Goal: Task Accomplishment & Management: Complete application form

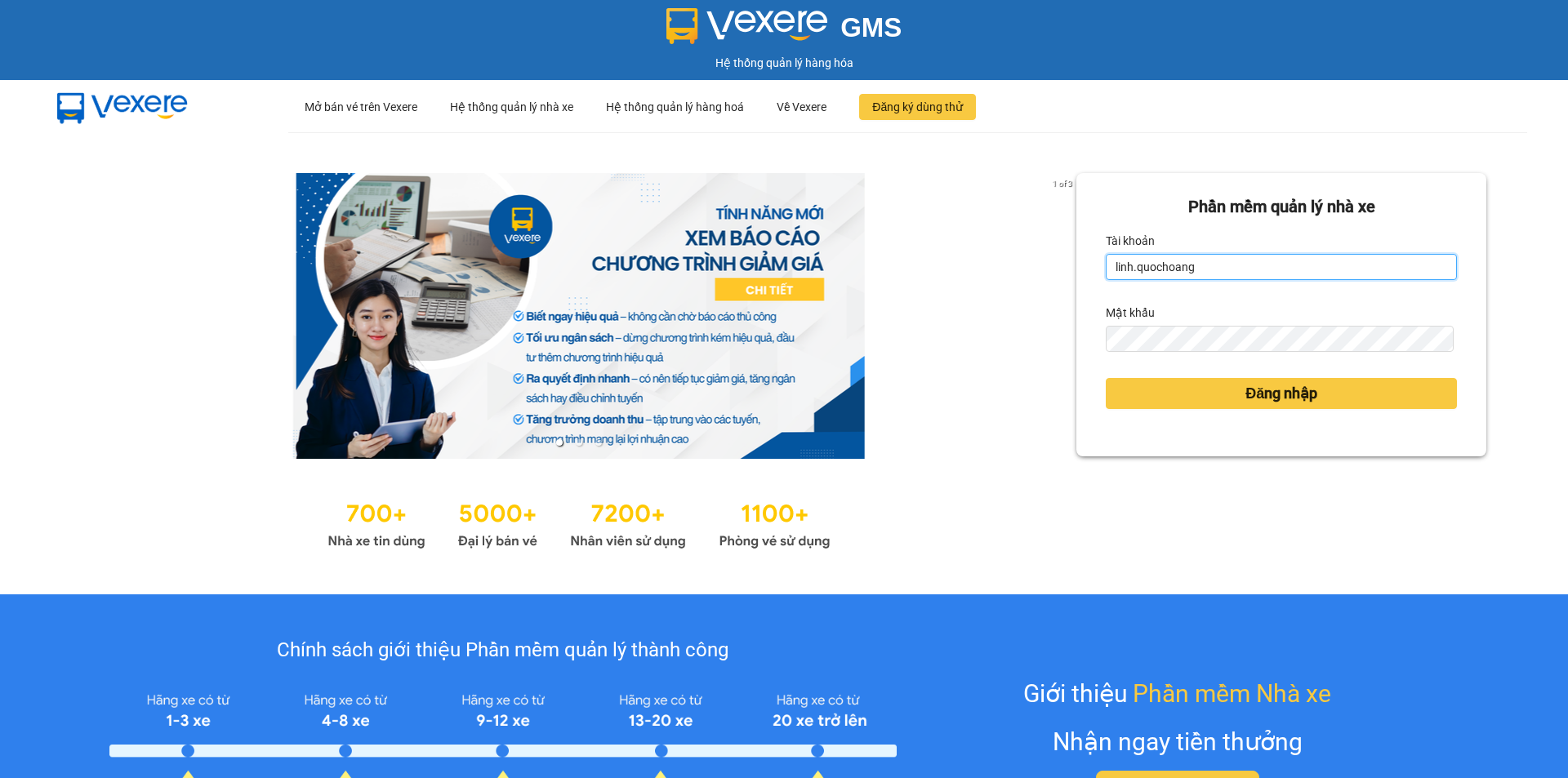
click at [1217, 270] on input "linh.quochoang" at bounding box center [1281, 267] width 351 height 26
type input "quyen.quochoang"
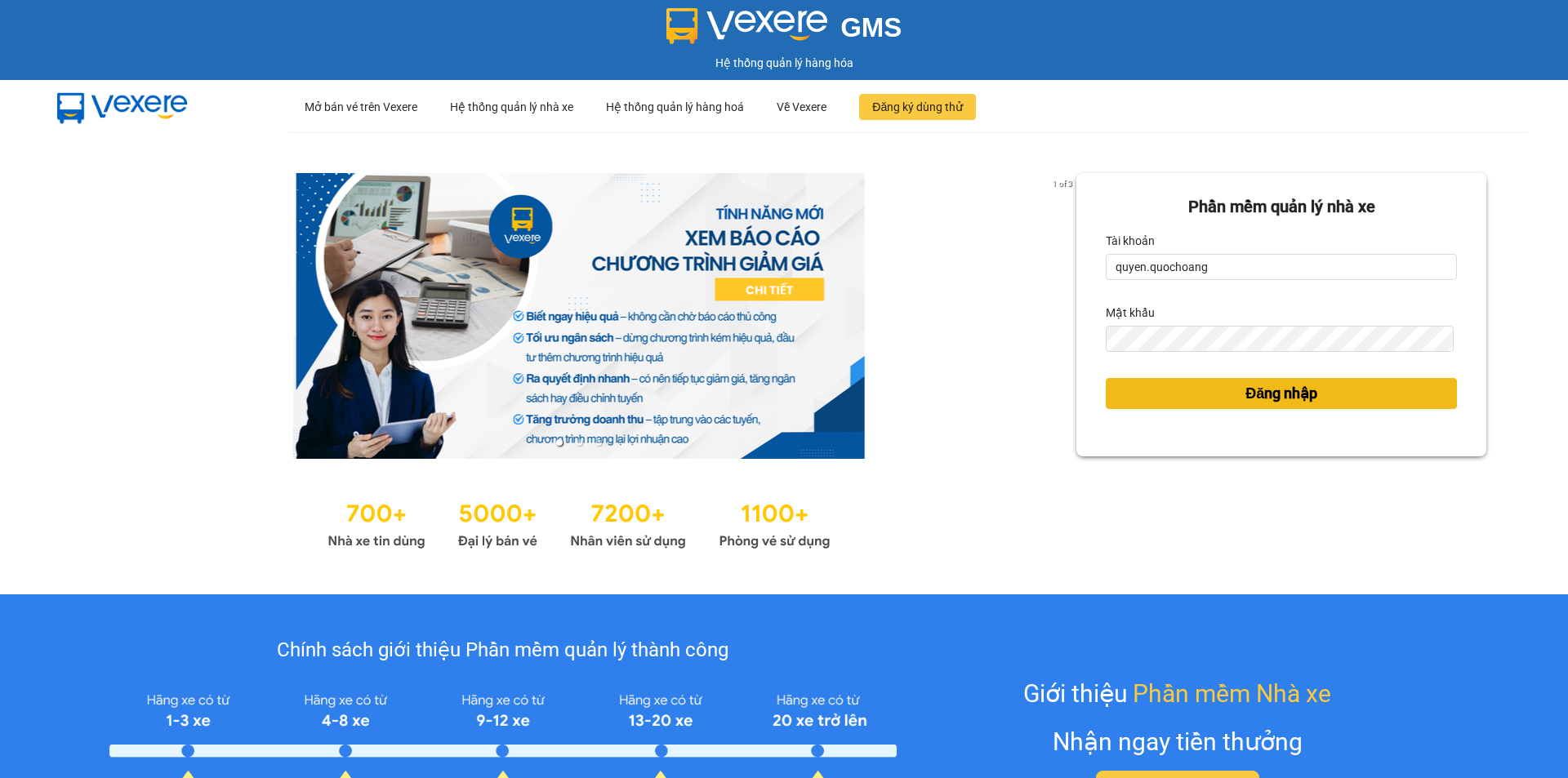
click at [1215, 400] on button "Đăng nhập" at bounding box center [1281, 393] width 351 height 31
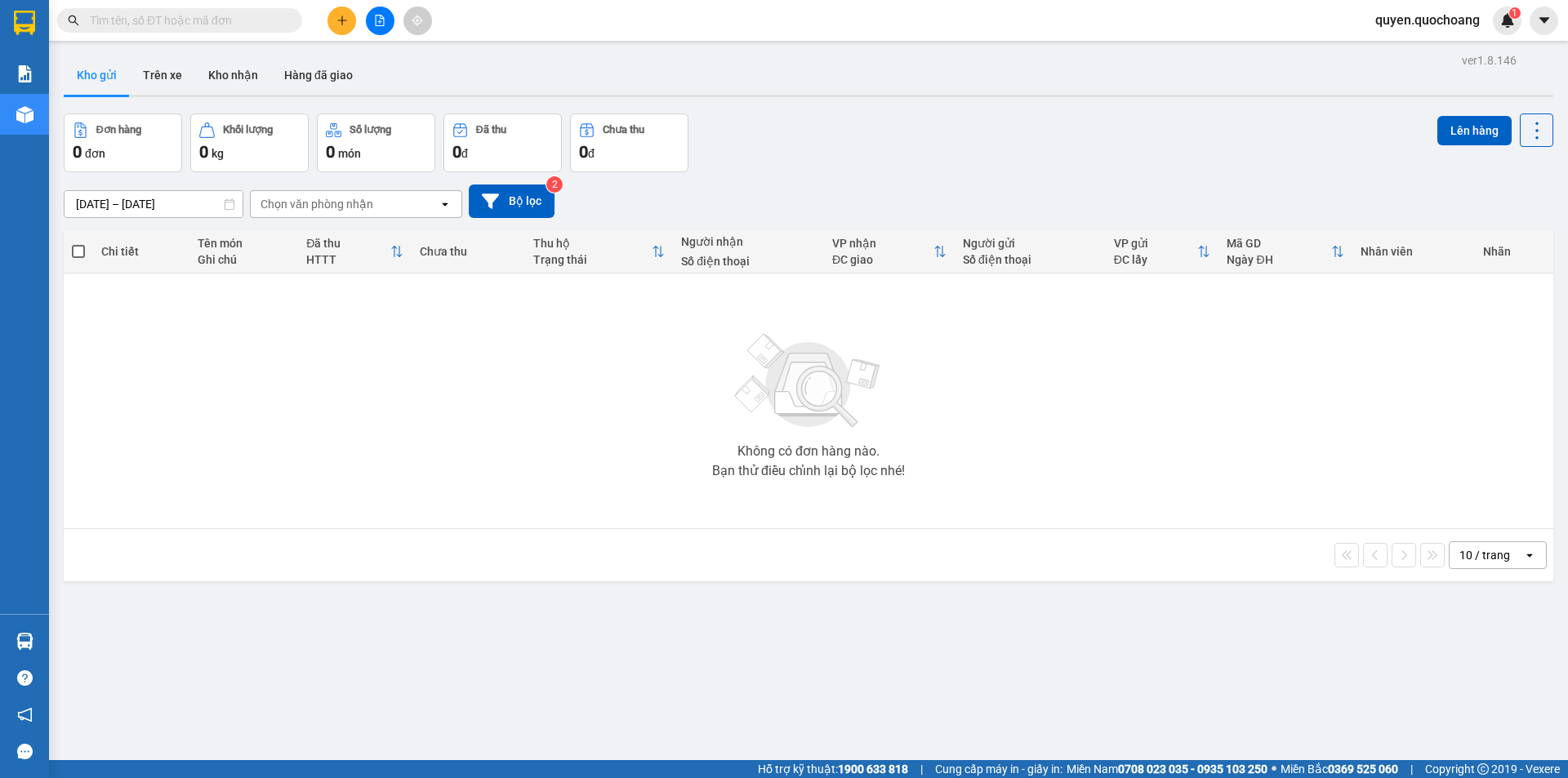
click at [340, 22] on icon "plus" at bounding box center [342, 20] width 11 height 11
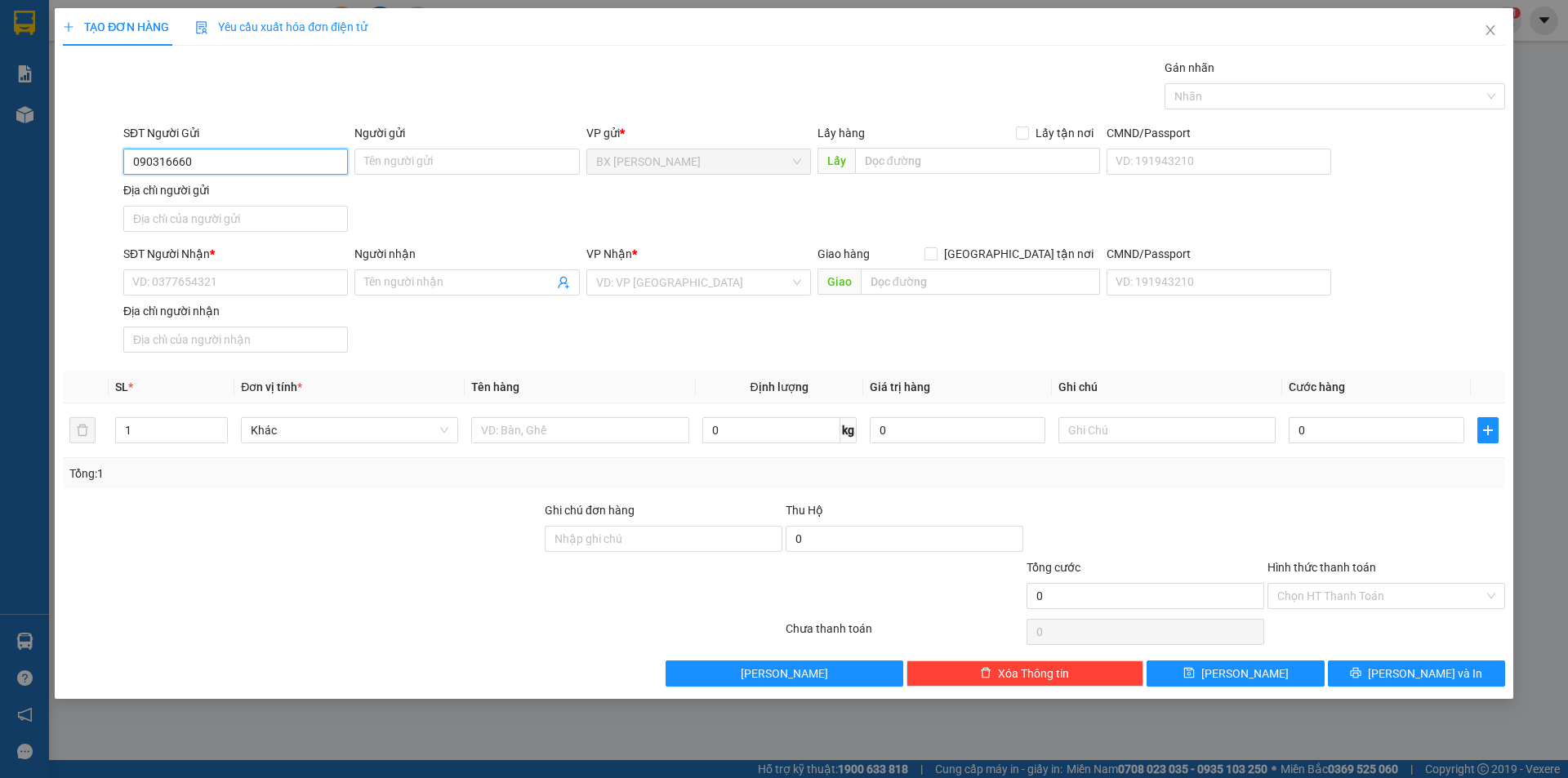
type input "0903166600"
click at [259, 197] on div "0903166600 - ANH KHOA" at bounding box center [235, 194] width 205 height 18
type input "ANH KHOA"
type input "0903166600"
click at [289, 266] on div "SĐT Người Nhận *" at bounding box center [236, 257] width 225 height 24
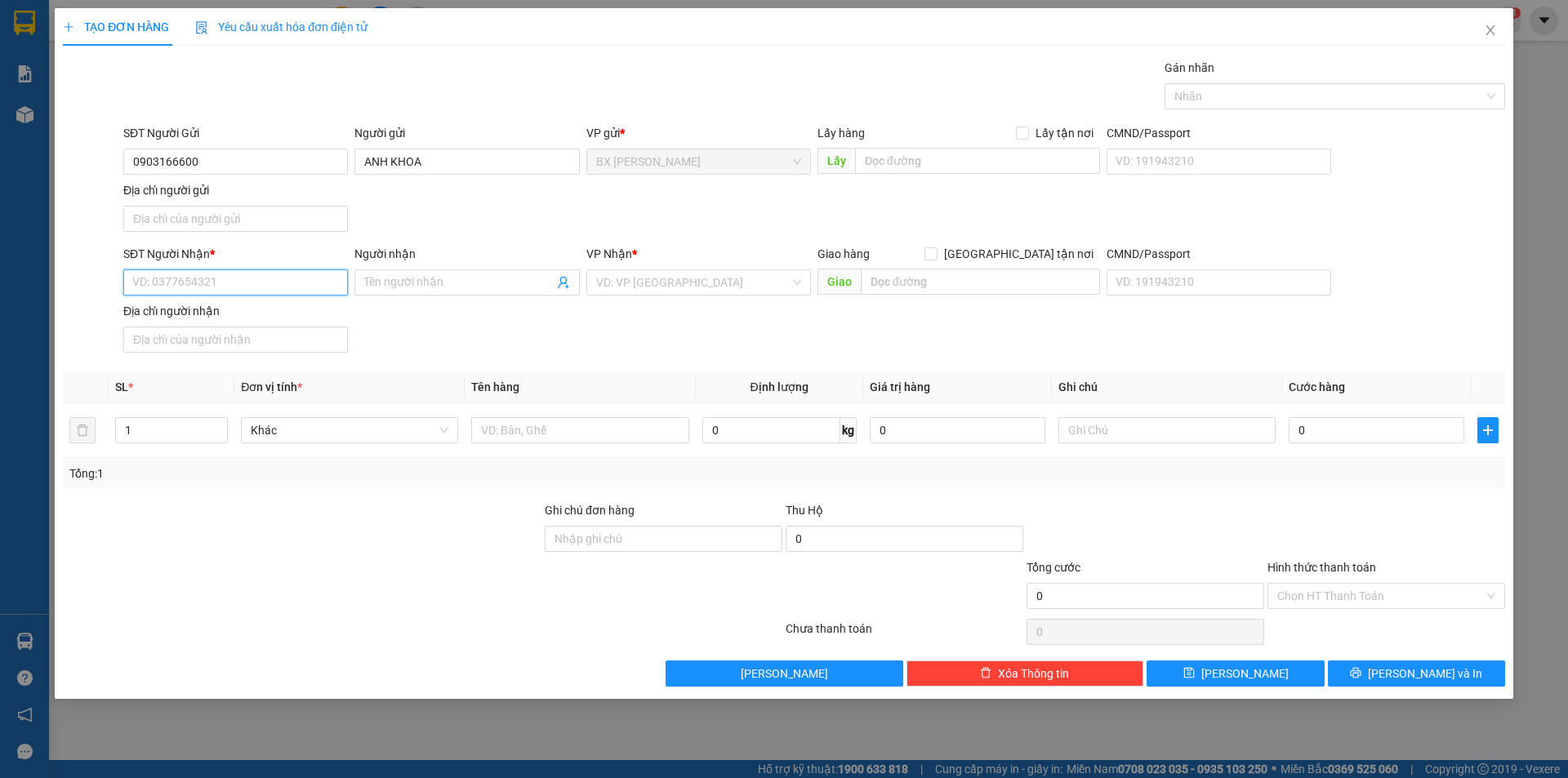
click at [299, 274] on input "SĐT Người Nhận *" at bounding box center [236, 283] width 225 height 26
drag, startPoint x: 259, startPoint y: 363, endPoint x: 369, endPoint y: 374, distance: 110.5
click at [259, 365] on div "0968011240 - CHỊ TRINH" at bounding box center [235, 367] width 205 height 18
type input "0968011240"
type input "CHỊ TRINH"
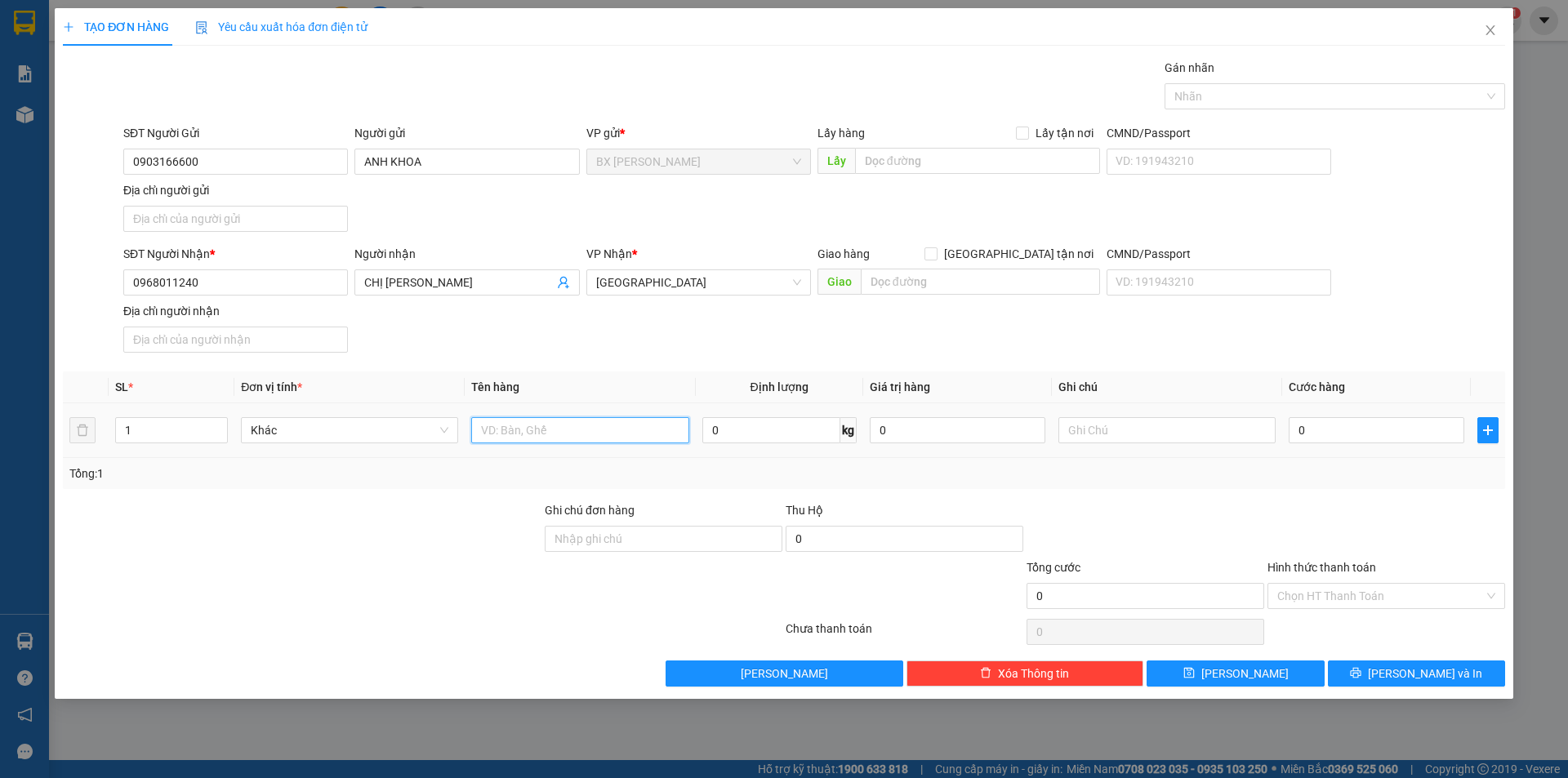
click at [545, 443] on input "text" at bounding box center [579, 430] width 217 height 26
type input "THÙNG"
drag, startPoint x: 41, startPoint y: 432, endPoint x: 0, endPoint y: 428, distance: 41.2
click at [0, 428] on div "TẠO ĐƠN HÀNG Yêu cầu xuất hóa đơn điện tử Transit Pickup Surcharge Ids Transit …" at bounding box center [784, 389] width 1568 height 778
type input "2"
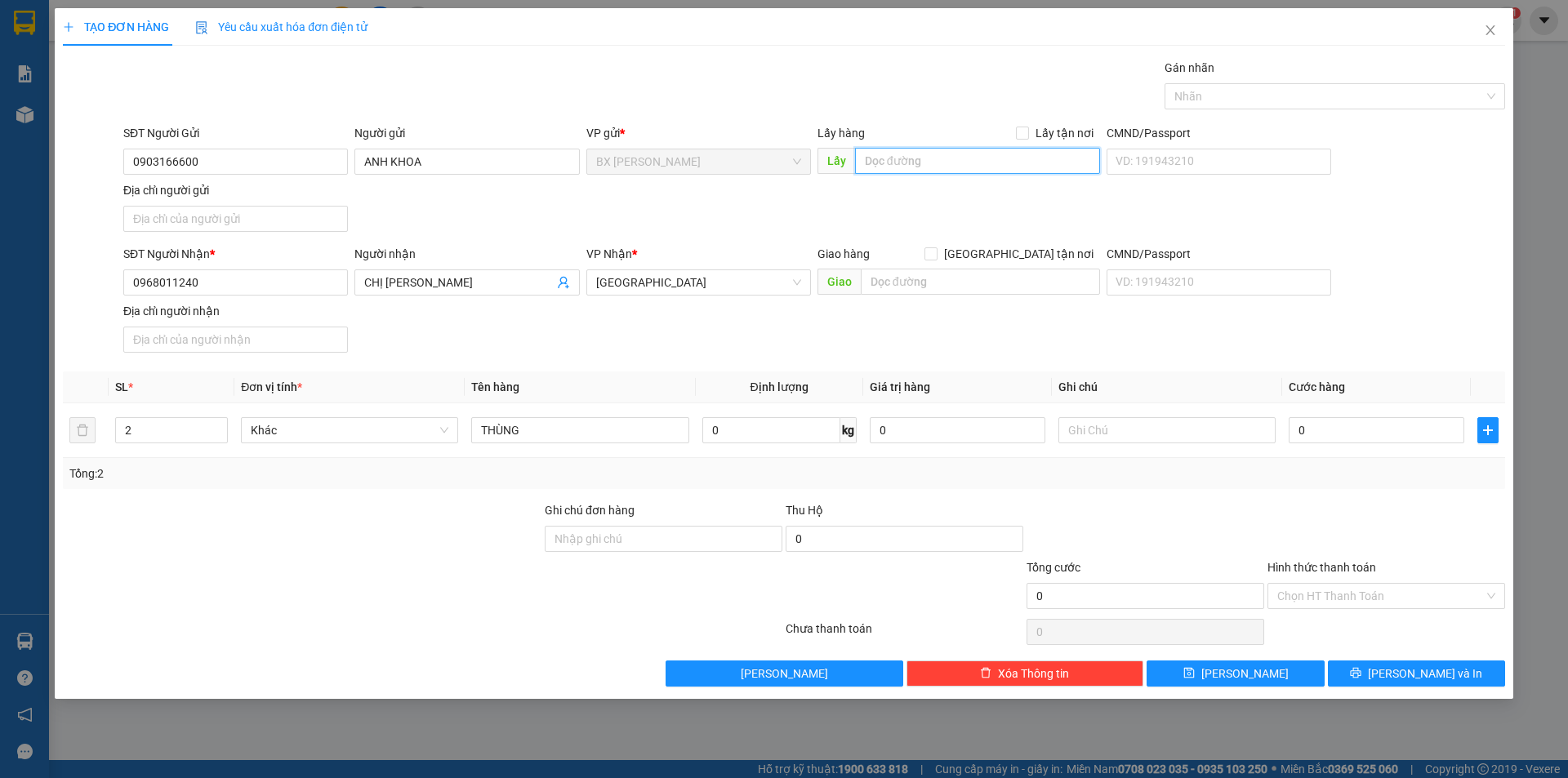
click at [906, 169] on input "text" at bounding box center [976, 161] width 245 height 26
type input "QUA CẦU TÂN TRƯỜNG 500M"
click at [1430, 667] on span "Lưu và In" at bounding box center [1424, 673] width 114 height 18
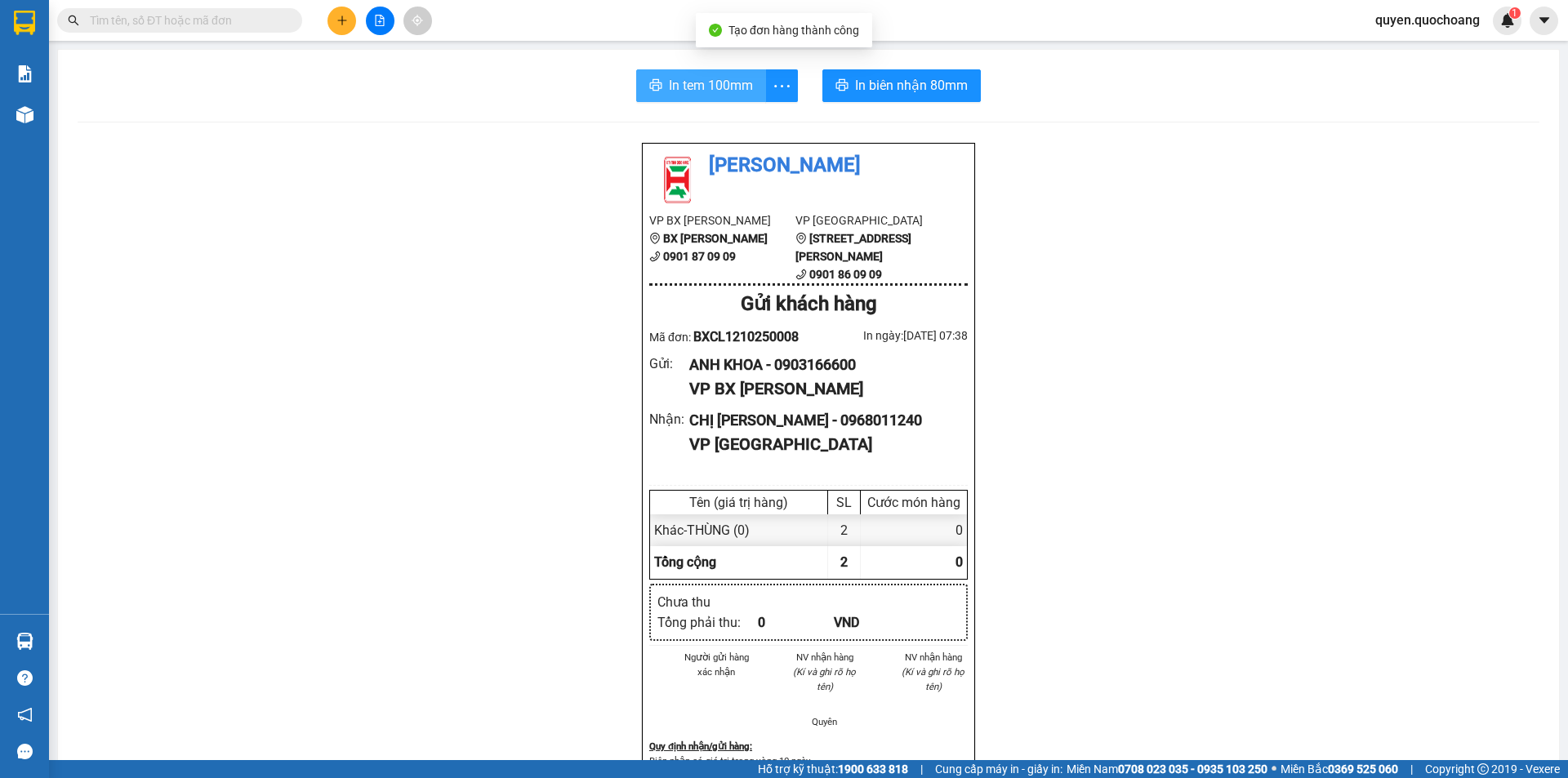
click at [682, 82] on span "In tem 100mm" at bounding box center [710, 86] width 84 height 21
click at [728, 88] on span "In tem 100mm" at bounding box center [710, 86] width 84 height 21
click at [332, 19] on button at bounding box center [342, 21] width 29 height 29
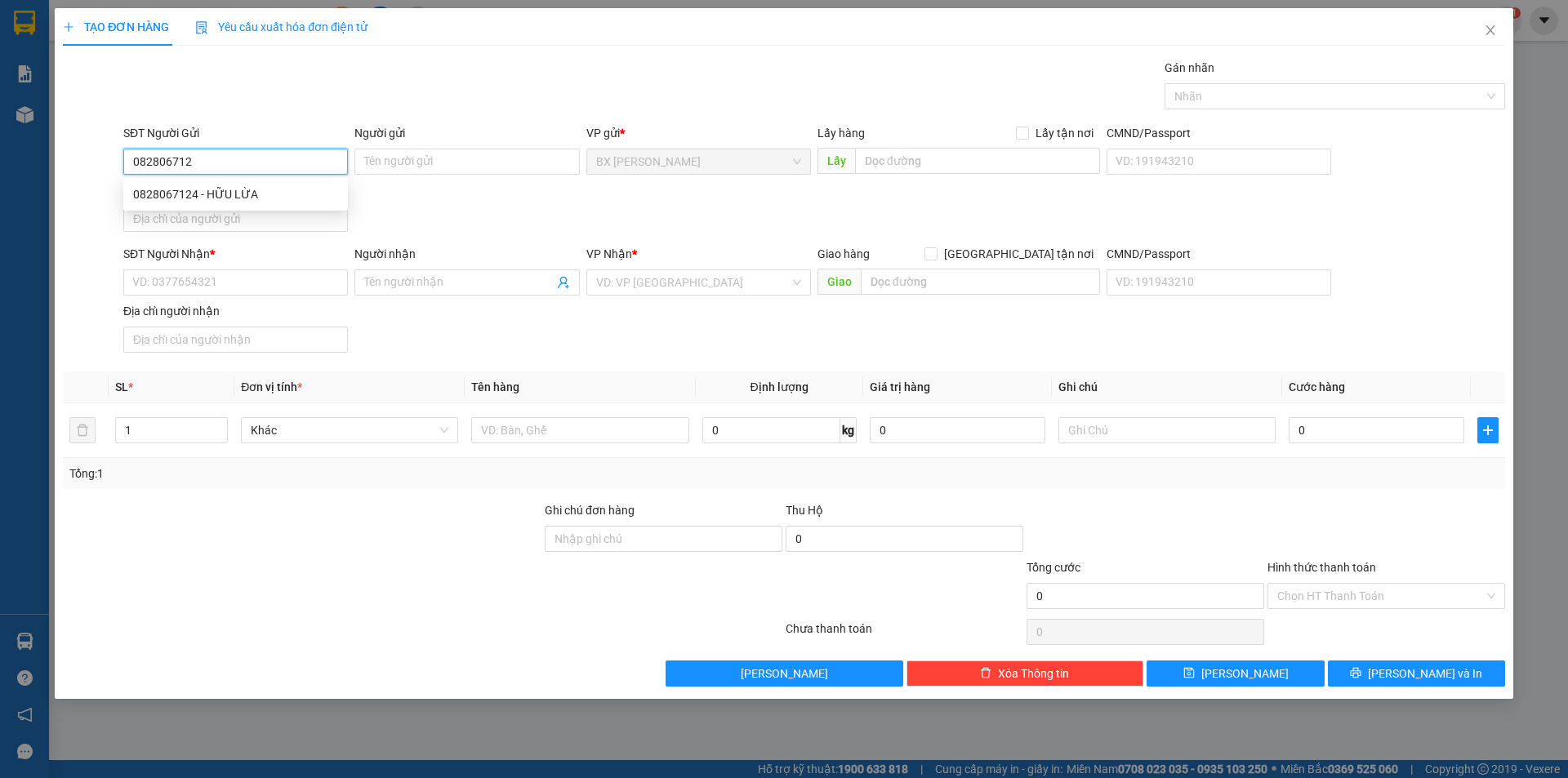
type input "0828067124"
click at [279, 201] on div "0828067124 - HỮU LỪA" at bounding box center [235, 194] width 205 height 18
type input "HỮU LỪA"
type input "0828067124"
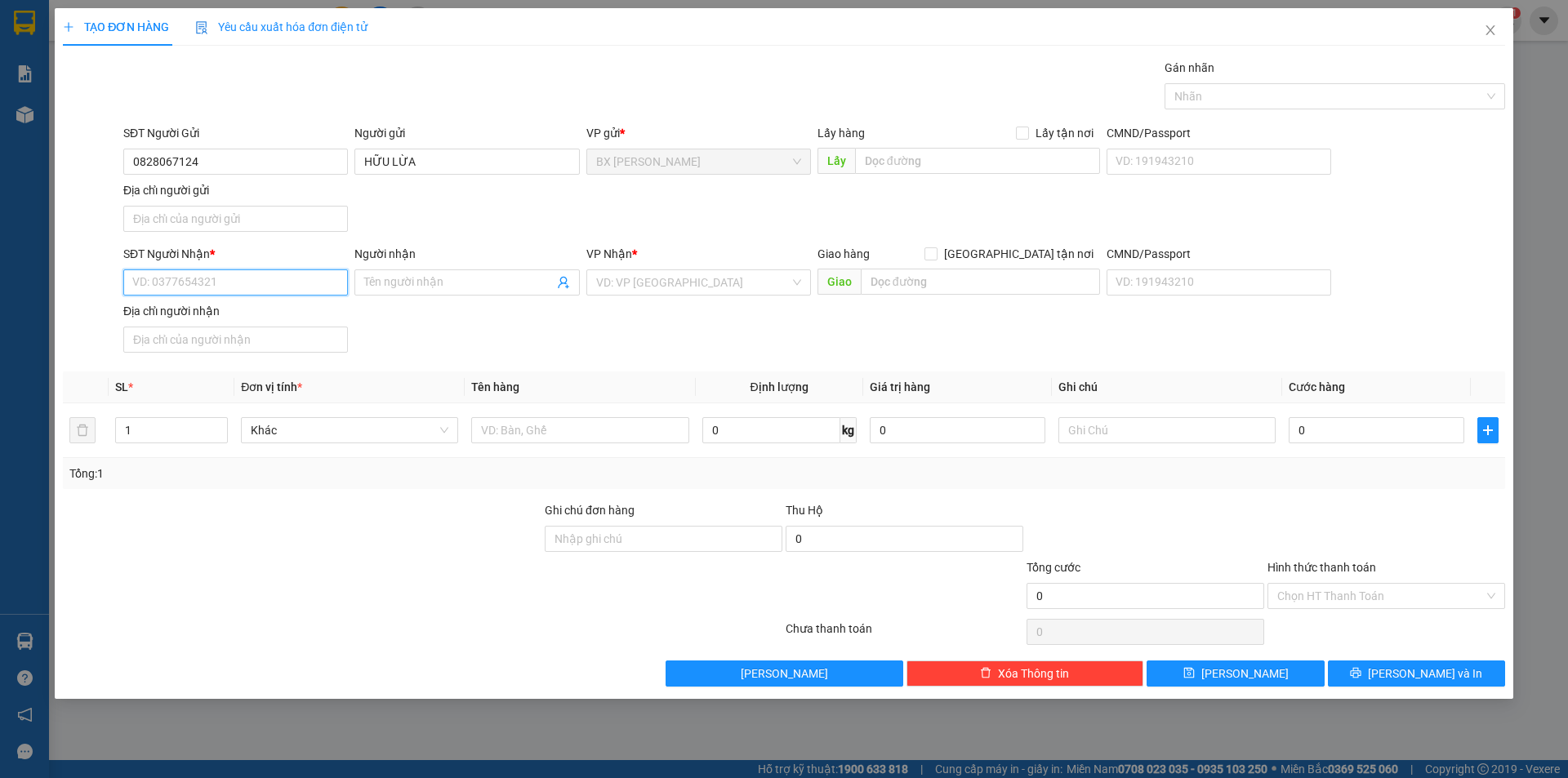
click at [259, 275] on input "SĐT Người Nhận *" at bounding box center [236, 283] width 225 height 26
type input "0372827296"
click at [228, 310] on div "0372827296 - HỒ HOÀNG TUẤN" at bounding box center [235, 315] width 205 height 18
type input "HỒ HOÀNG TUẤN"
type input "0372827296"
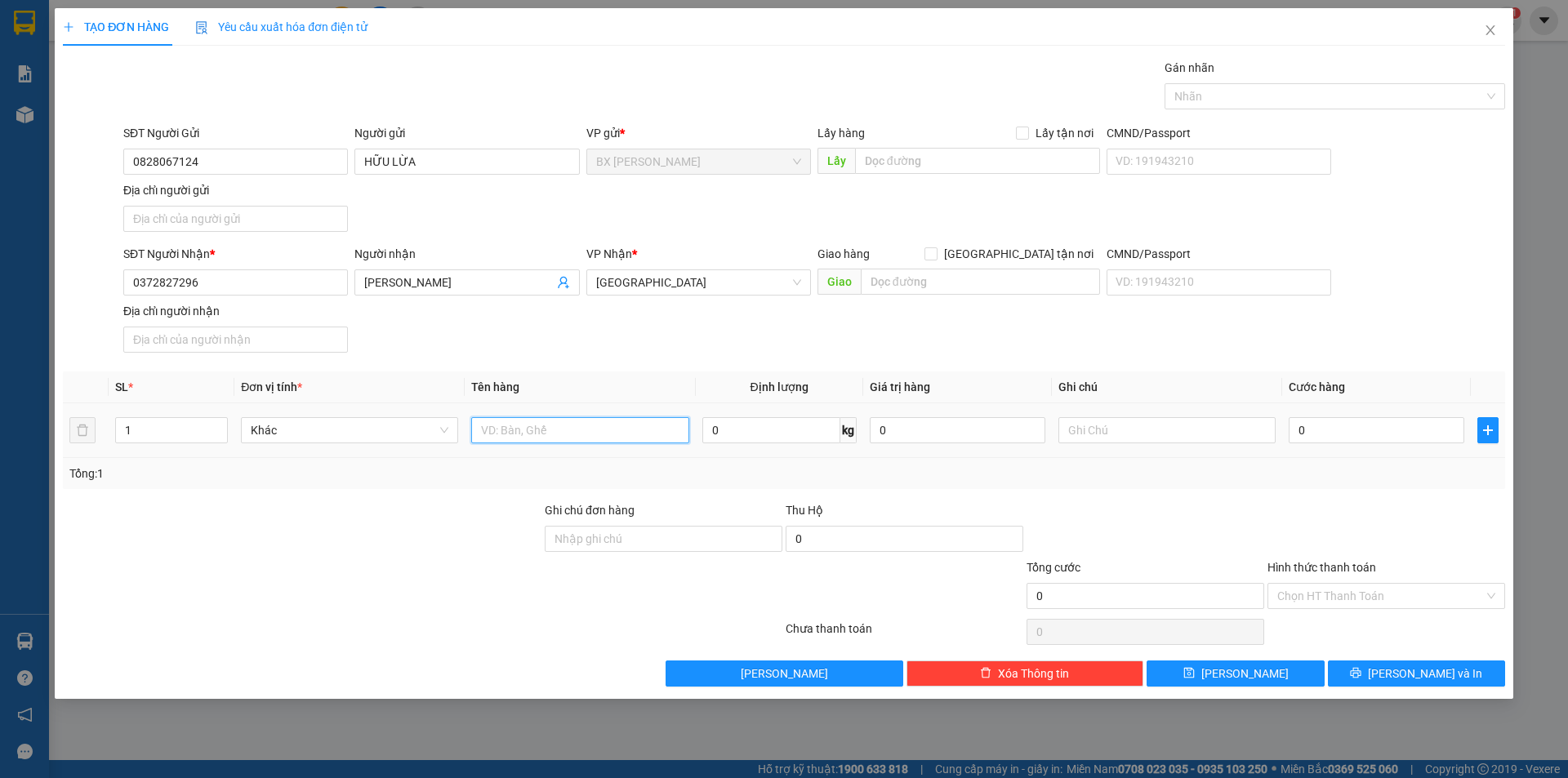
click at [535, 421] on input "text" at bounding box center [579, 430] width 217 height 26
type input "THÙNG"
click at [958, 152] on input "text" at bounding box center [976, 161] width 245 height 26
type input "C"
drag, startPoint x: 907, startPoint y: 161, endPoint x: 887, endPoint y: 167, distance: 20.9
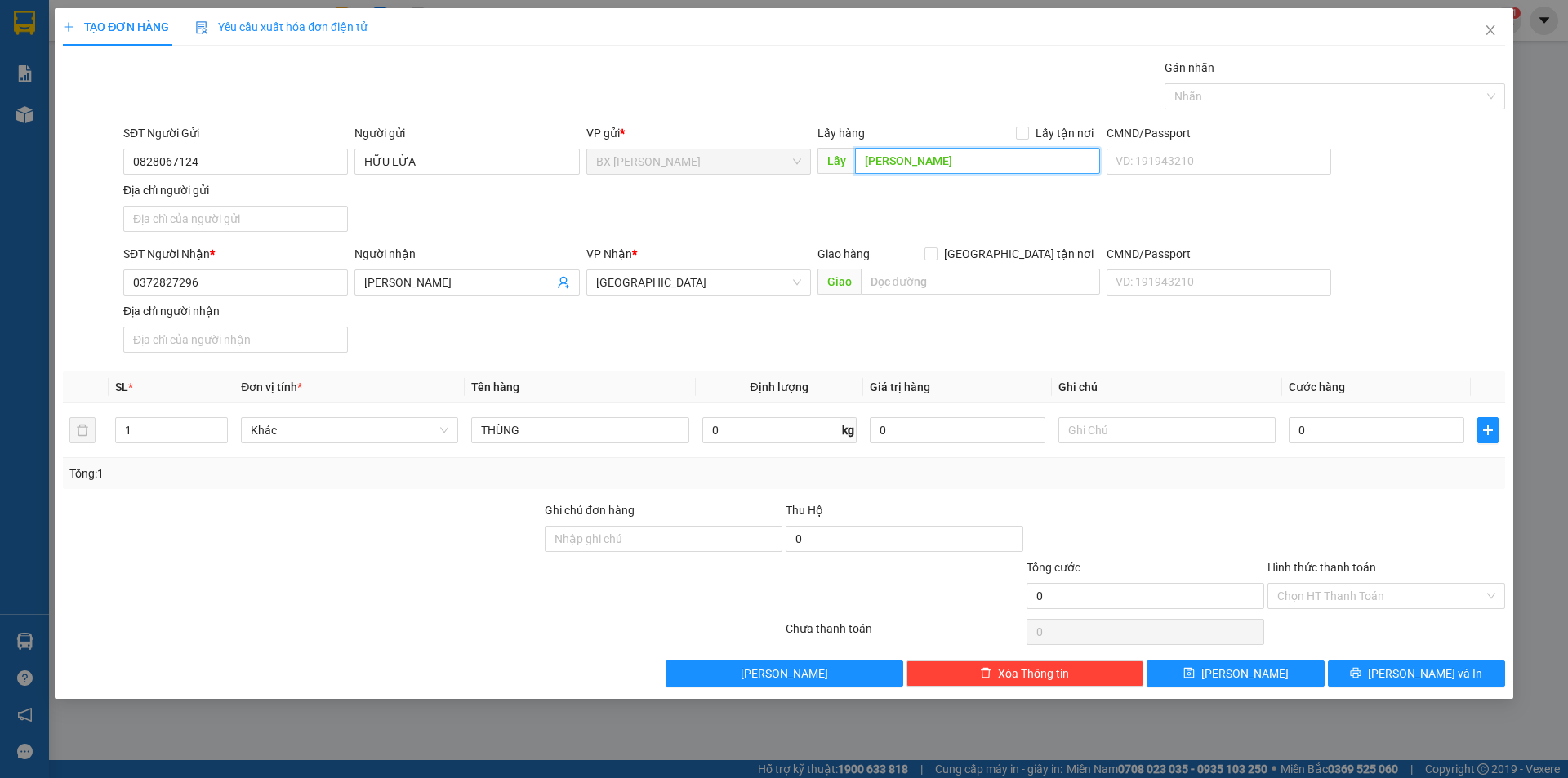
click at [887, 167] on input "CHUAFG HƯNG THIỀN" at bounding box center [976, 161] width 245 height 26
type input "CHÙA HƯNG THIỀN"
click at [1361, 675] on icon "printer" at bounding box center [1355, 672] width 11 height 11
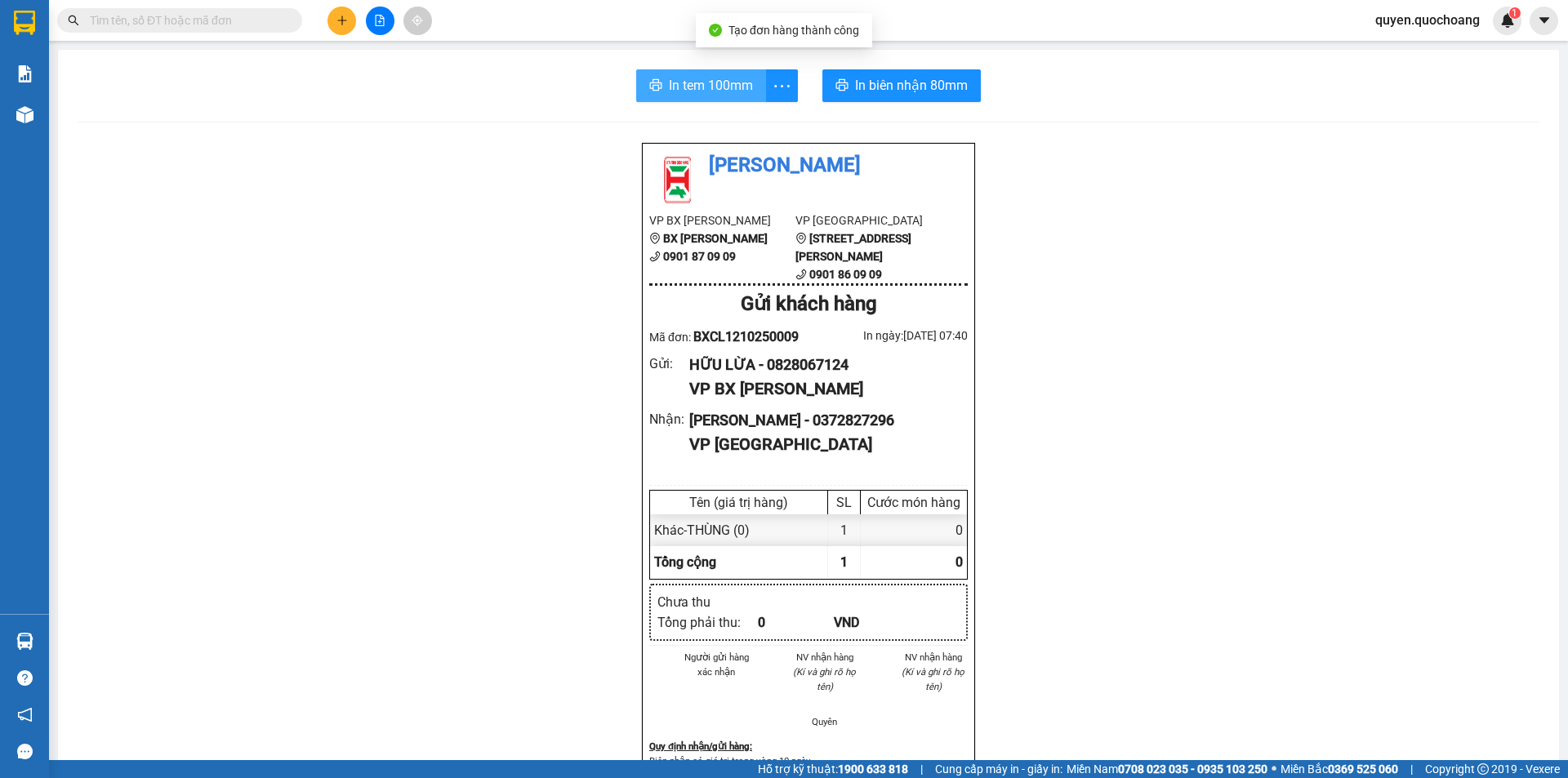
click at [699, 90] on span "In tem 100mm" at bounding box center [710, 86] width 84 height 21
click at [321, 17] on div at bounding box center [380, 21] width 123 height 29
click at [339, 17] on icon "plus" at bounding box center [342, 20] width 11 height 11
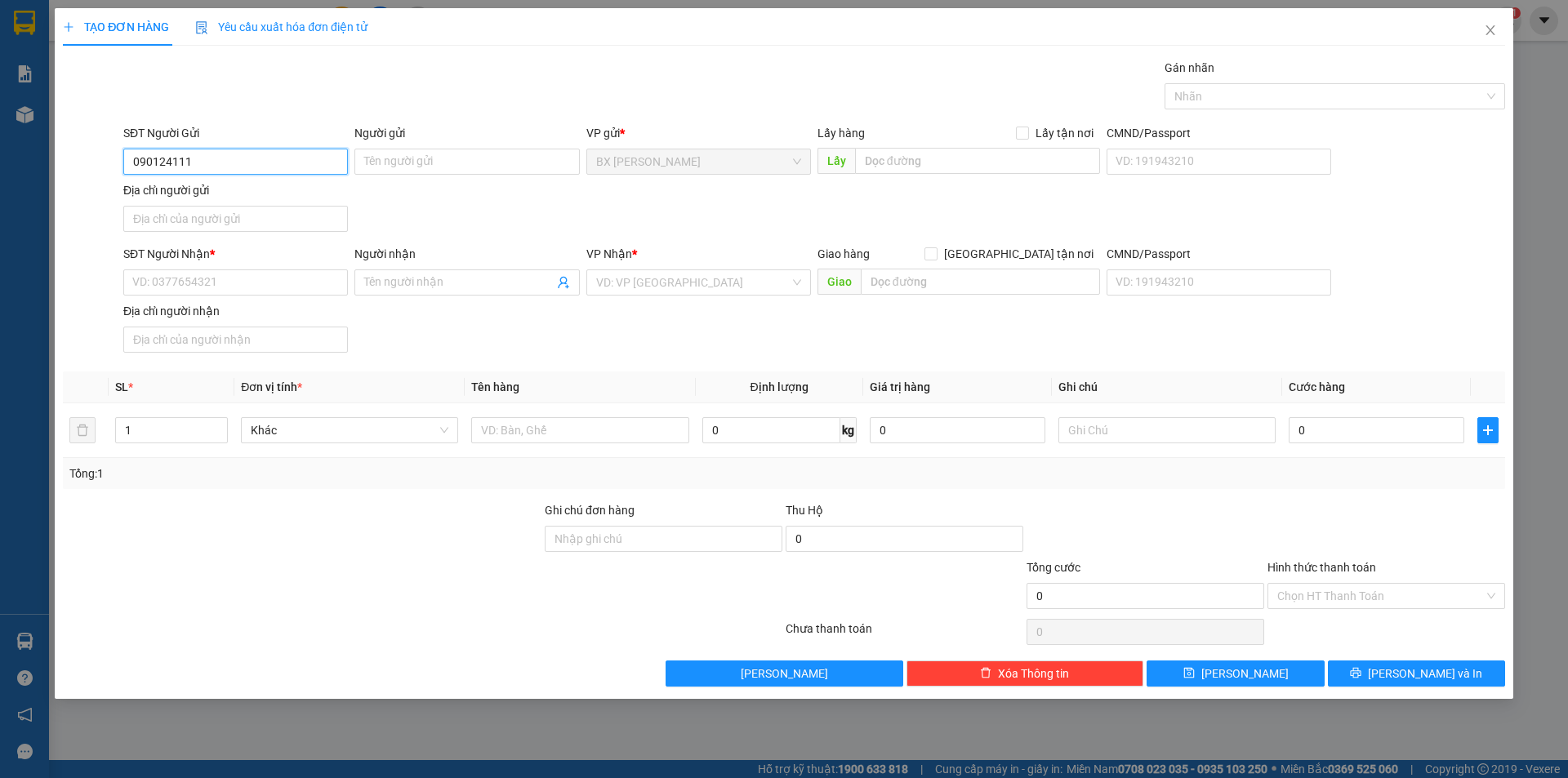
type input "0901241118"
click at [310, 203] on div "0901241118 - HUYỀN" at bounding box center [236, 194] width 225 height 26
type input "HUYỀN"
type input "0901241118"
click at [303, 279] on input "SĐT Người Nhận *" at bounding box center [236, 283] width 225 height 26
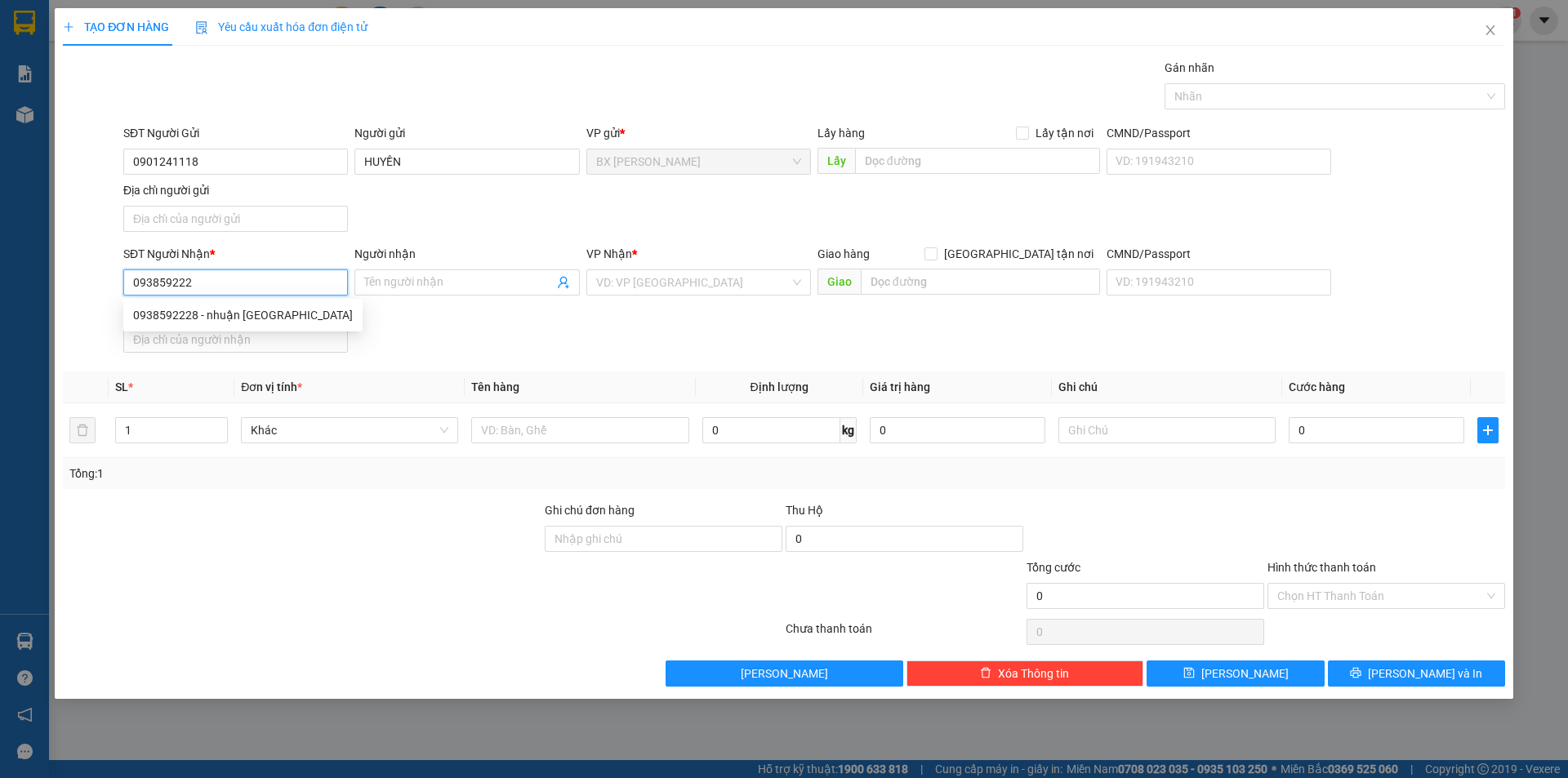
type input "0938592228"
click at [248, 317] on div "0938592228 - nhuận mỹ hà" at bounding box center [243, 315] width 220 height 18
type input "nhuận mỹ hà"
type input "0938592228"
drag, startPoint x: 468, startPoint y: 278, endPoint x: 221, endPoint y: 300, distance: 248.0
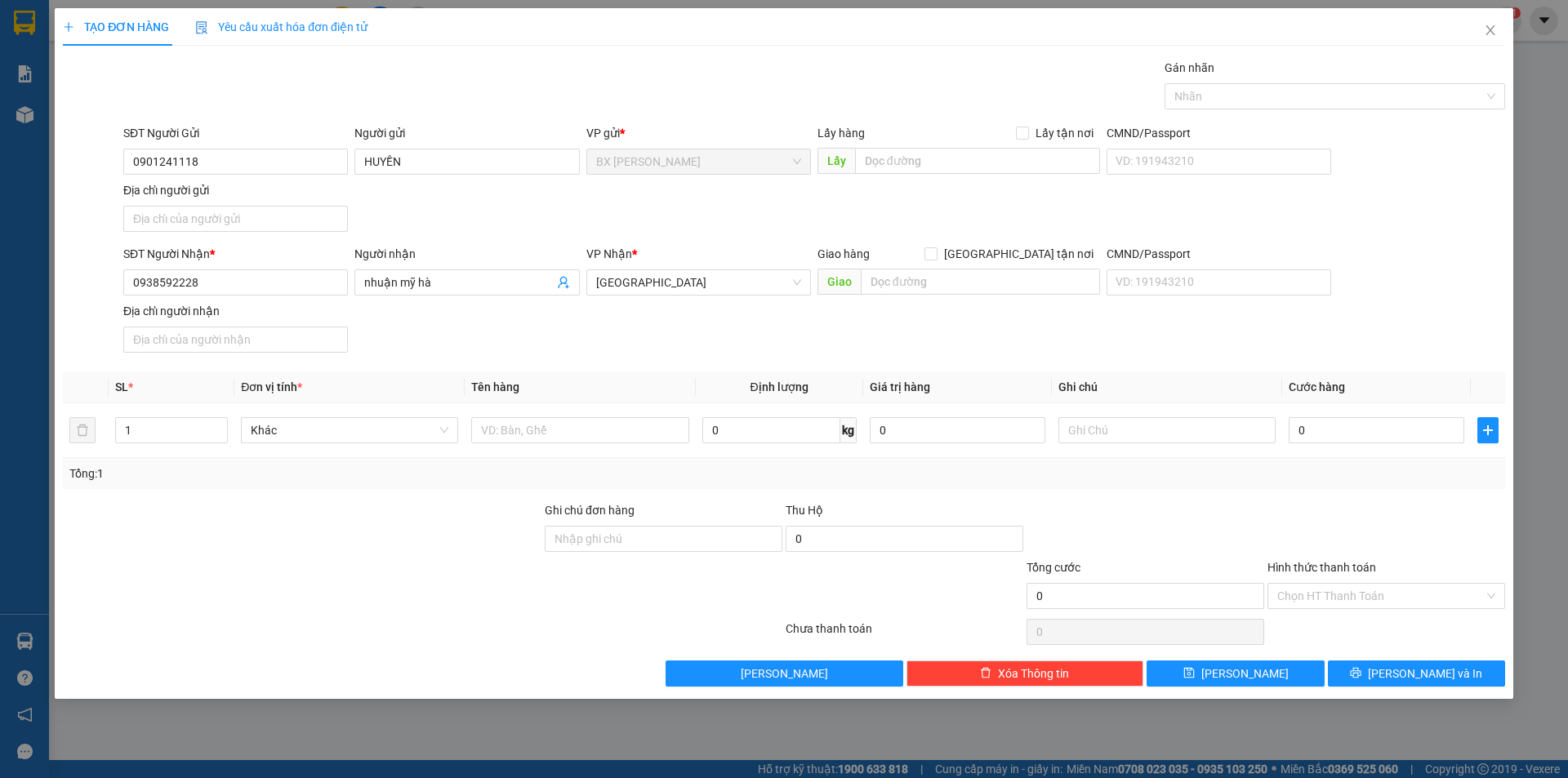
click at [221, 300] on div "SĐT Người Nhận * 0938592228 0938592228 Người nhận nhuận mỹ hà VP Nhận * Sài Gòn…" at bounding box center [814, 302] width 1388 height 114
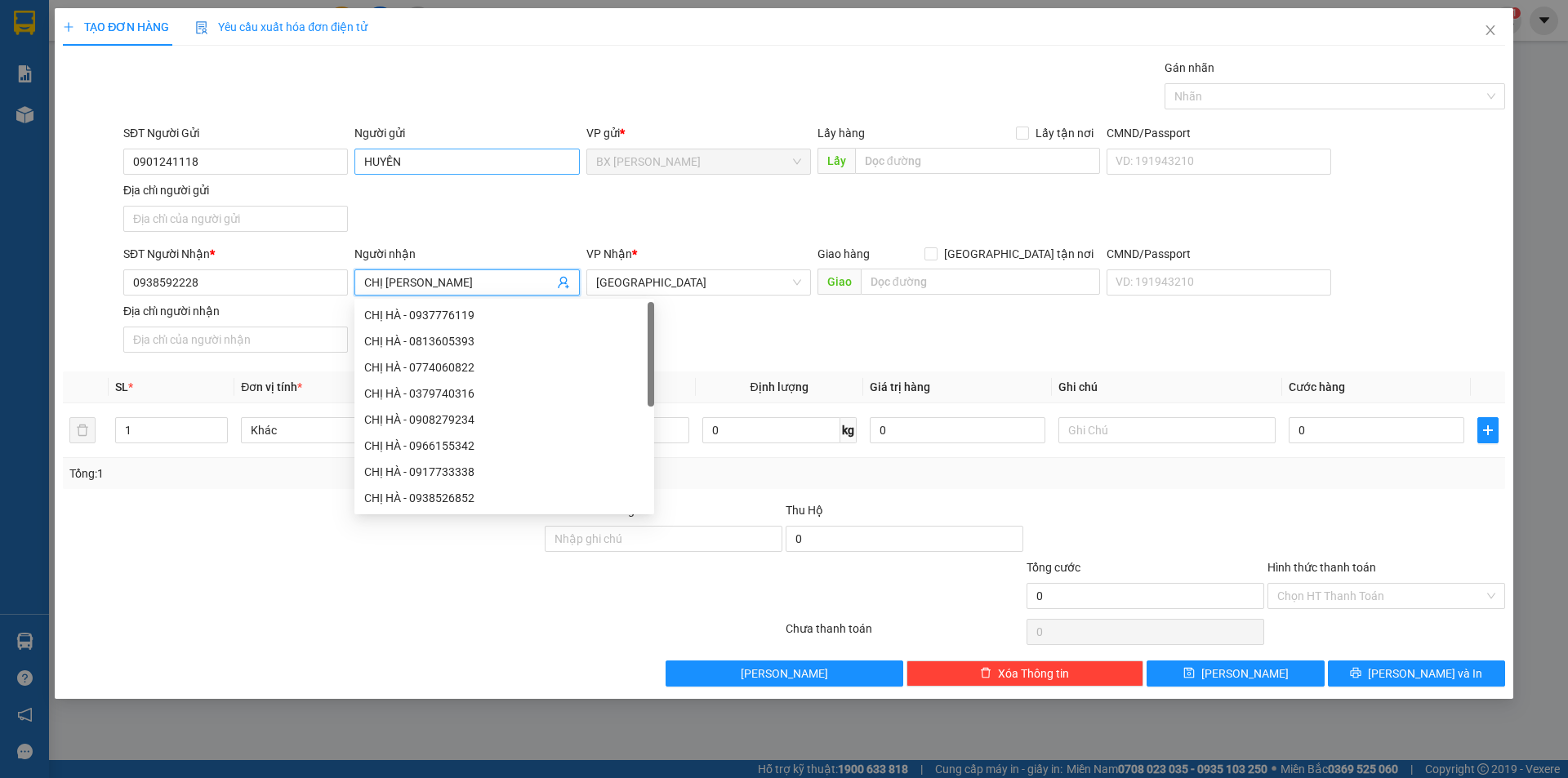
type input "CHỊ HÀ"
drag, startPoint x: 416, startPoint y: 156, endPoint x: 314, endPoint y: 171, distance: 103.1
click at [314, 171] on div "SĐT Người Gửi 0901241118 Người gửi HUYỀN HUYỀN VP gửi * BX Cao Lãnh Lấy hàng Lấ…" at bounding box center [814, 182] width 1388 height 114
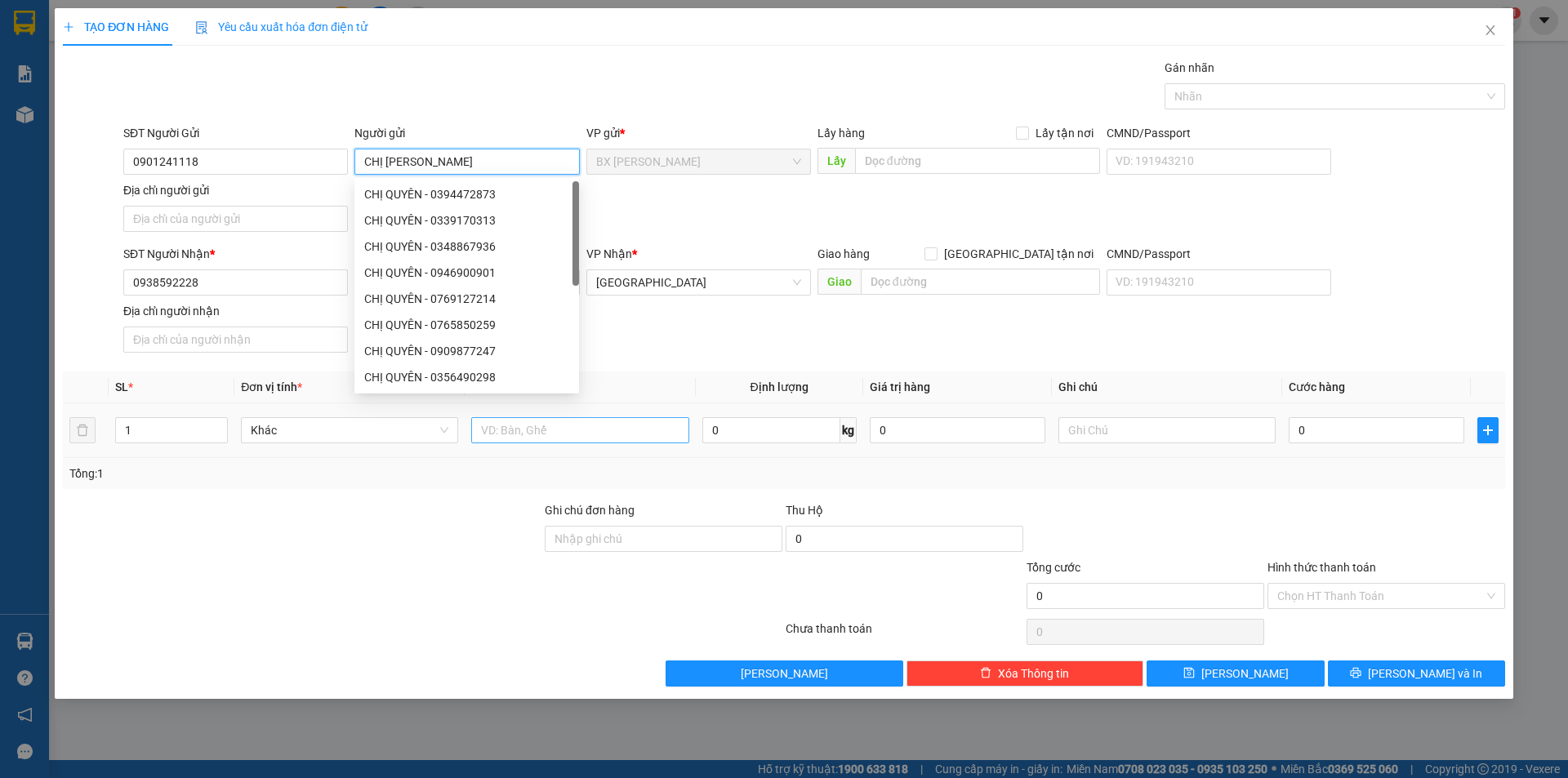
type input "CHỊ QUYÊN"
click at [630, 432] on input "text" at bounding box center [579, 430] width 217 height 26
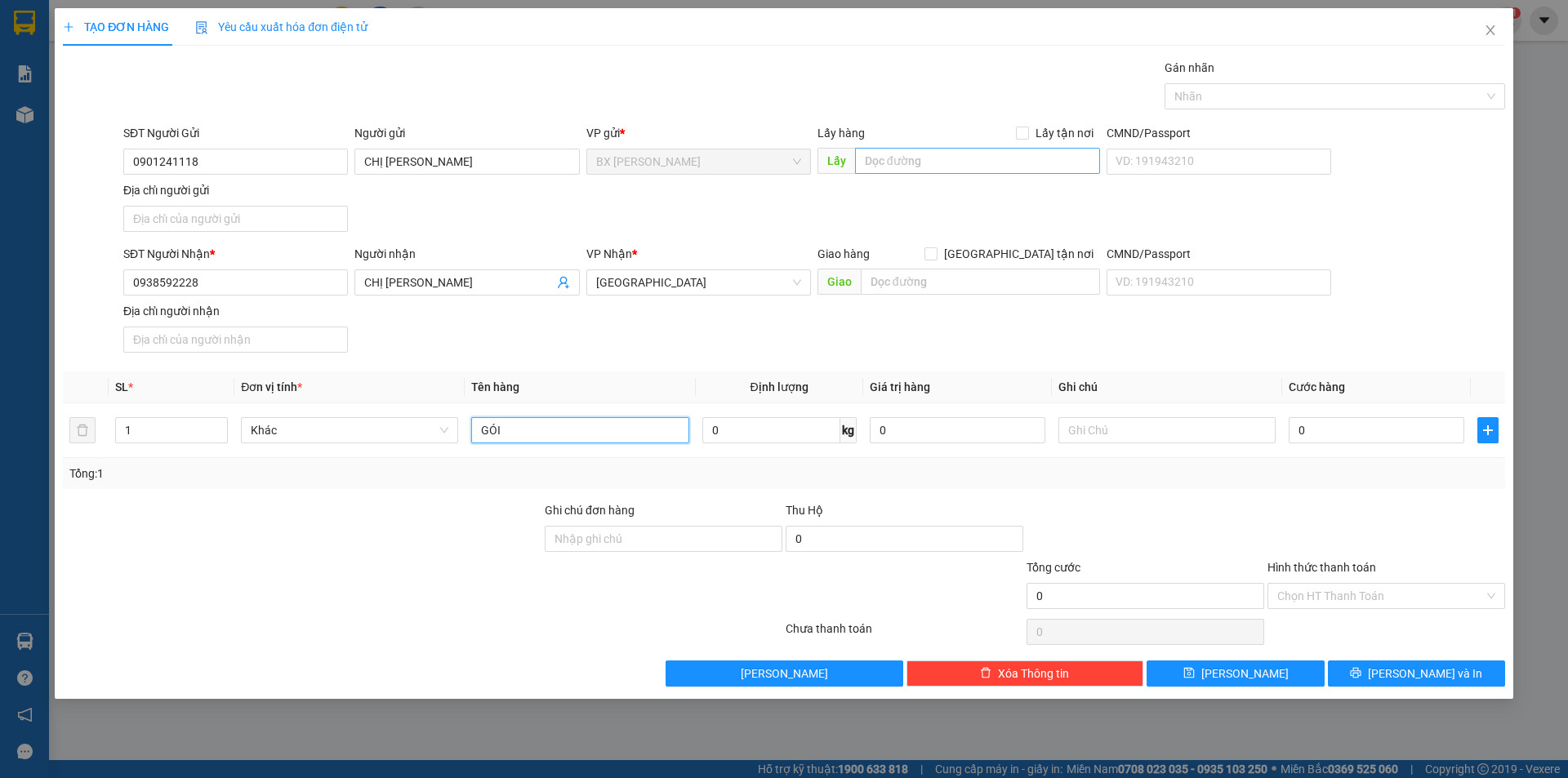
type input "GÓI"
click at [1015, 159] on input "text" at bounding box center [976, 161] width 245 height 26
type input "CHÙA HƯNG THIỀN"
click at [1411, 686] on div "TẠO ĐƠN HÀNG Yêu cầu xuất hóa đơn điện tử Transit Pickup Surcharge Ids Transit …" at bounding box center [784, 353] width 1458 height 691
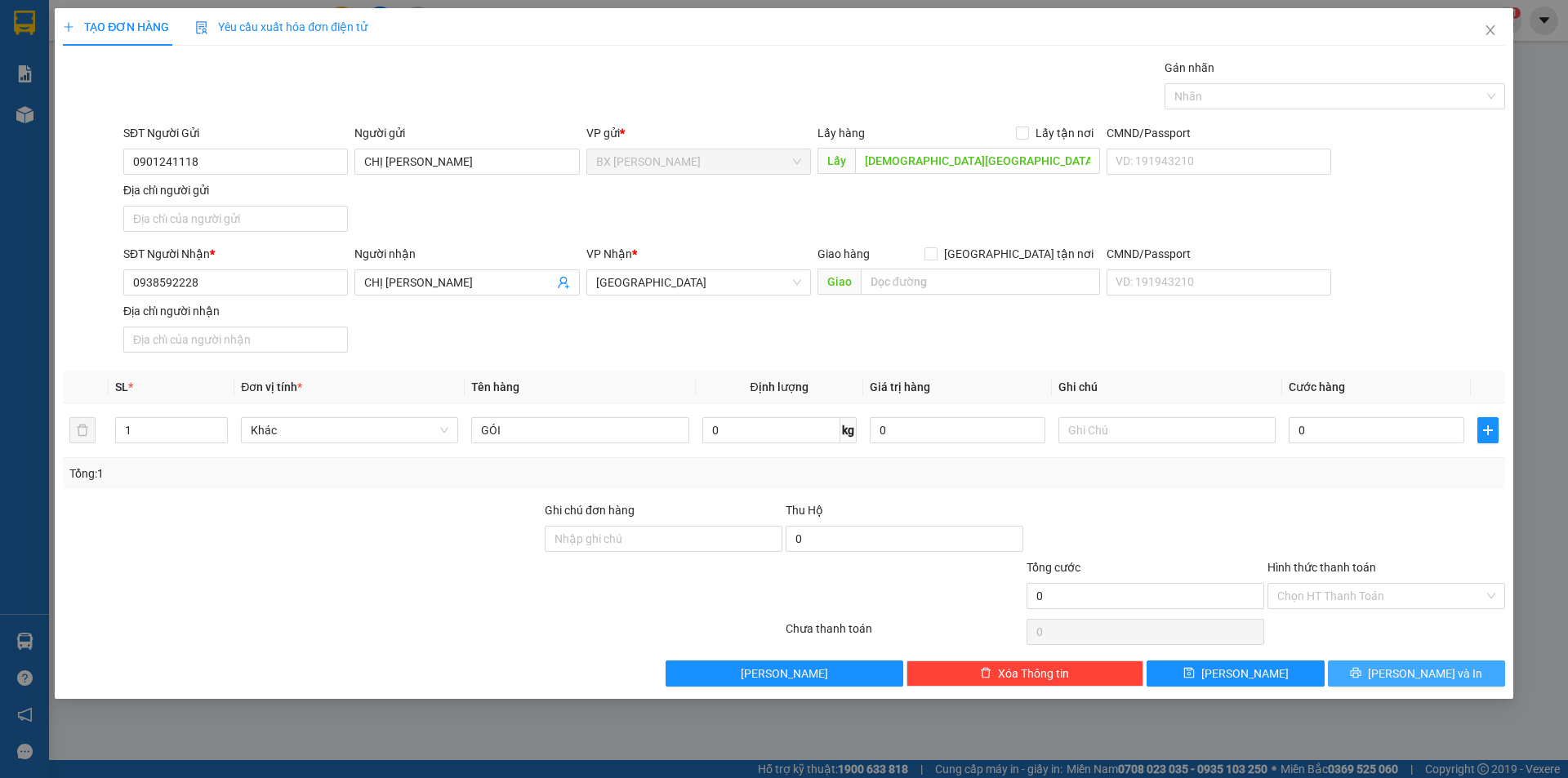
click at [1411, 665] on span "Lưu và In" at bounding box center [1424, 673] width 114 height 18
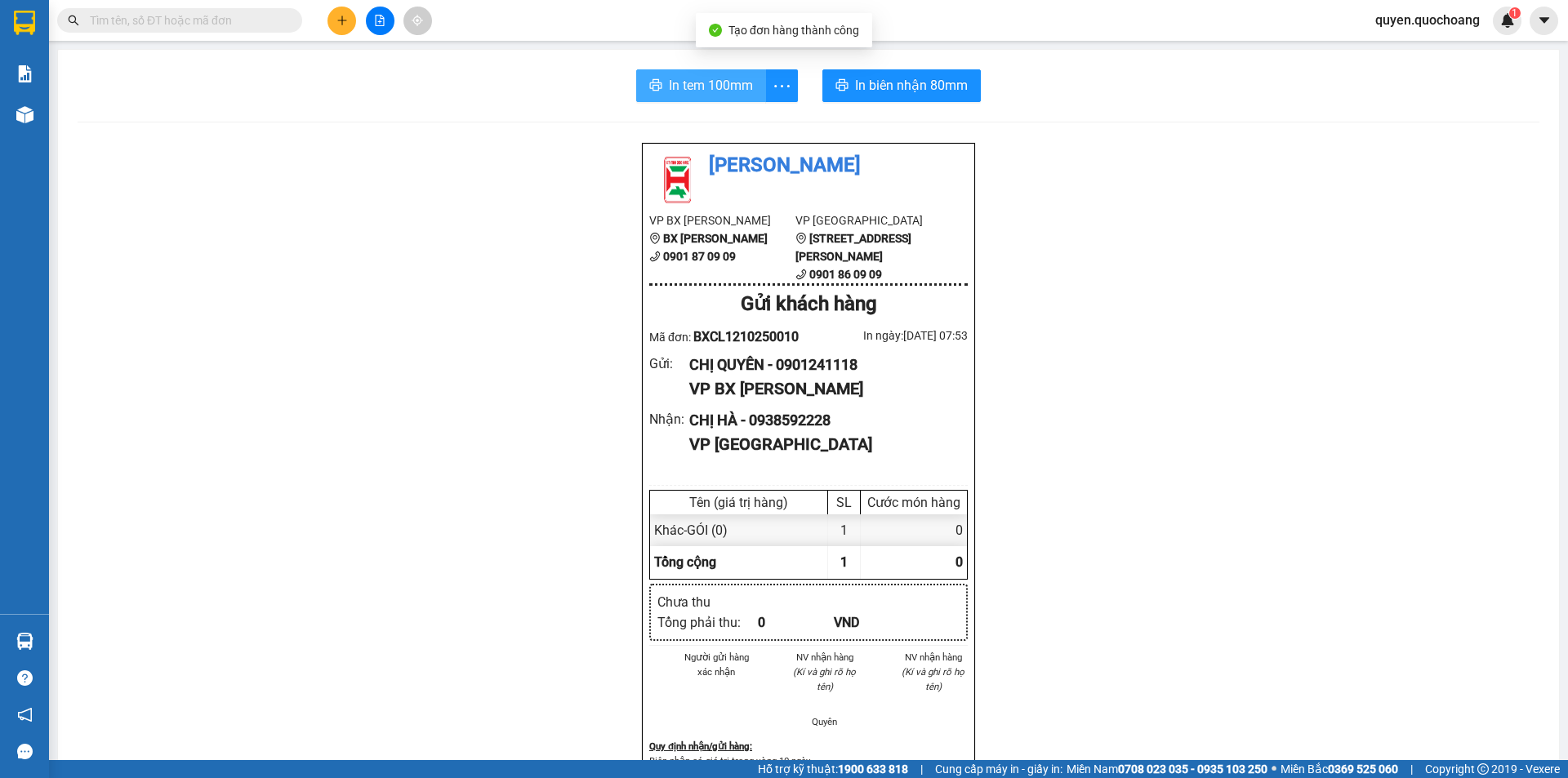
click at [714, 101] on button "In tem 100mm" at bounding box center [701, 86] width 130 height 33
click at [713, 82] on span "In tem 100mm" at bounding box center [710, 86] width 84 height 21
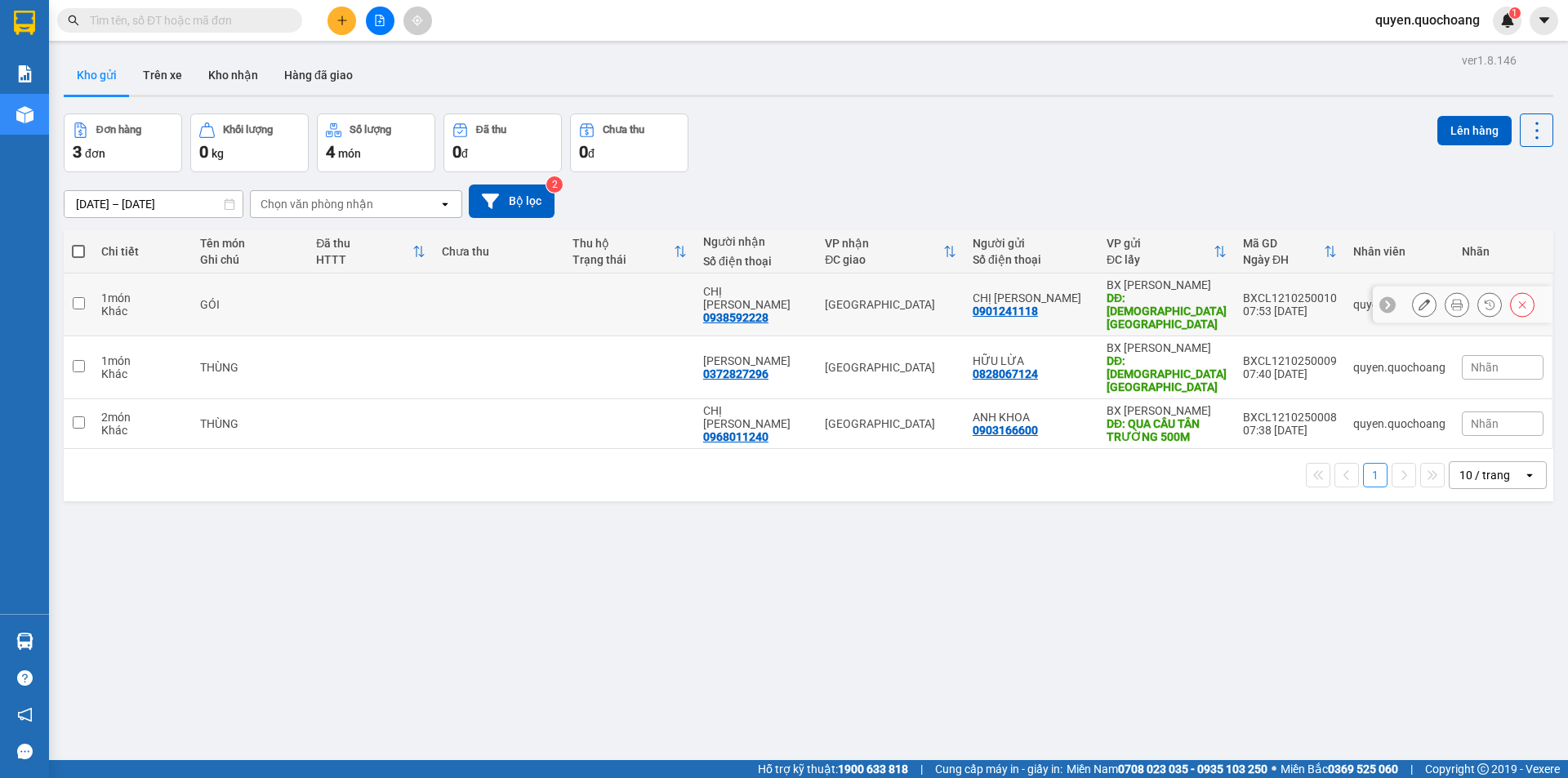
drag, startPoint x: 1046, startPoint y: 294, endPoint x: 1048, endPoint y: 337, distance: 43.0
click at [1051, 302] on div "CHỊ QUYÊN 0901241118" at bounding box center [1031, 304] width 118 height 26
checkbox input "true"
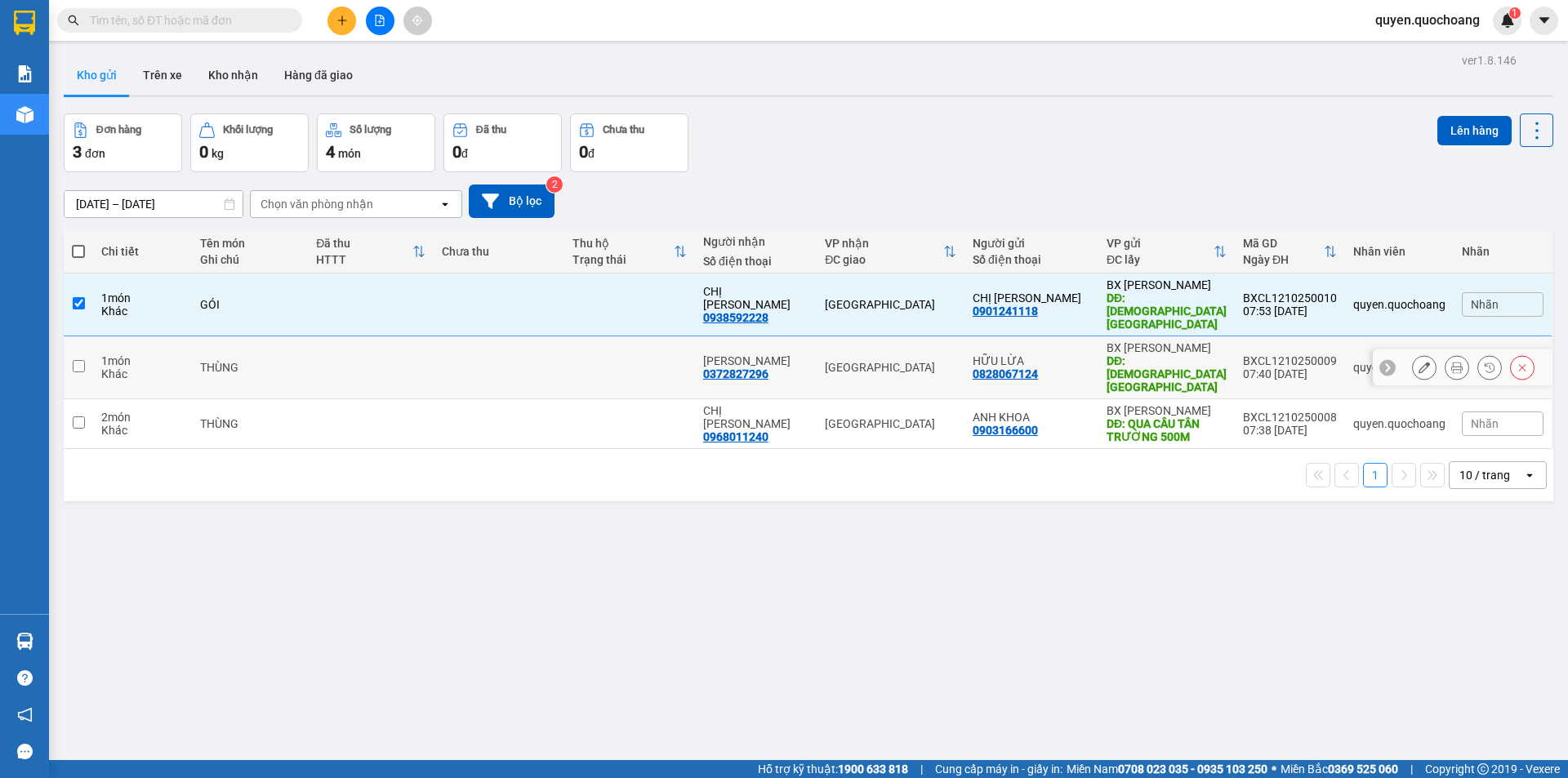
drag, startPoint x: 1048, startPoint y: 337, endPoint x: 1053, endPoint y: 377, distance: 40.3
click at [1047, 354] on div "HỮU LỪA" at bounding box center [1031, 360] width 118 height 13
checkbox input "true"
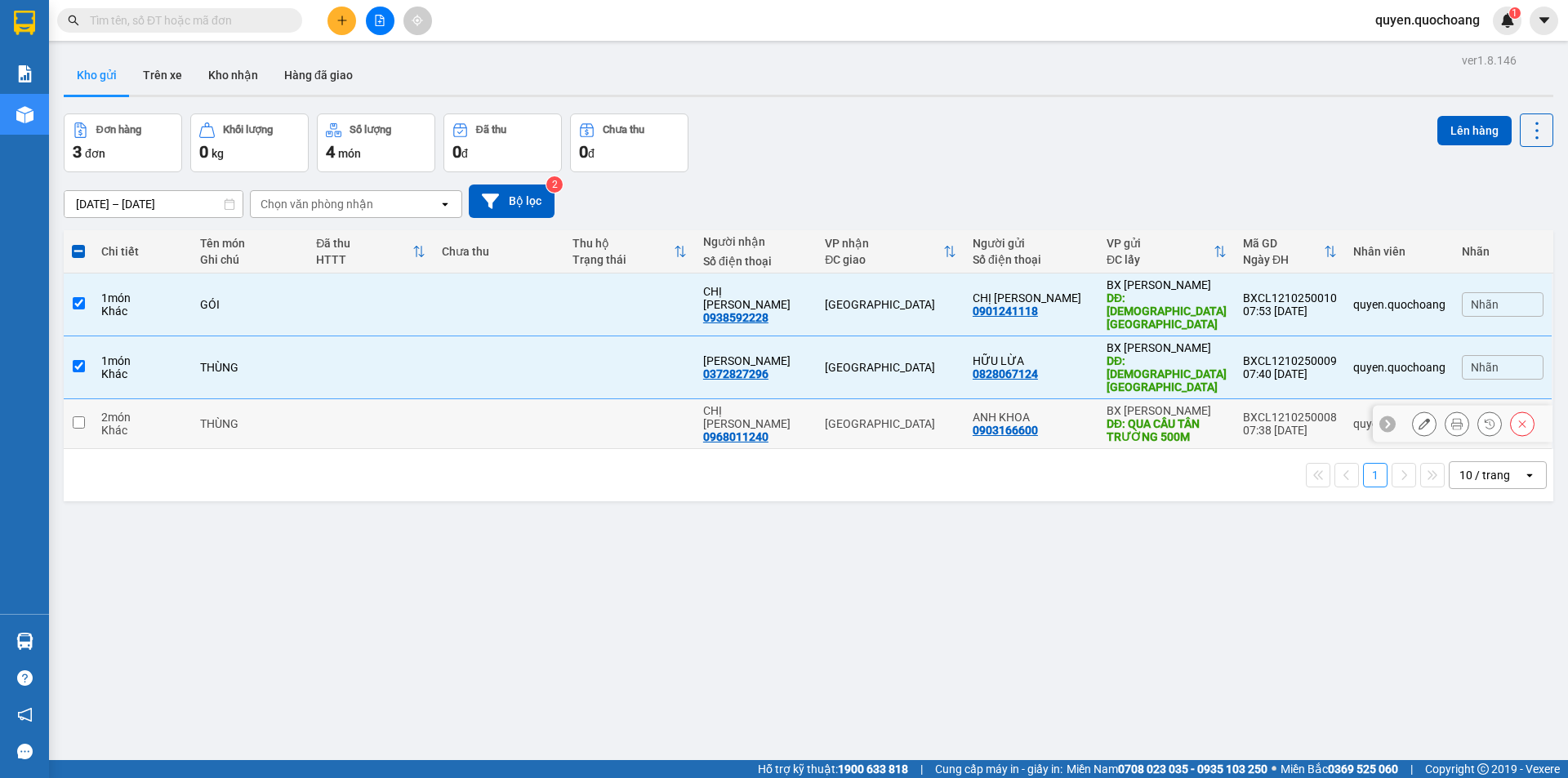
click at [1053, 399] on td "ANH KHOA 0903166600" at bounding box center [1031, 424] width 134 height 50
checkbox input "true"
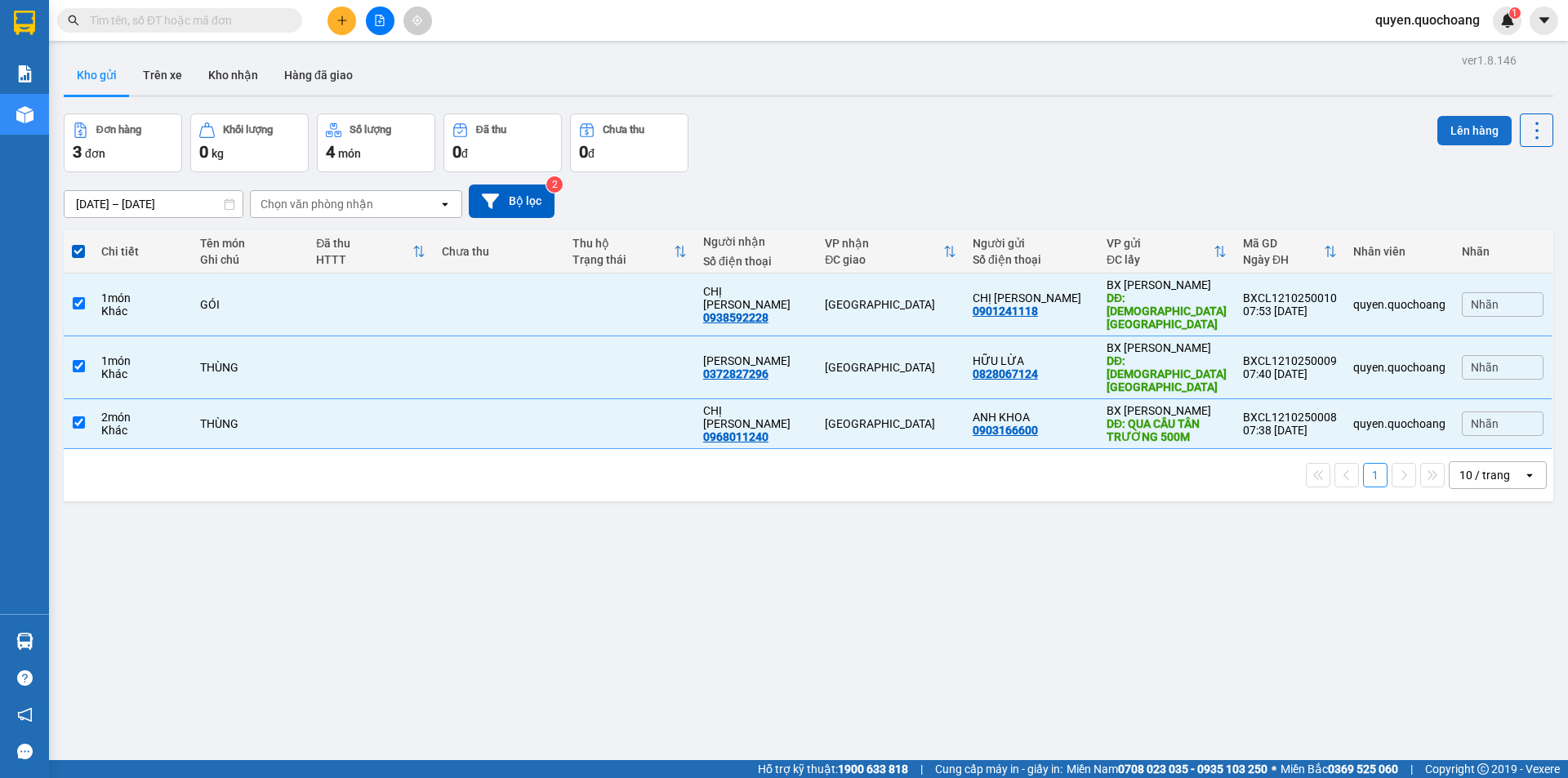
click at [1477, 124] on button "Lên hàng" at bounding box center [1475, 131] width 74 height 29
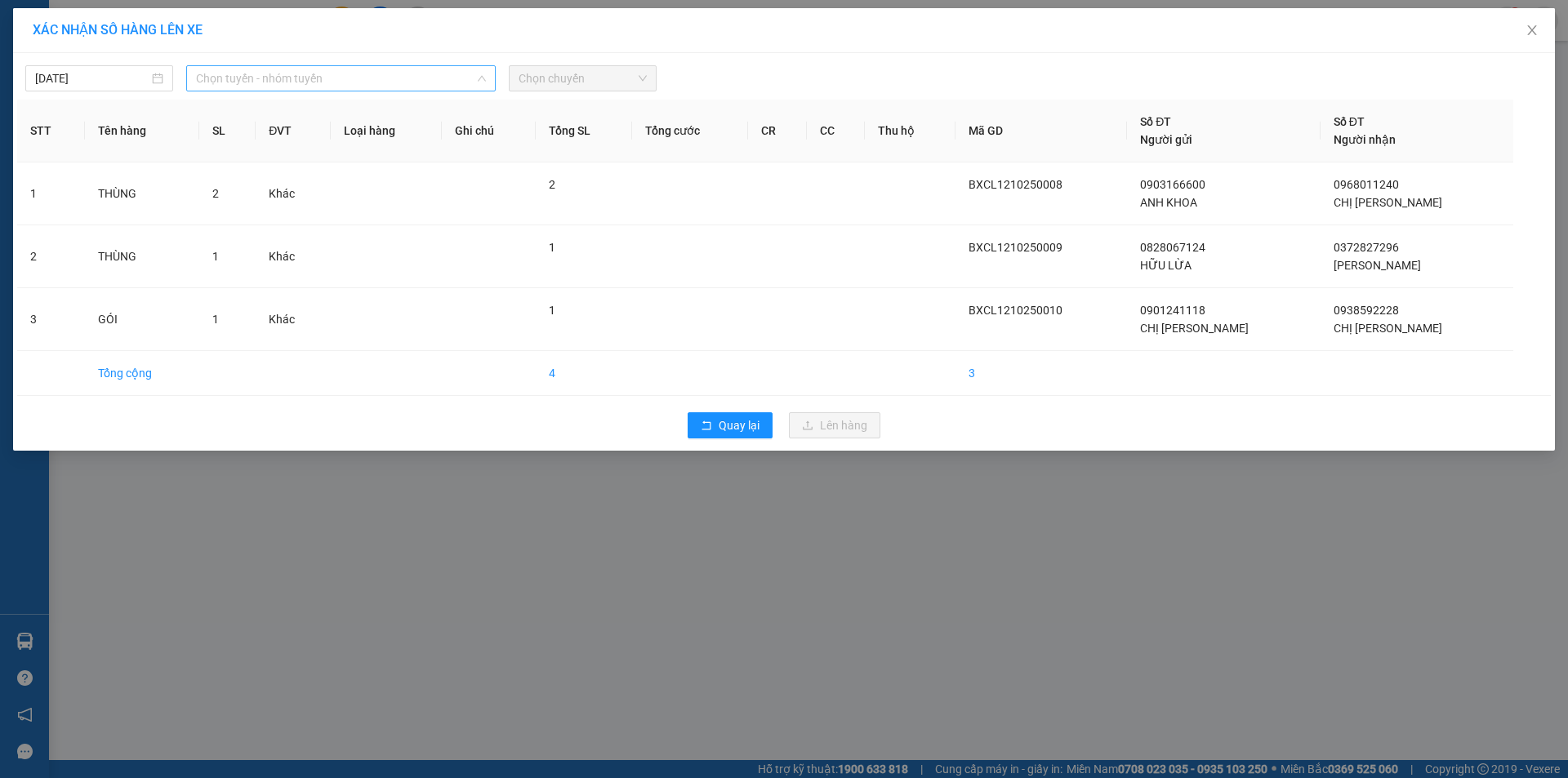
click at [446, 79] on span "Chọn tuyến - nhóm tuyến" at bounding box center [341, 78] width 290 height 24
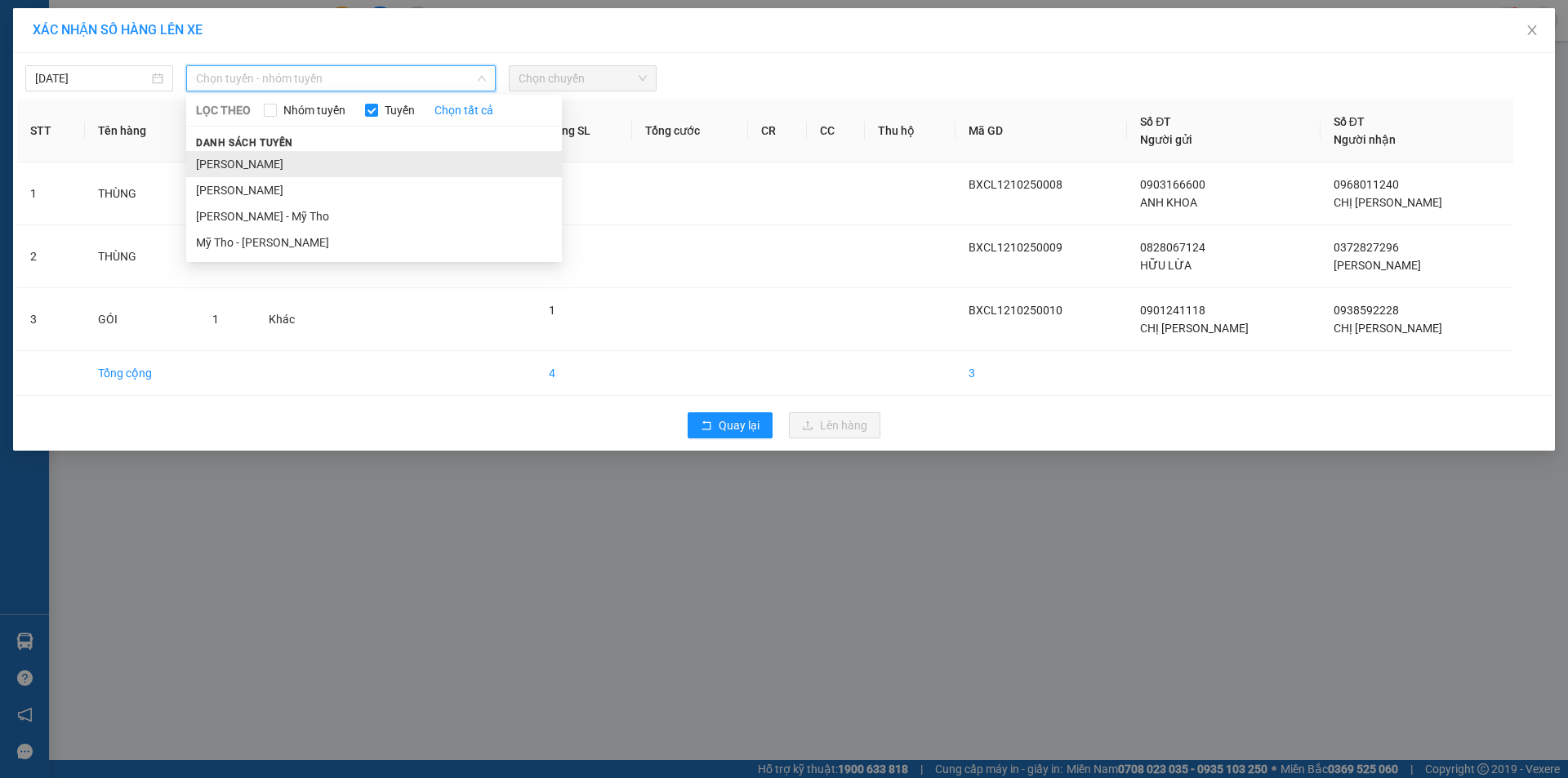
click at [339, 157] on li "Cao Lãnh - Hồ Chí Minh" at bounding box center [374, 164] width 375 height 26
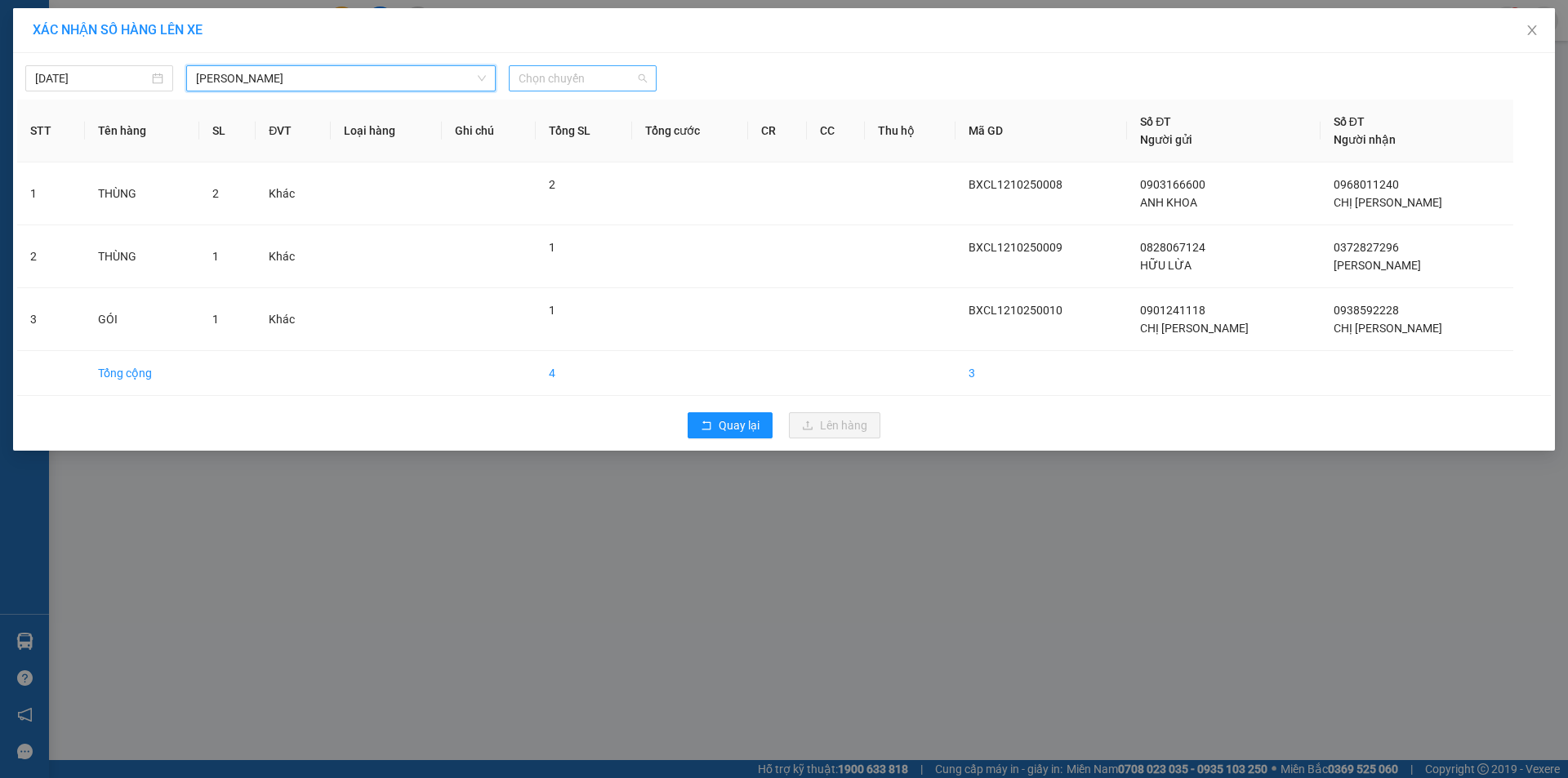
click at [591, 85] on span "Chọn chuyến" at bounding box center [583, 78] width 128 height 24
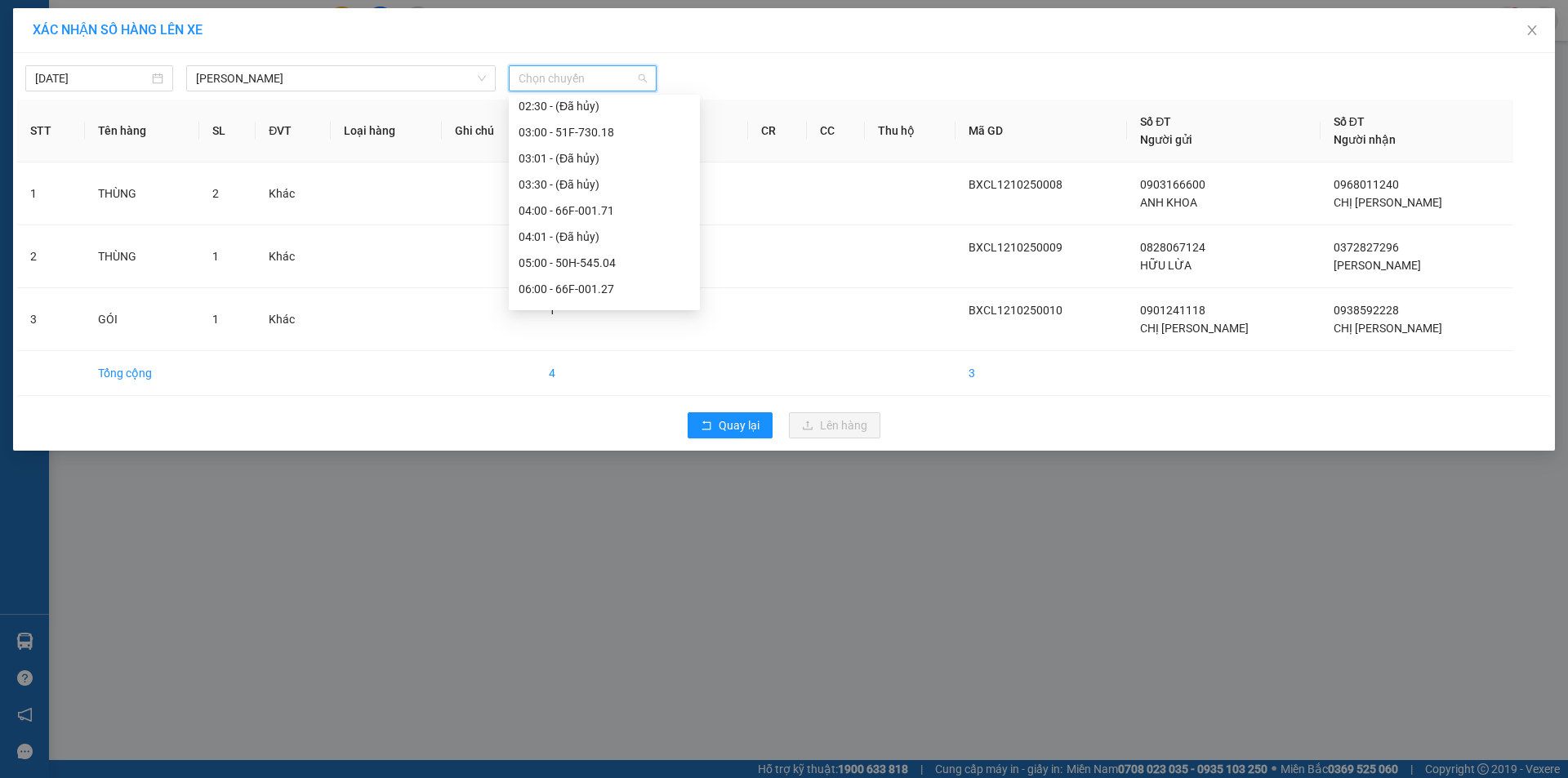
scroll to position [245, 0]
click at [562, 226] on div "08:00 - 50H-299.15" at bounding box center [605, 232] width 171 height 18
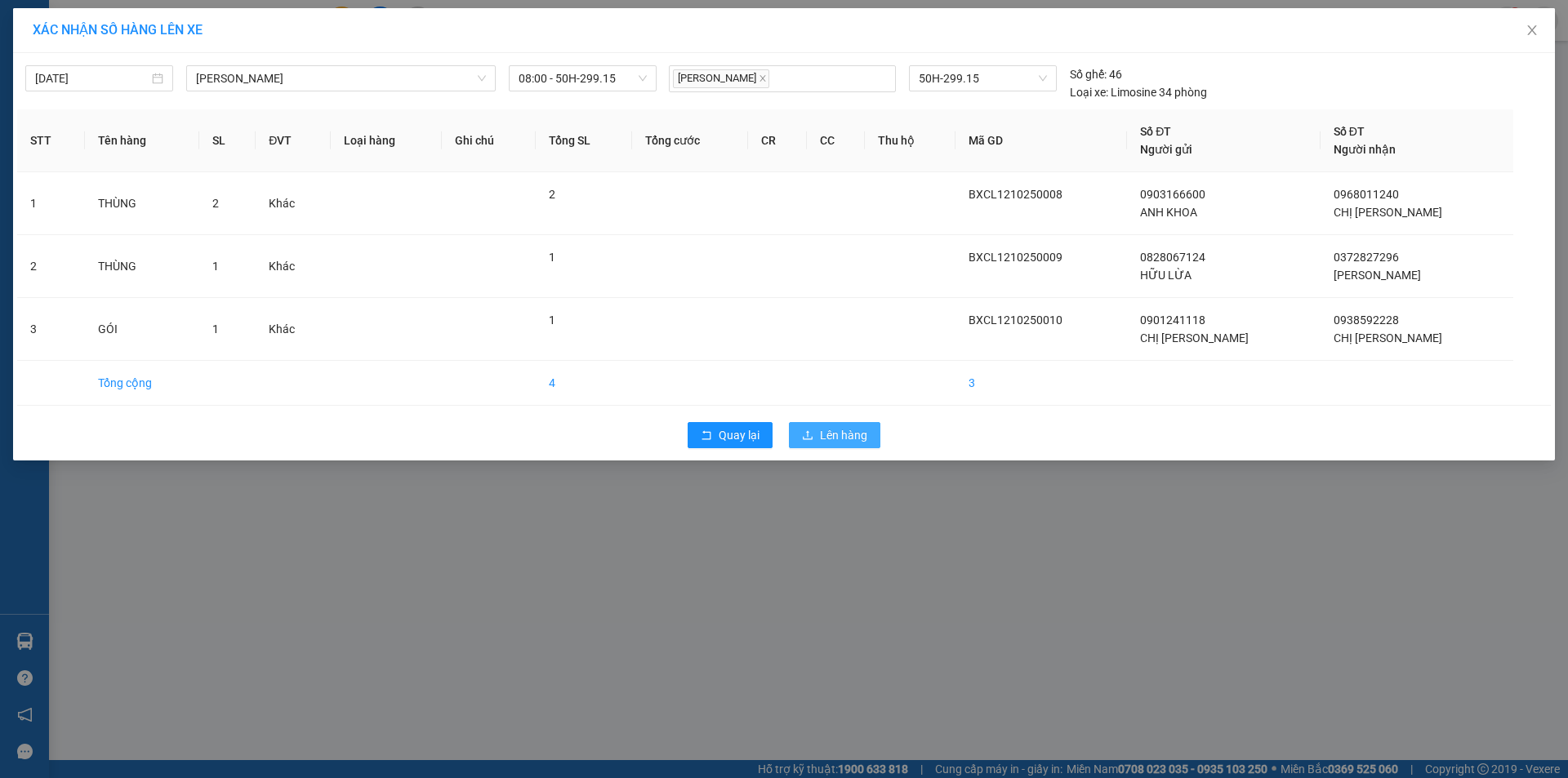
click at [853, 436] on span "Lên hàng" at bounding box center [843, 435] width 48 height 18
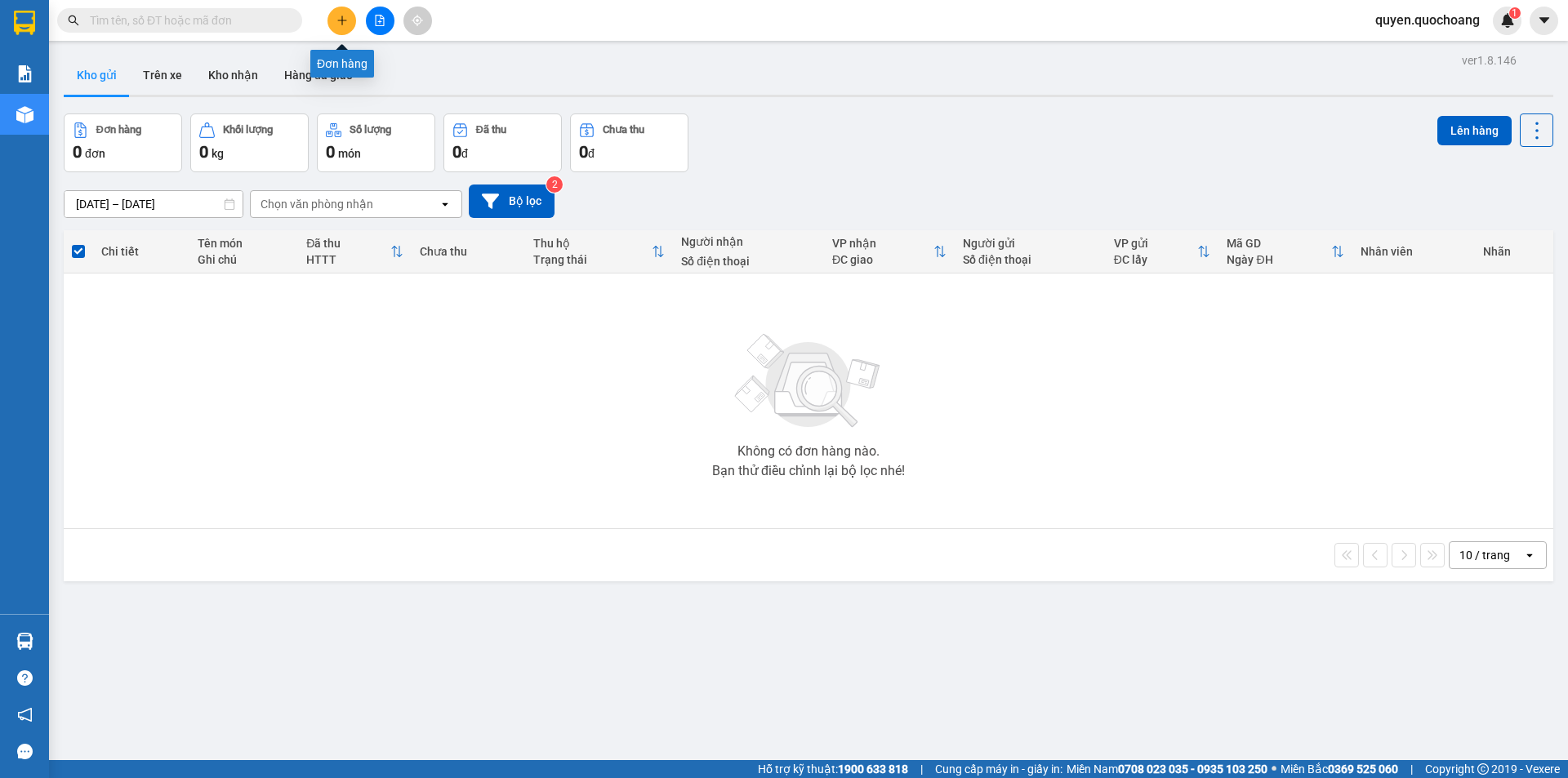
click at [335, 25] on button at bounding box center [342, 21] width 29 height 29
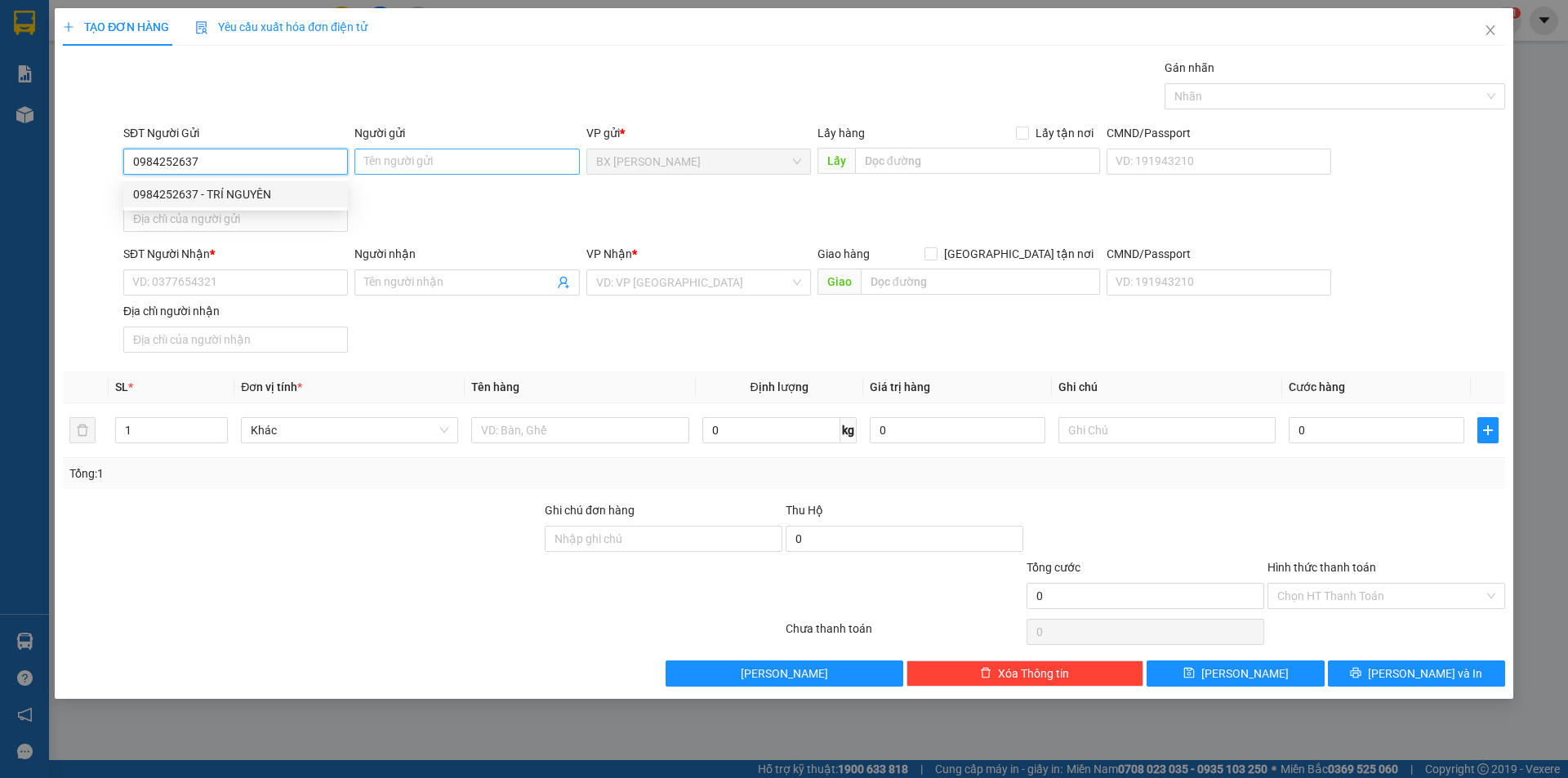
type input "0984252637"
click at [444, 160] on input "Người gửi" at bounding box center [467, 162] width 225 height 26
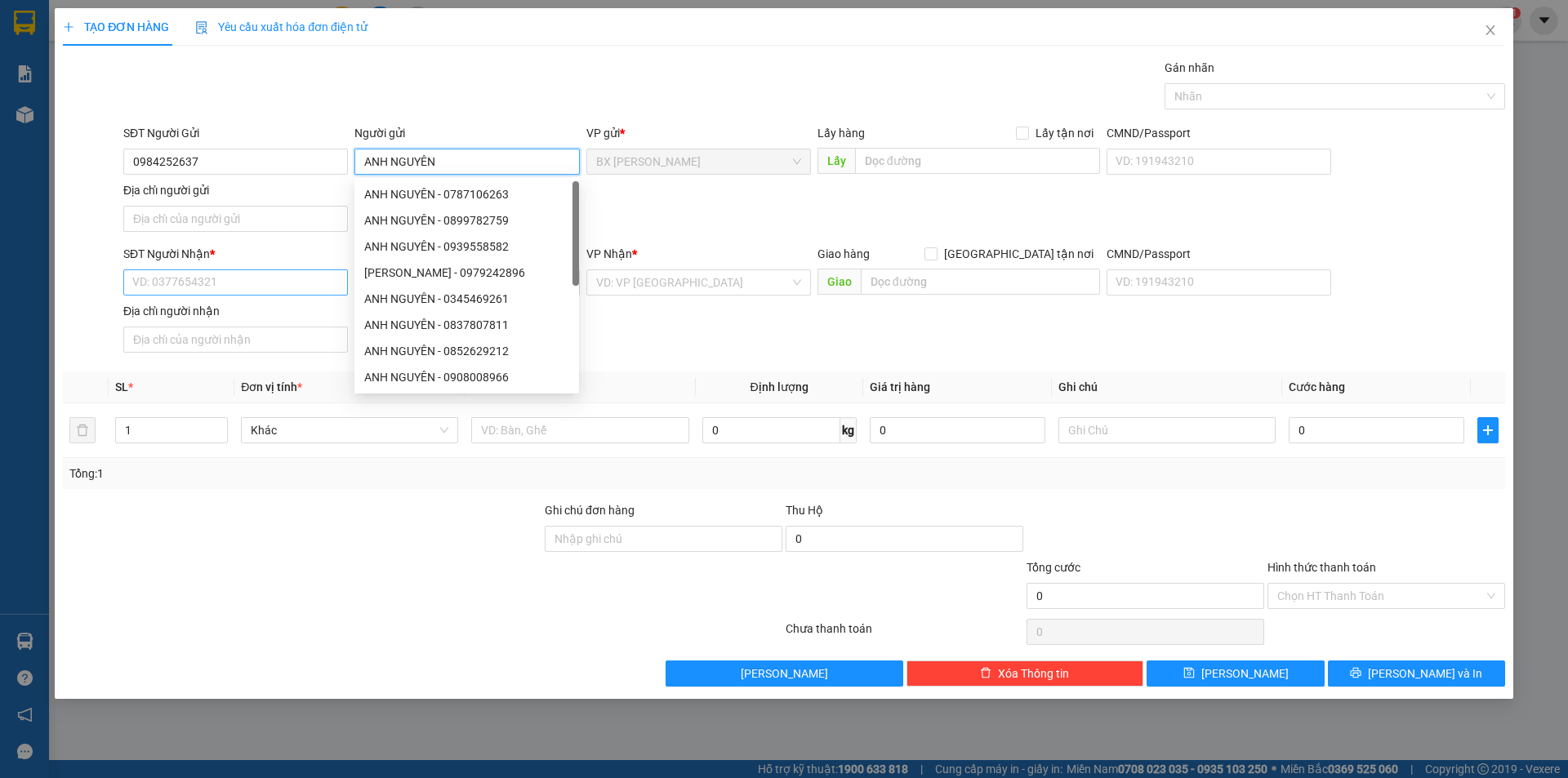
type input "ANH NGUYÊN"
click at [296, 282] on input "SĐT Người Nhận *" at bounding box center [236, 283] width 225 height 26
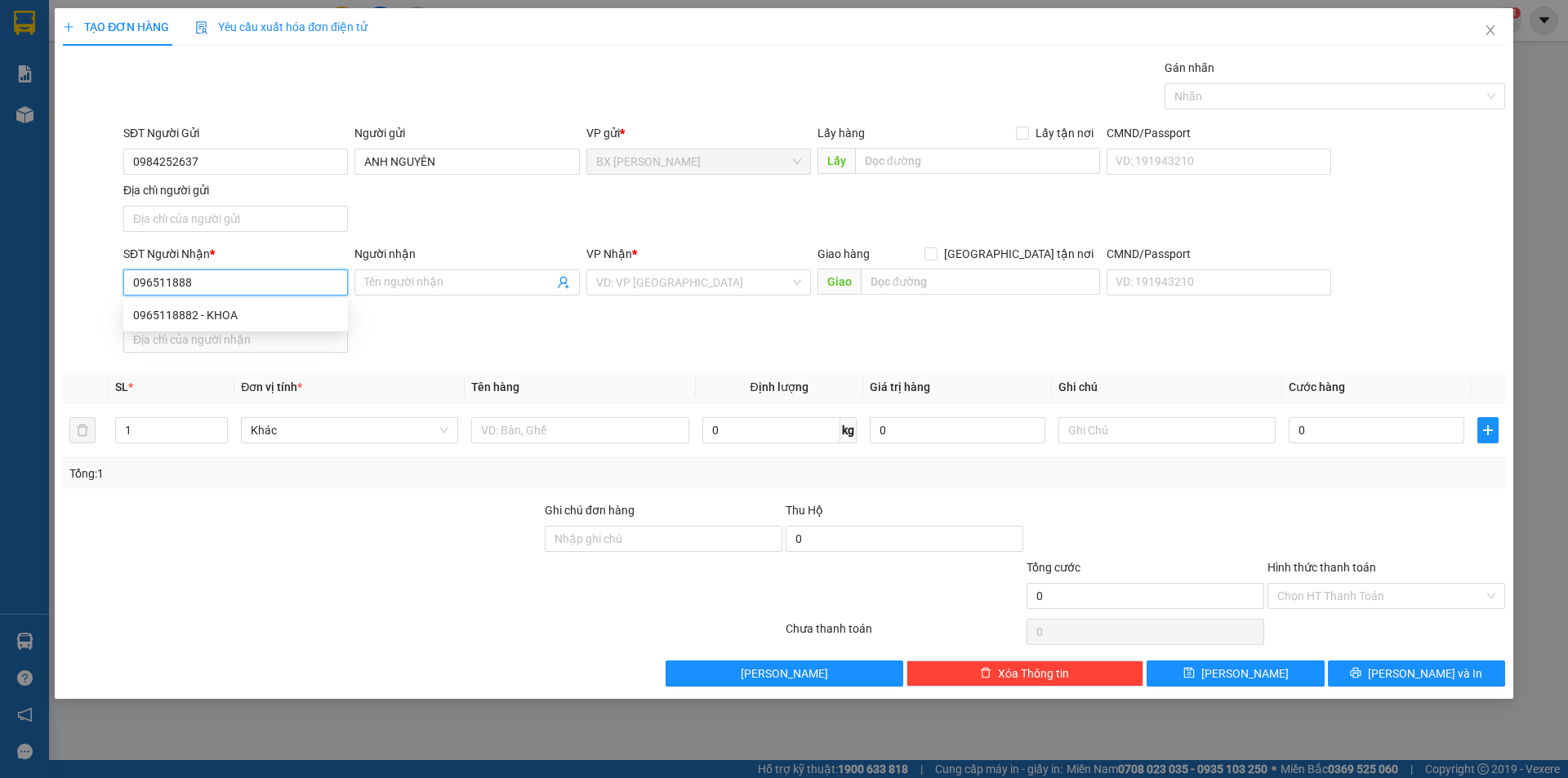
type input "0965118882"
click at [265, 315] on div "0965118882 - KHOA" at bounding box center [235, 315] width 205 height 18
type input "KHOA"
type input "0965118882"
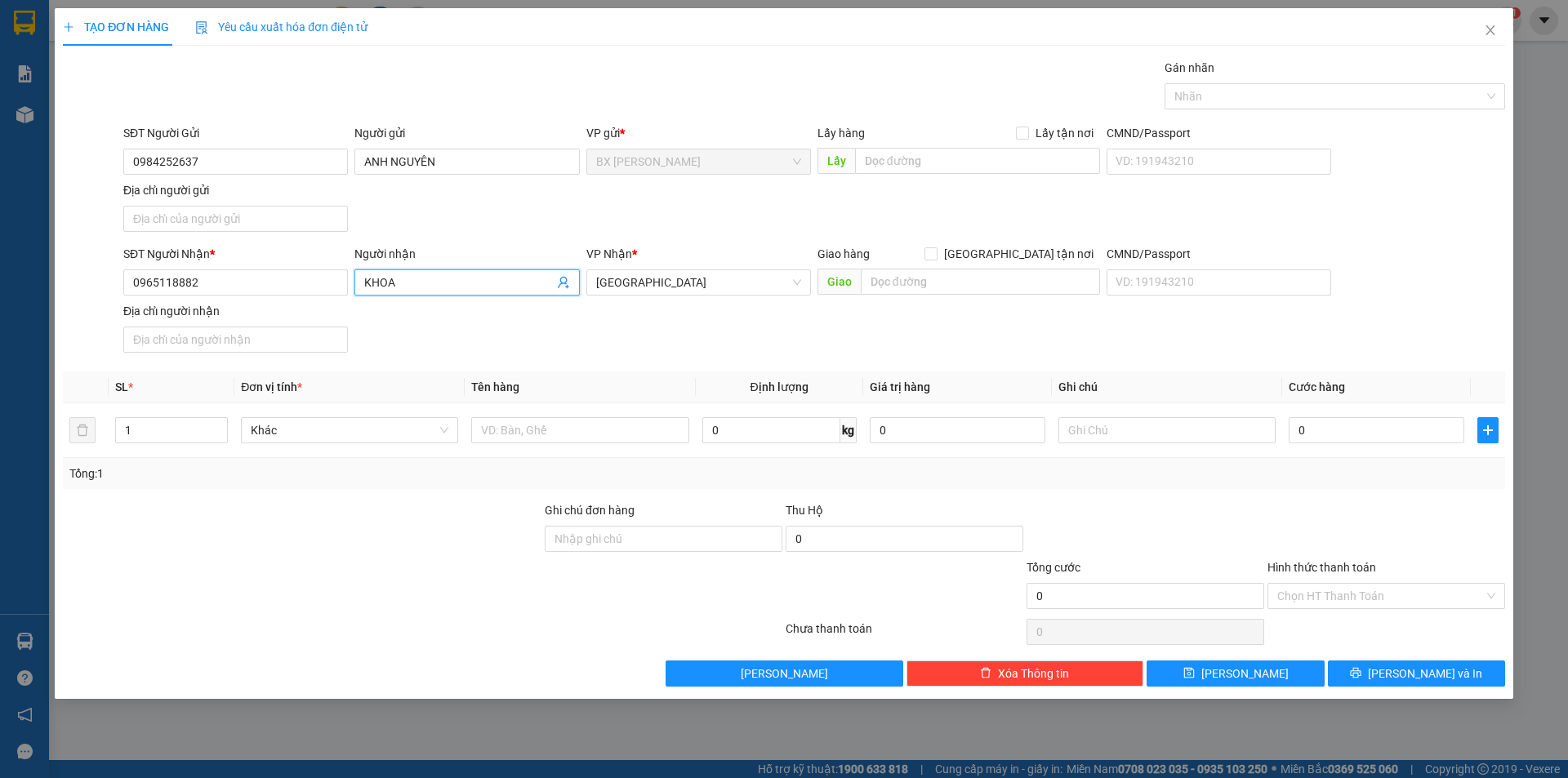
click at [366, 284] on input "KHOA" at bounding box center [458, 282] width 189 height 18
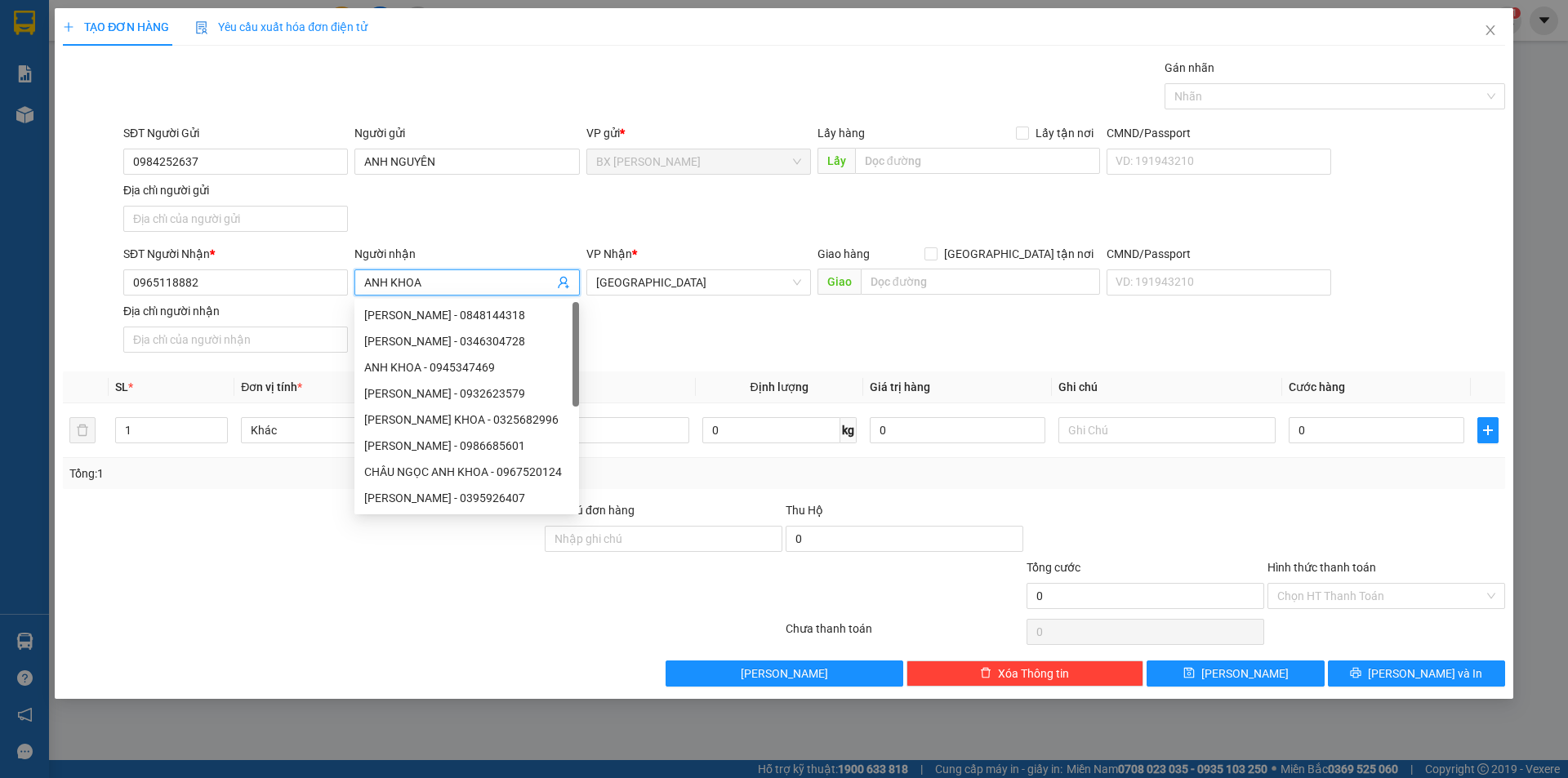
type input "ANH KHOA"
click at [763, 319] on div "SĐT Người Nhận * 0965118882 Người nhận ANH KHOA VP Nhận * Sài Gòn Giao hàng Gia…" at bounding box center [814, 302] width 1388 height 114
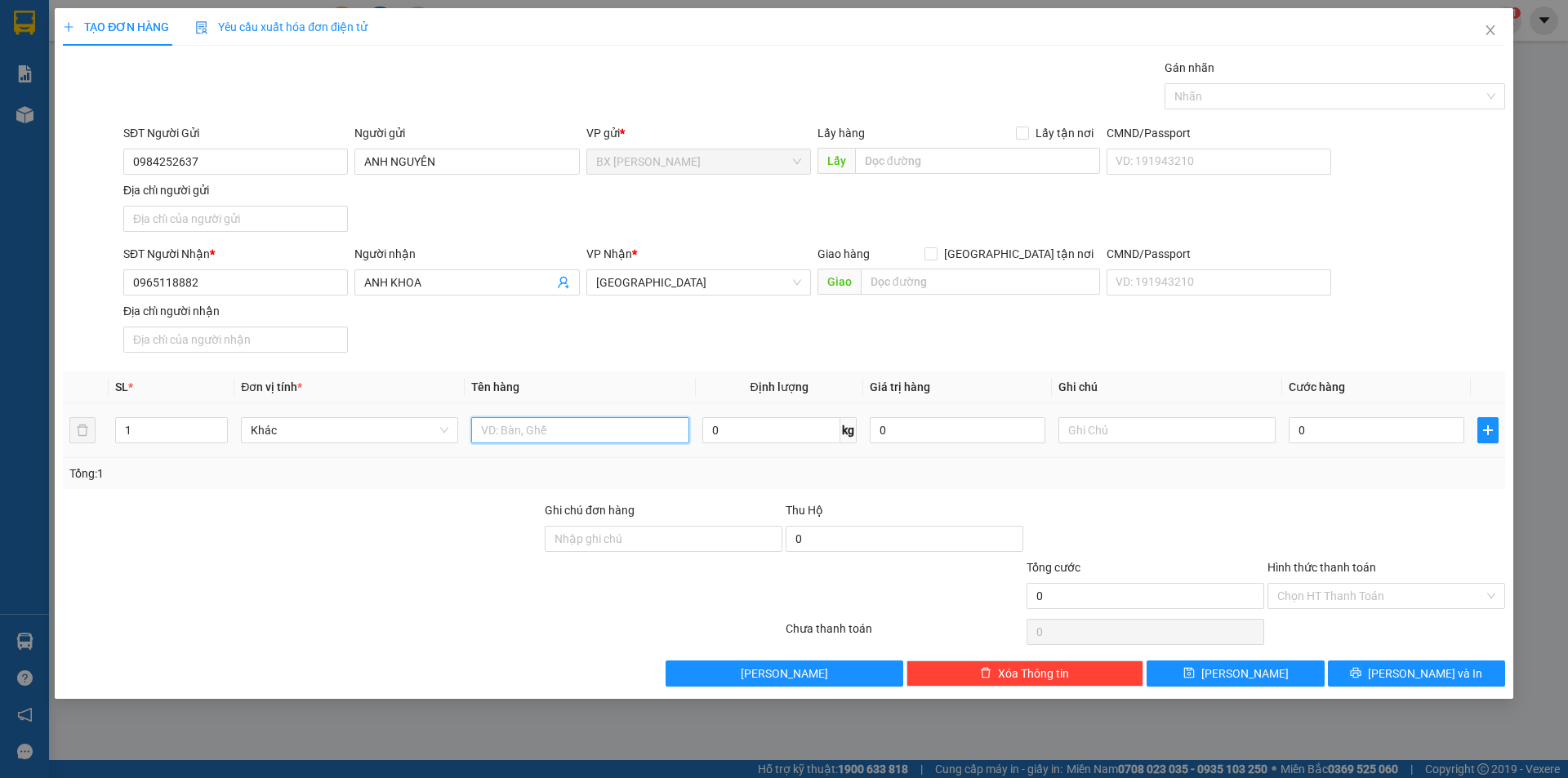
click at [618, 433] on input "text" at bounding box center [579, 430] width 217 height 26
type input "BỌC"
click at [1337, 430] on input "0" at bounding box center [1376, 430] width 176 height 26
type input "3"
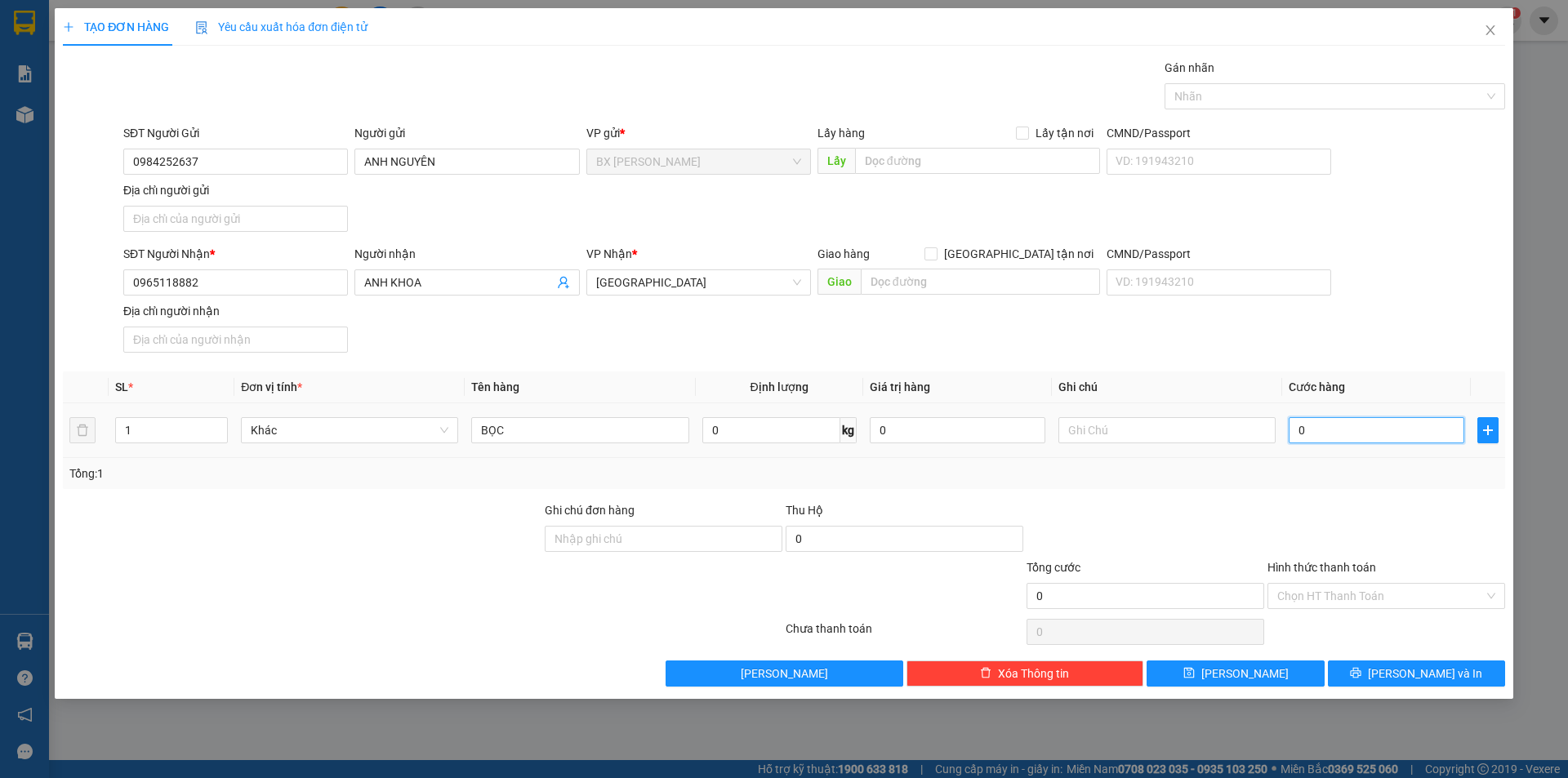
type input "3"
type input "30"
type input "300"
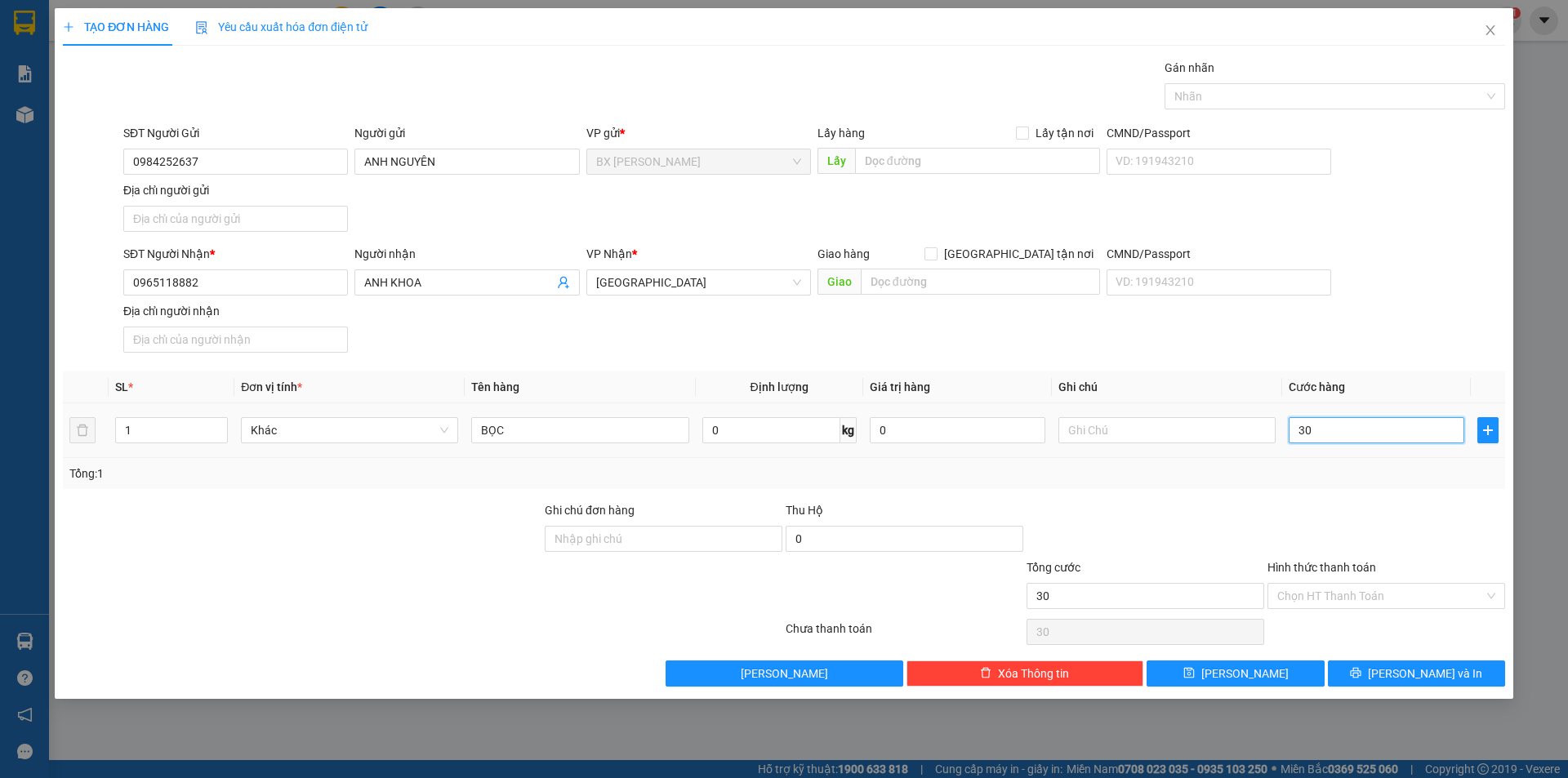
type input "300"
type input "3.000"
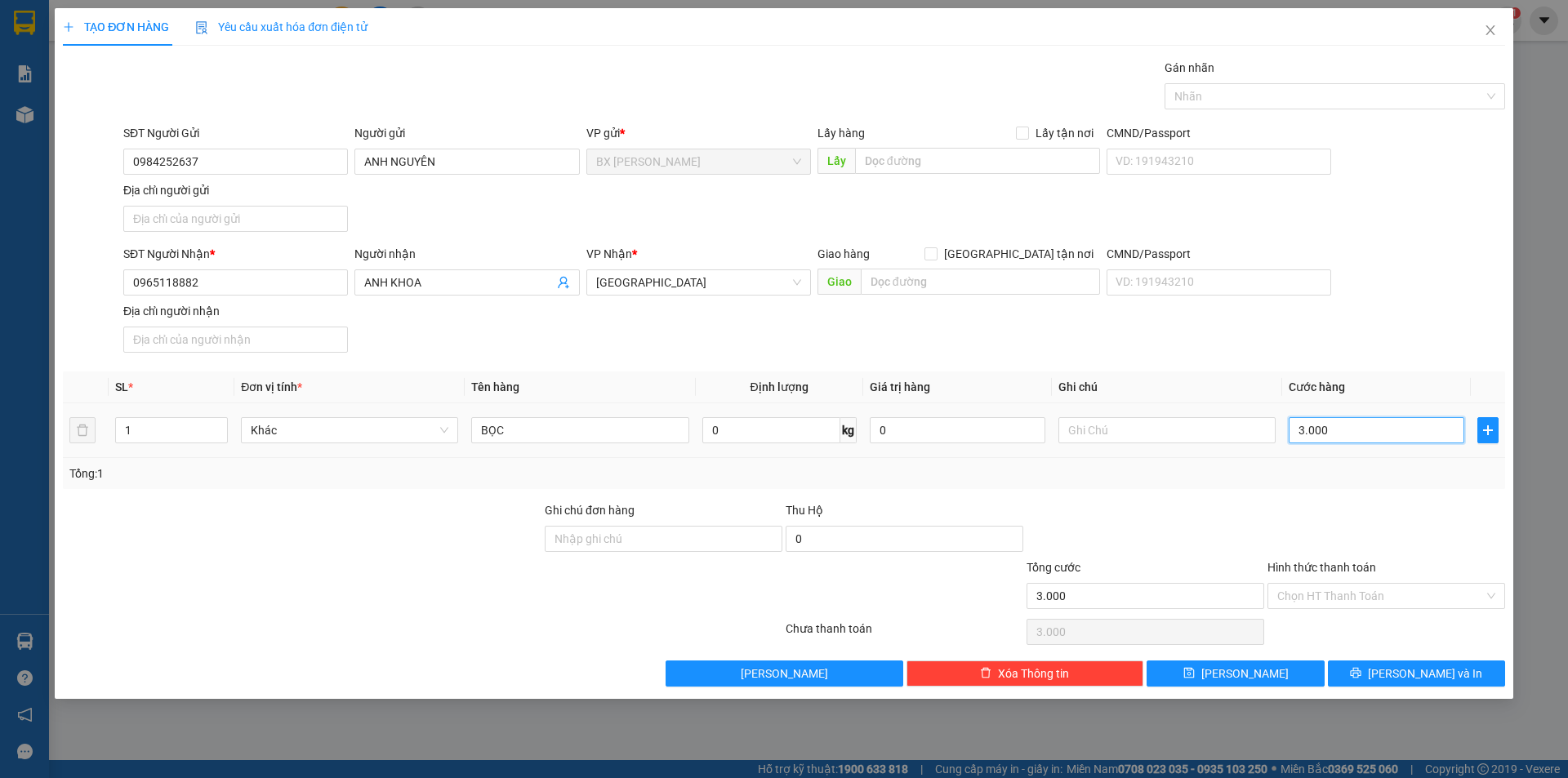
type input "30.000"
drag, startPoint x: 1386, startPoint y: 587, endPoint x: 1378, endPoint y: 610, distance: 24.4
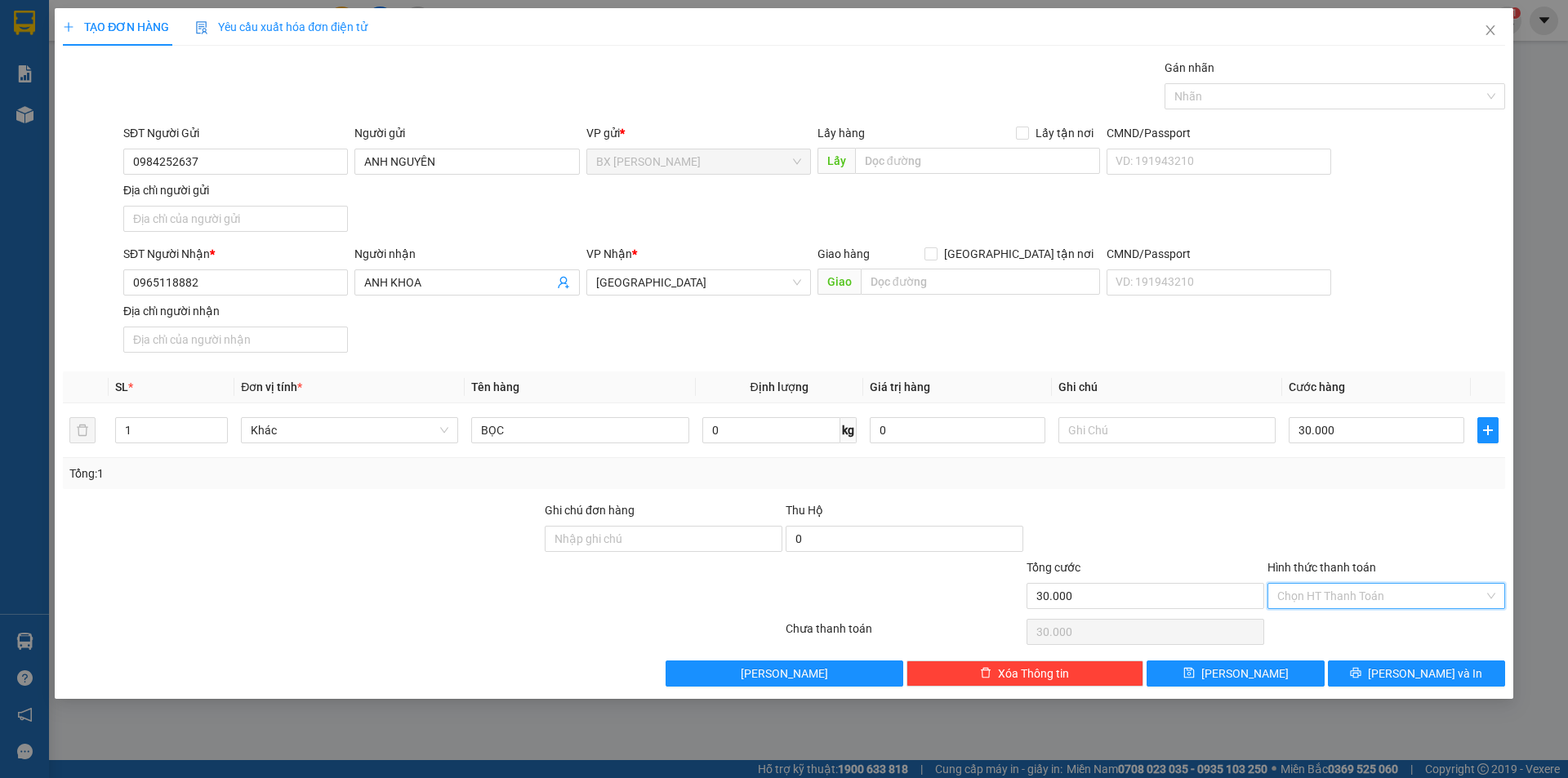
click at [1386, 587] on input "Hình thức thanh toán" at bounding box center [1380, 596] width 207 height 24
click at [1366, 621] on div "Tại văn phòng" at bounding box center [1386, 628] width 218 height 18
type input "0"
drag, startPoint x: 1386, startPoint y: 654, endPoint x: 1381, endPoint y: 673, distance: 19.6
click at [1385, 665] on div "Transit Pickup Surcharge Ids Transit Deliver Surcharge Ids Transit Deliver Surc…" at bounding box center [784, 373] width 1442 height 628
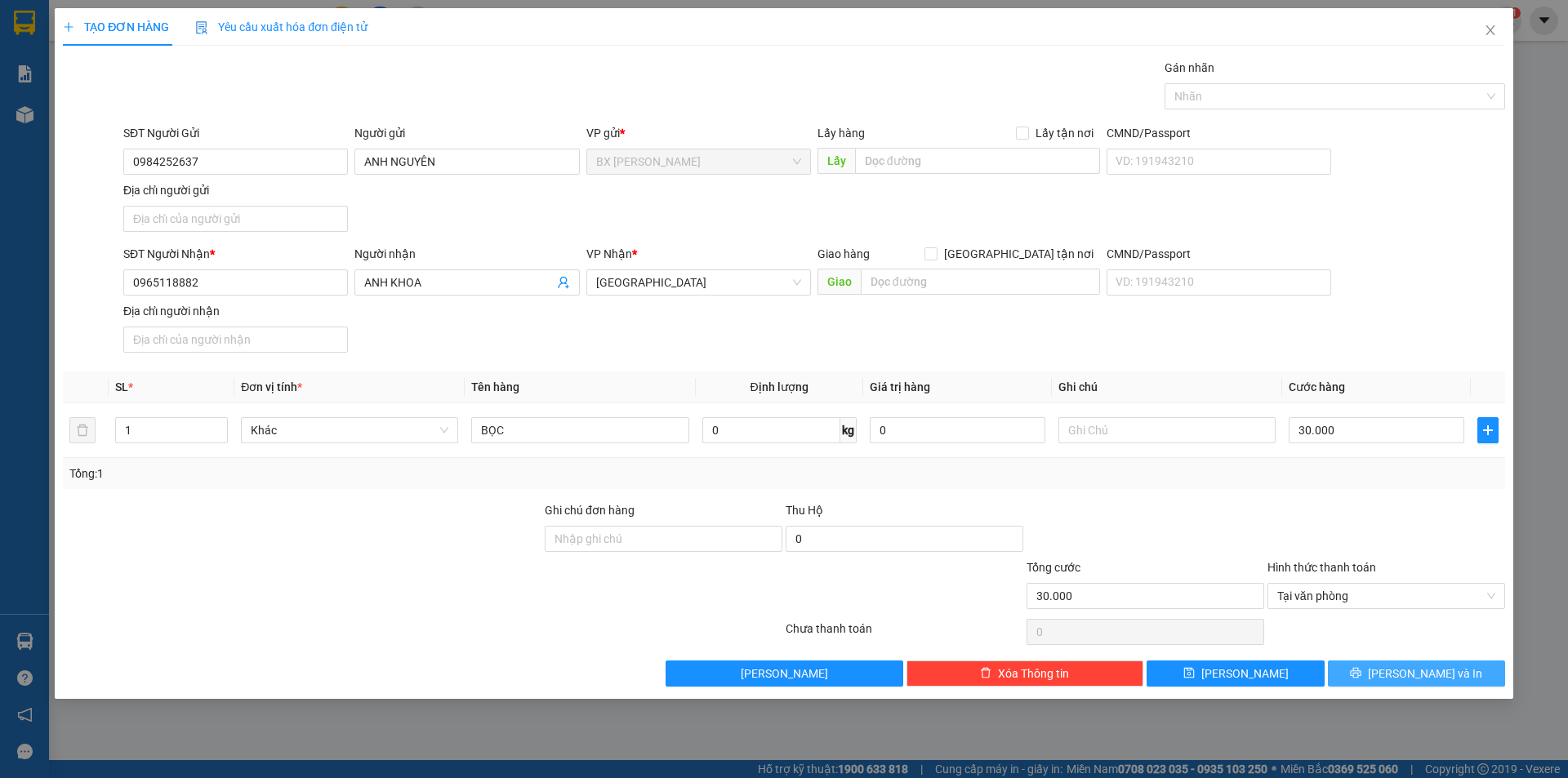
click at [1381, 673] on button "Lưu và In" at bounding box center [1416, 673] width 177 height 26
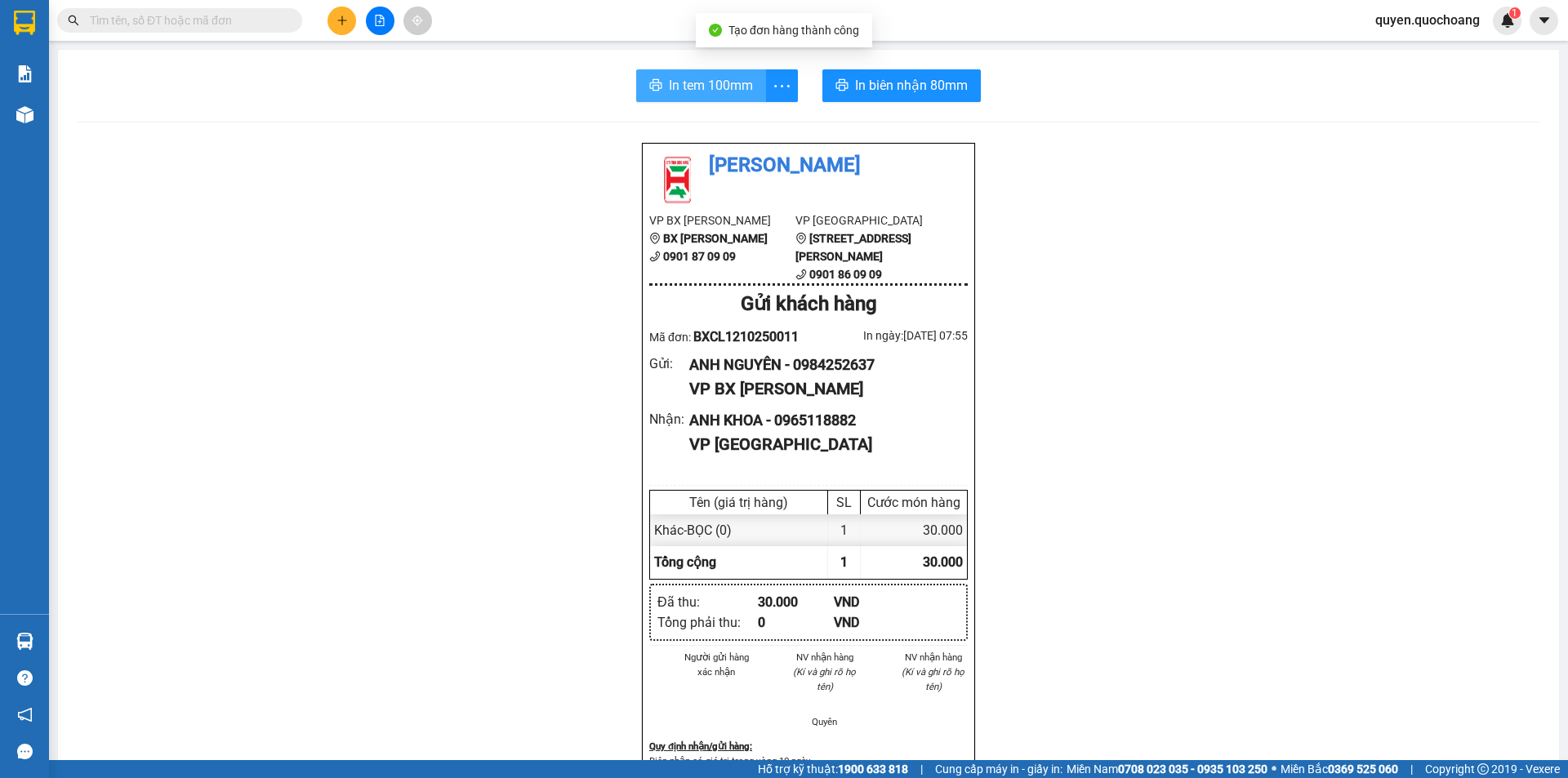
click at [723, 95] on span "In tem 100mm" at bounding box center [710, 86] width 84 height 21
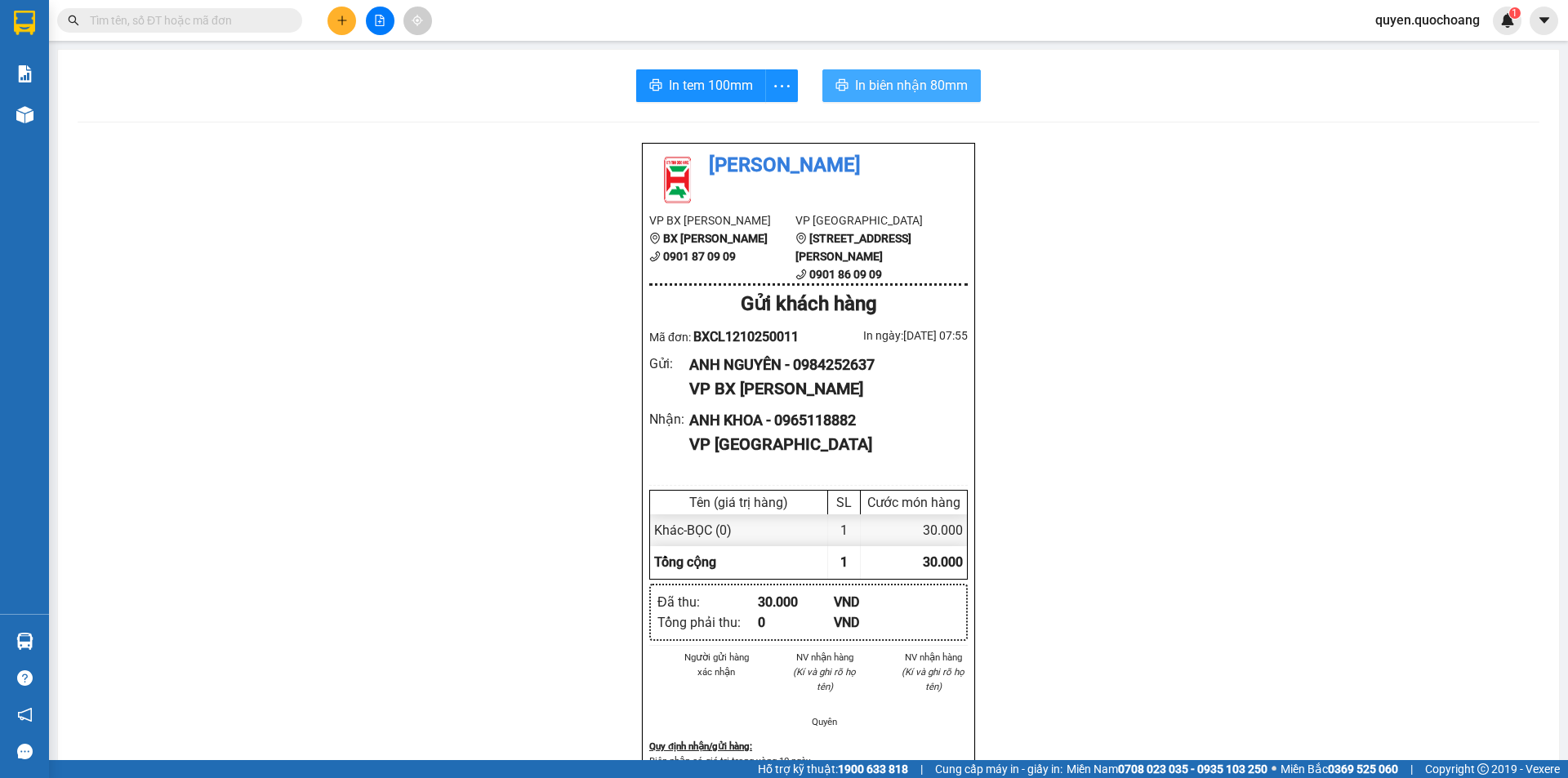
click at [901, 91] on span "In biên nhận 80mm" at bounding box center [911, 86] width 112 height 21
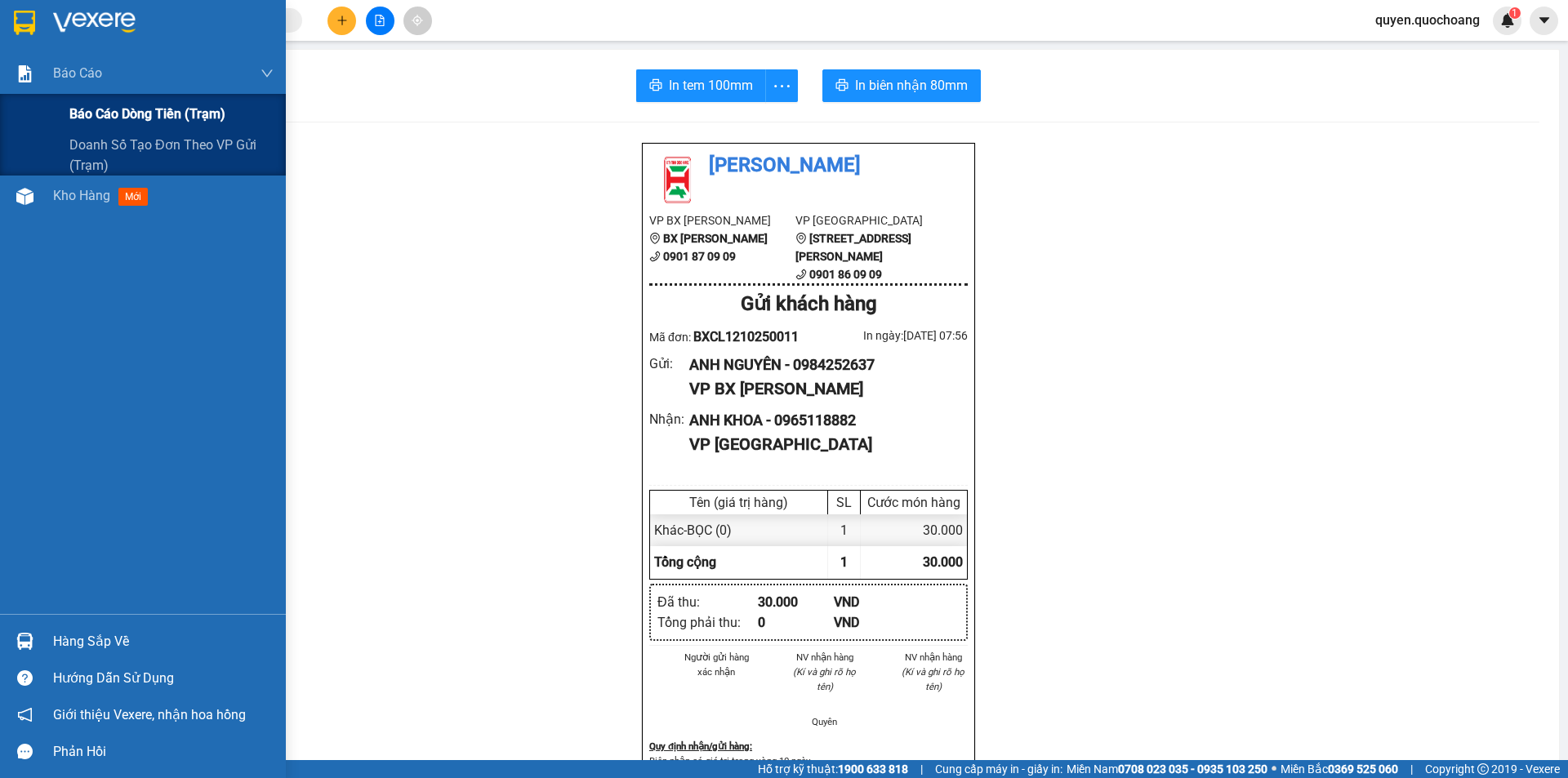
click at [97, 100] on div "Báo cáo dòng tiền (trạm)" at bounding box center [171, 114] width 204 height 41
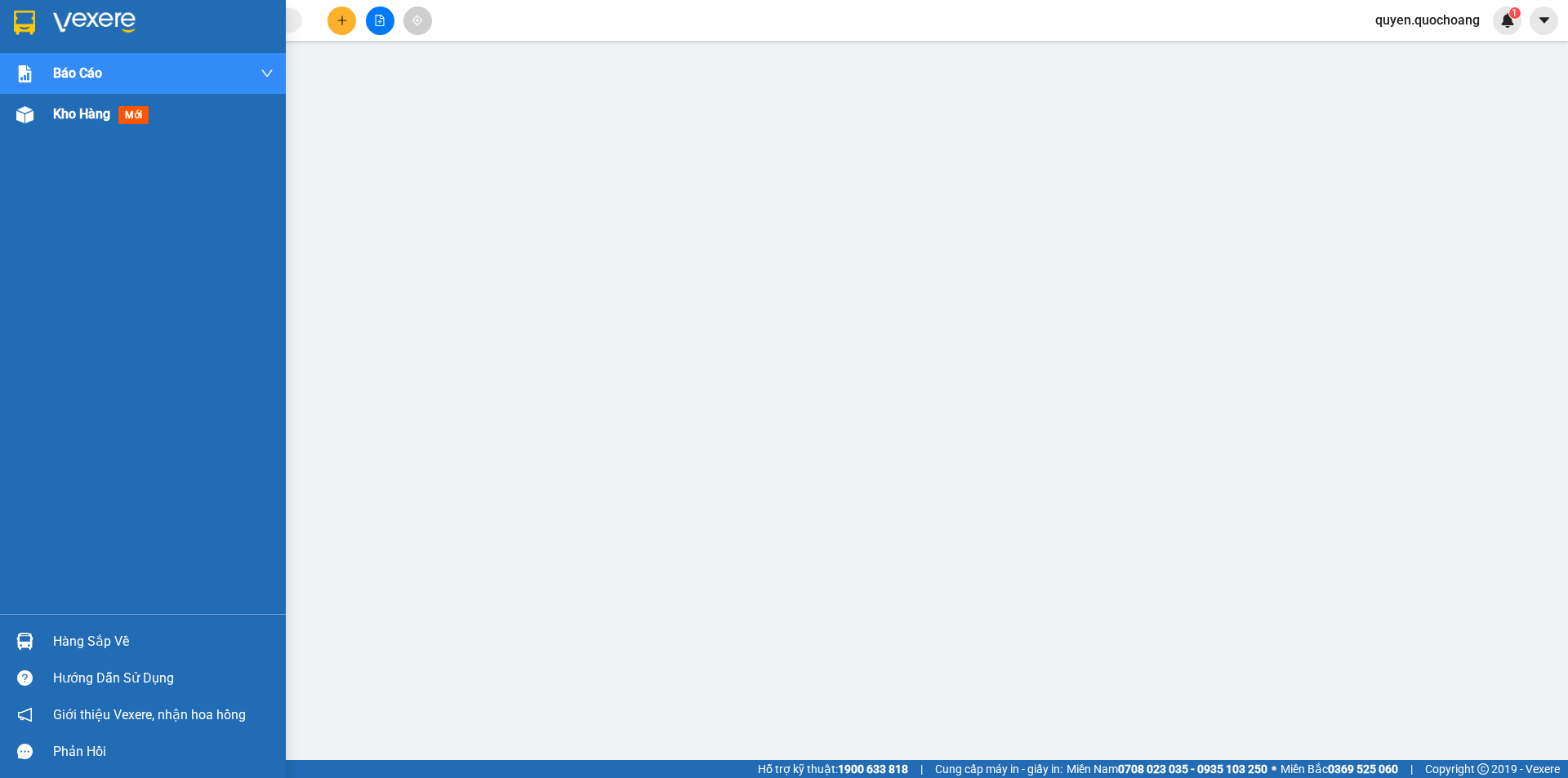
click at [35, 118] on div at bounding box center [24, 114] width 29 height 29
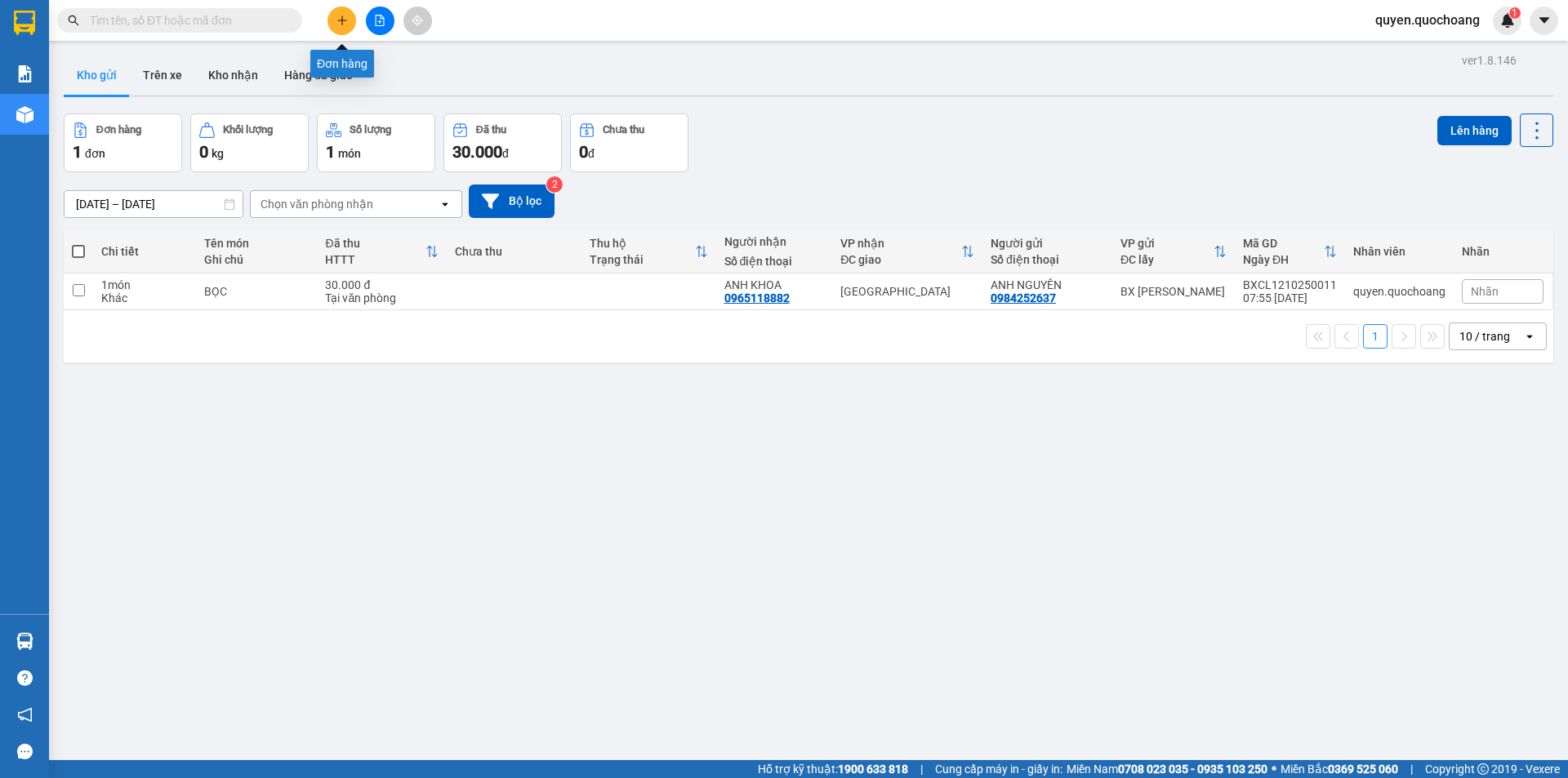
click at [342, 28] on button at bounding box center [342, 21] width 29 height 29
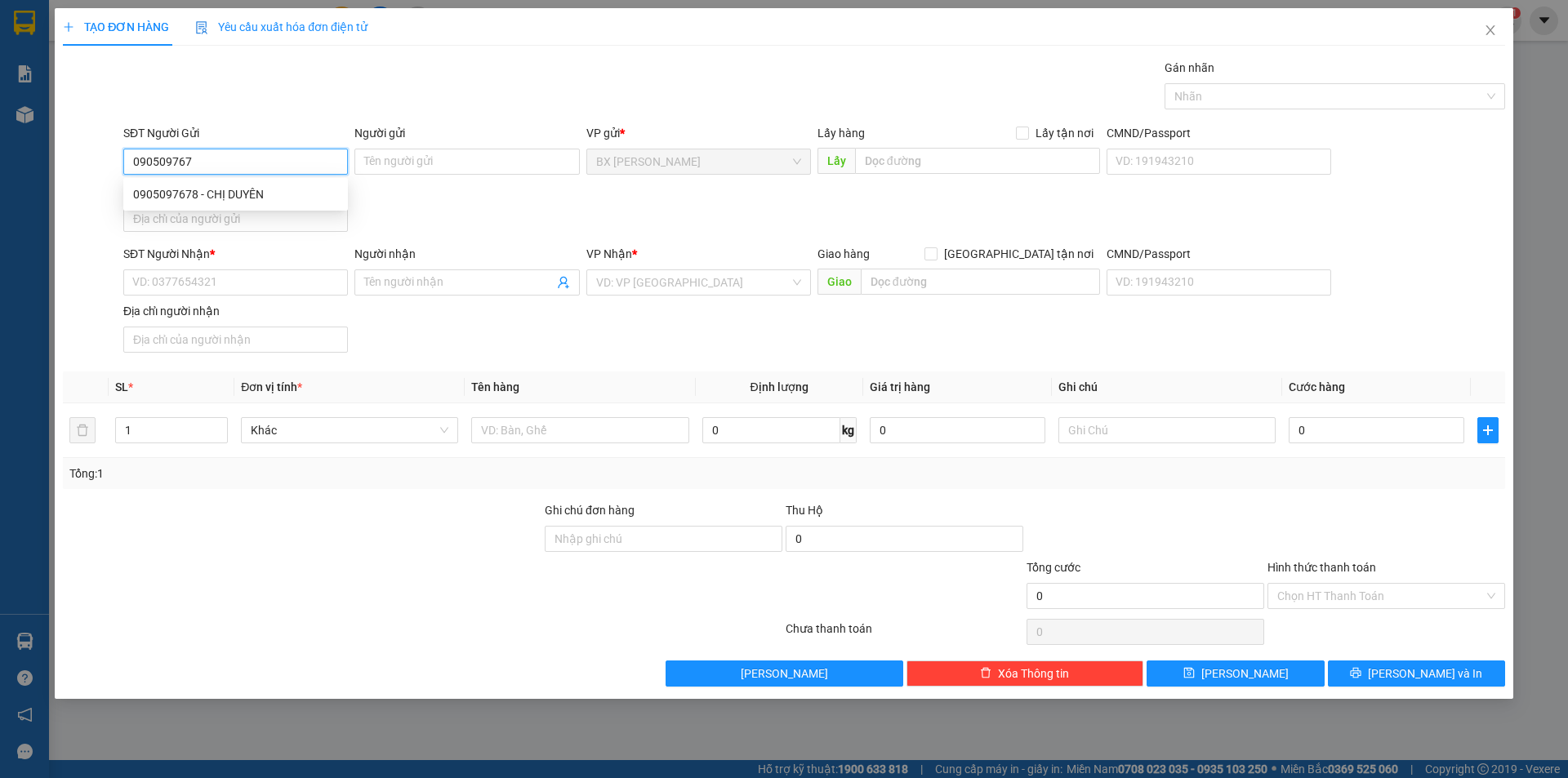
type input "0905097678"
click at [285, 195] on div "0905097678 - CHỊ DUYÊN" at bounding box center [235, 194] width 205 height 18
type input "CHỊ DUYÊN"
type input "0905097678"
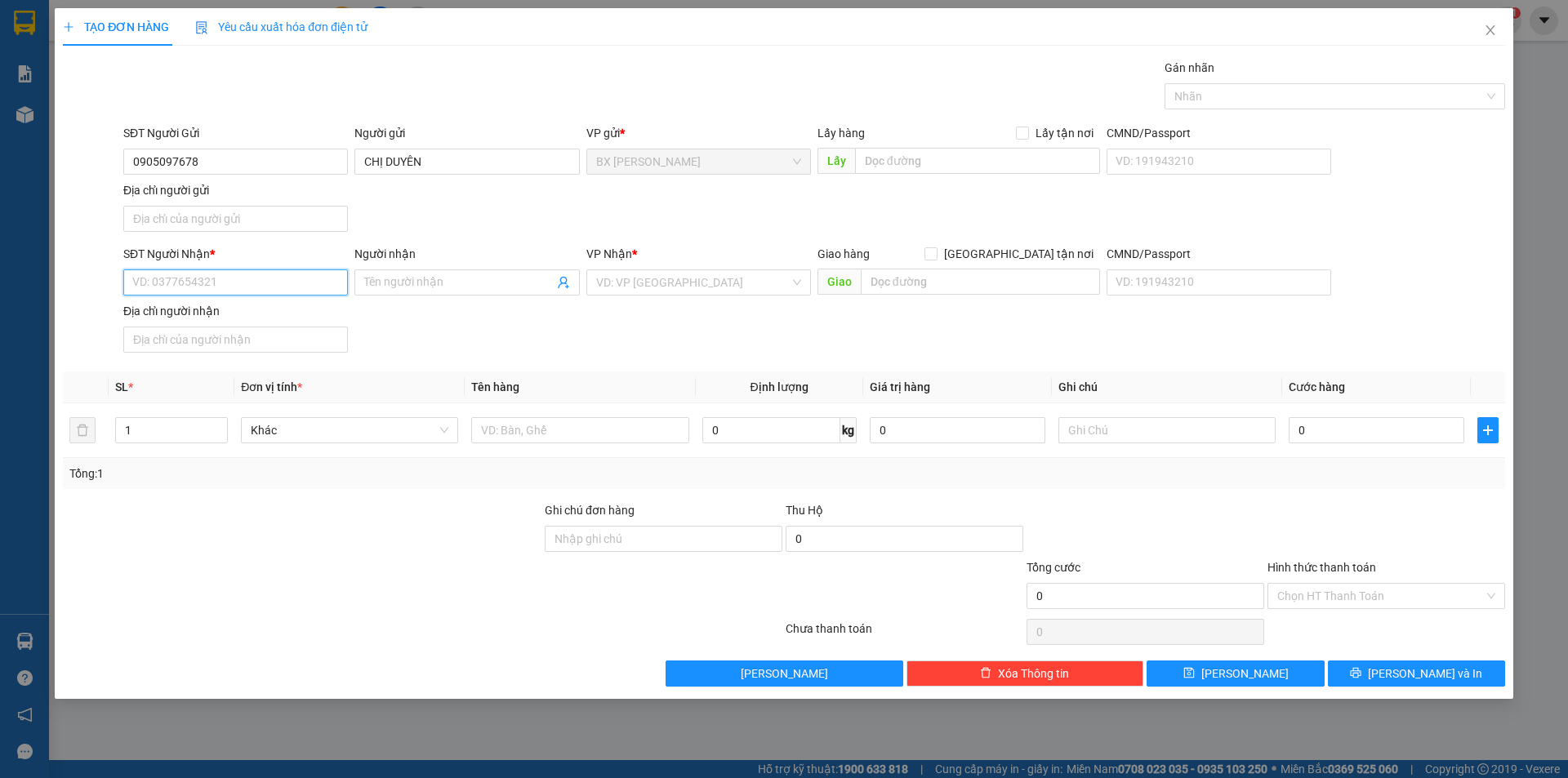
click at [257, 279] on input "SĐT Người Nhận *" at bounding box center [236, 283] width 225 height 26
click at [256, 364] on div "0908582212 - HÀ" at bounding box center [235, 367] width 205 height 18
type input "0908582212"
type input "HÀ"
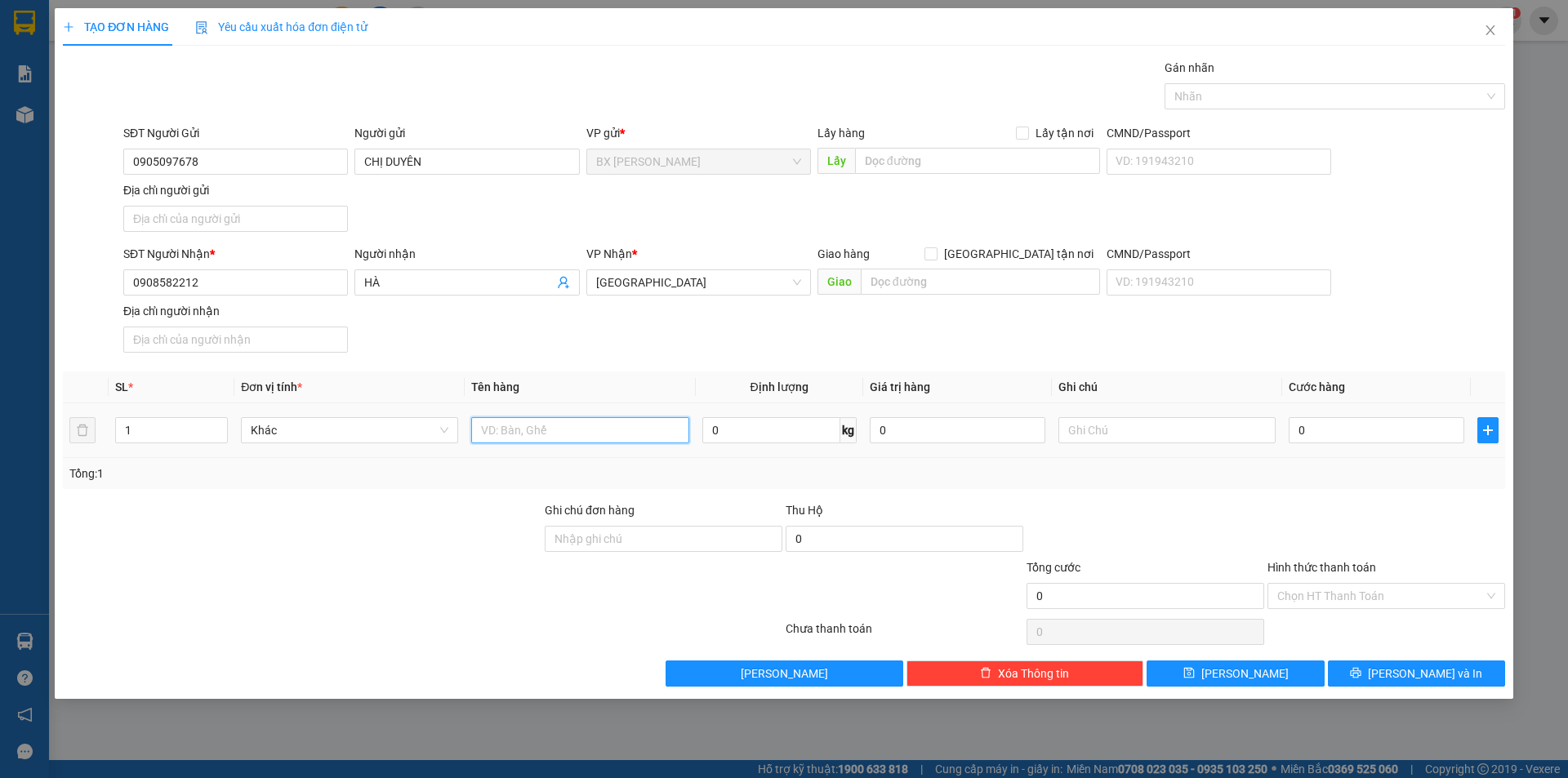
click at [559, 426] on input "text" at bounding box center [579, 430] width 217 height 26
type input "THÙNG"
click at [963, 168] on input "text" at bounding box center [976, 161] width 245 height 26
type input "V"
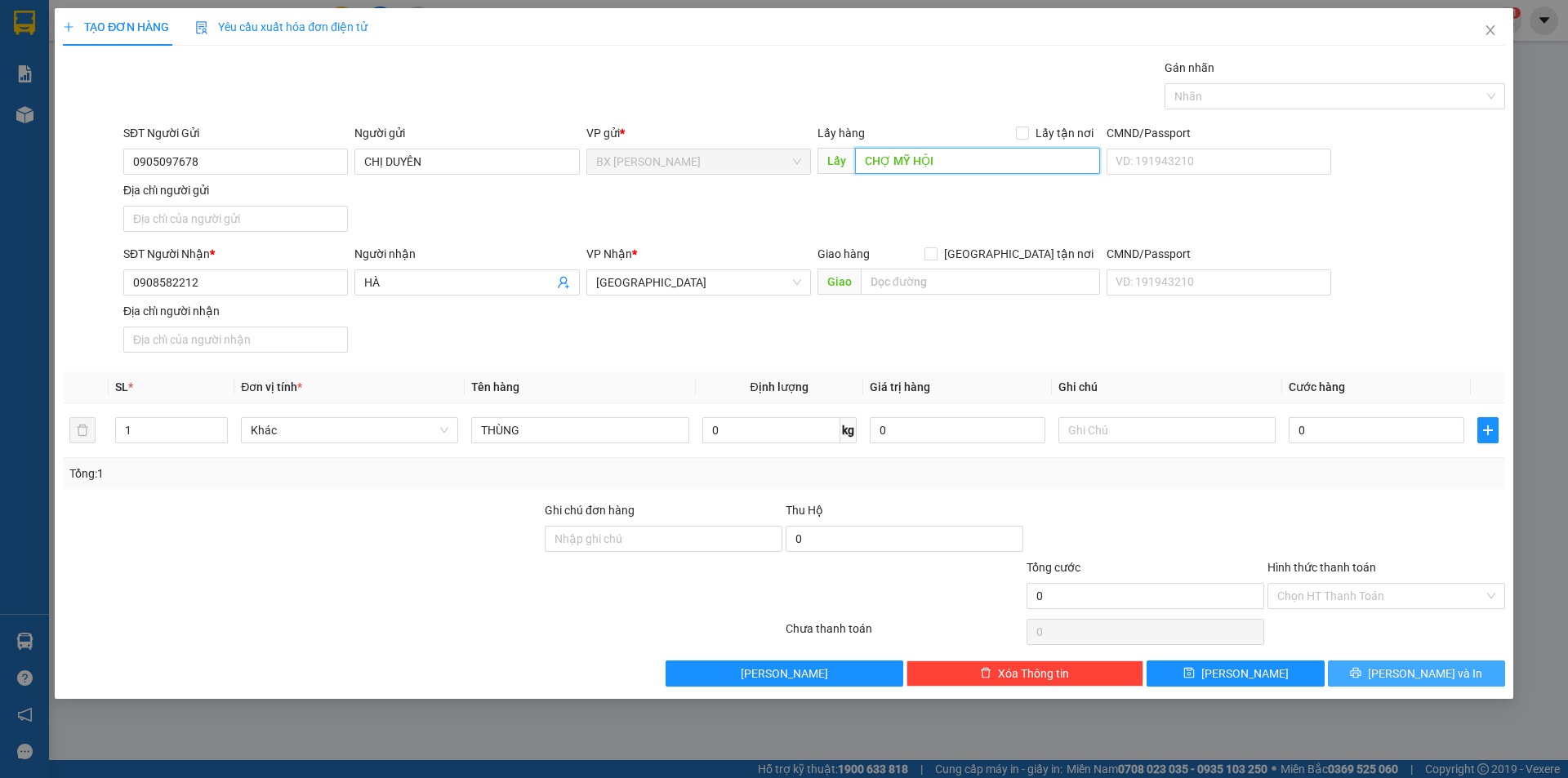
type input "CHỢ MỸ HỘI"
click at [1366, 669] on button "Lưu và In" at bounding box center [1416, 673] width 177 height 26
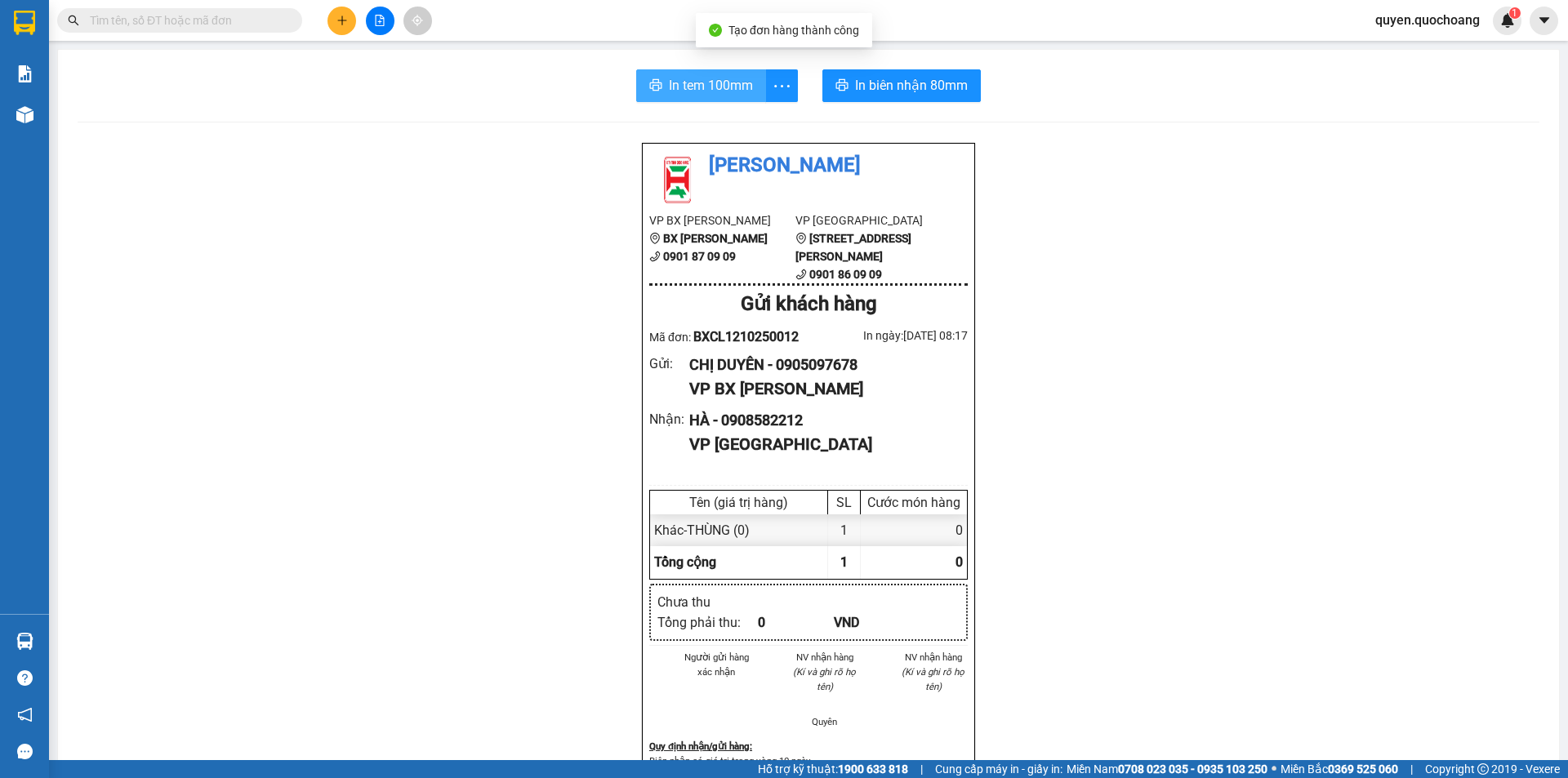
click at [651, 73] on button "In tem 100mm" at bounding box center [701, 86] width 130 height 33
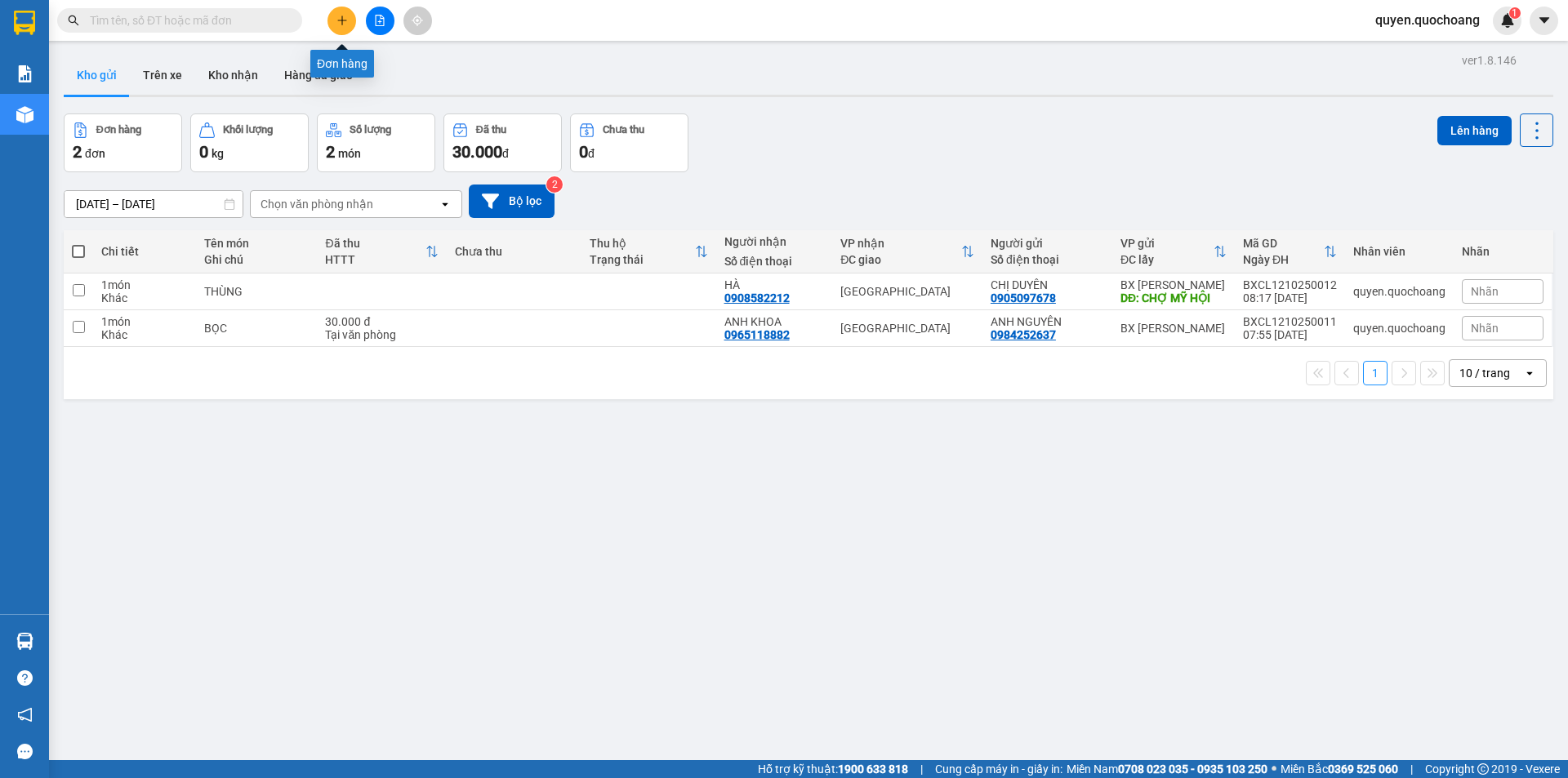
click at [341, 15] on icon "plus" at bounding box center [342, 20] width 11 height 11
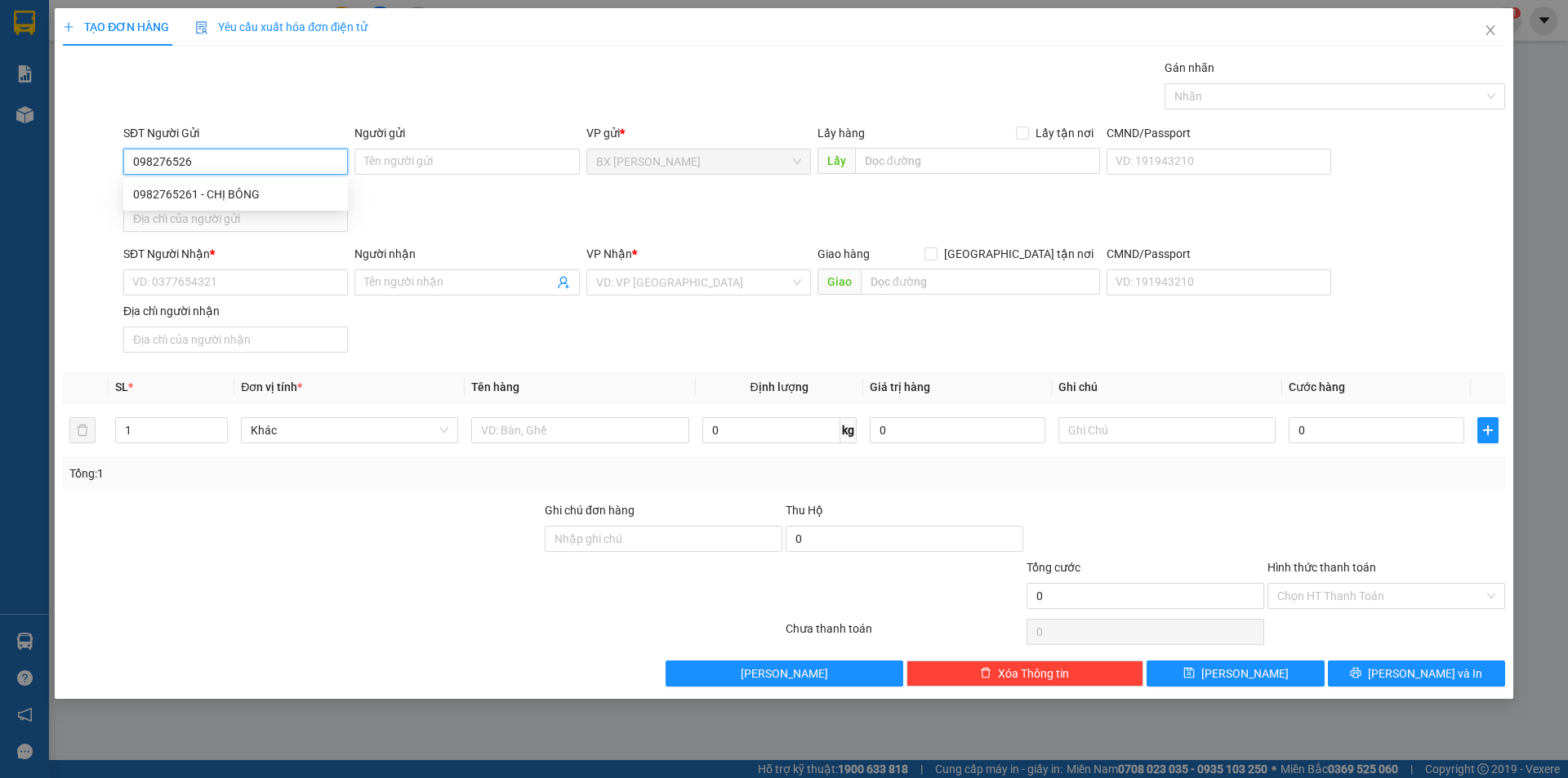
type input "0982765261"
click at [285, 198] on div "0982765261 - CHỊ BÔNG" at bounding box center [235, 194] width 205 height 18
type input "CHỊ BÔNG"
type input "0982765261"
click at [299, 285] on input "SĐT Người Nhận *" at bounding box center [236, 283] width 225 height 26
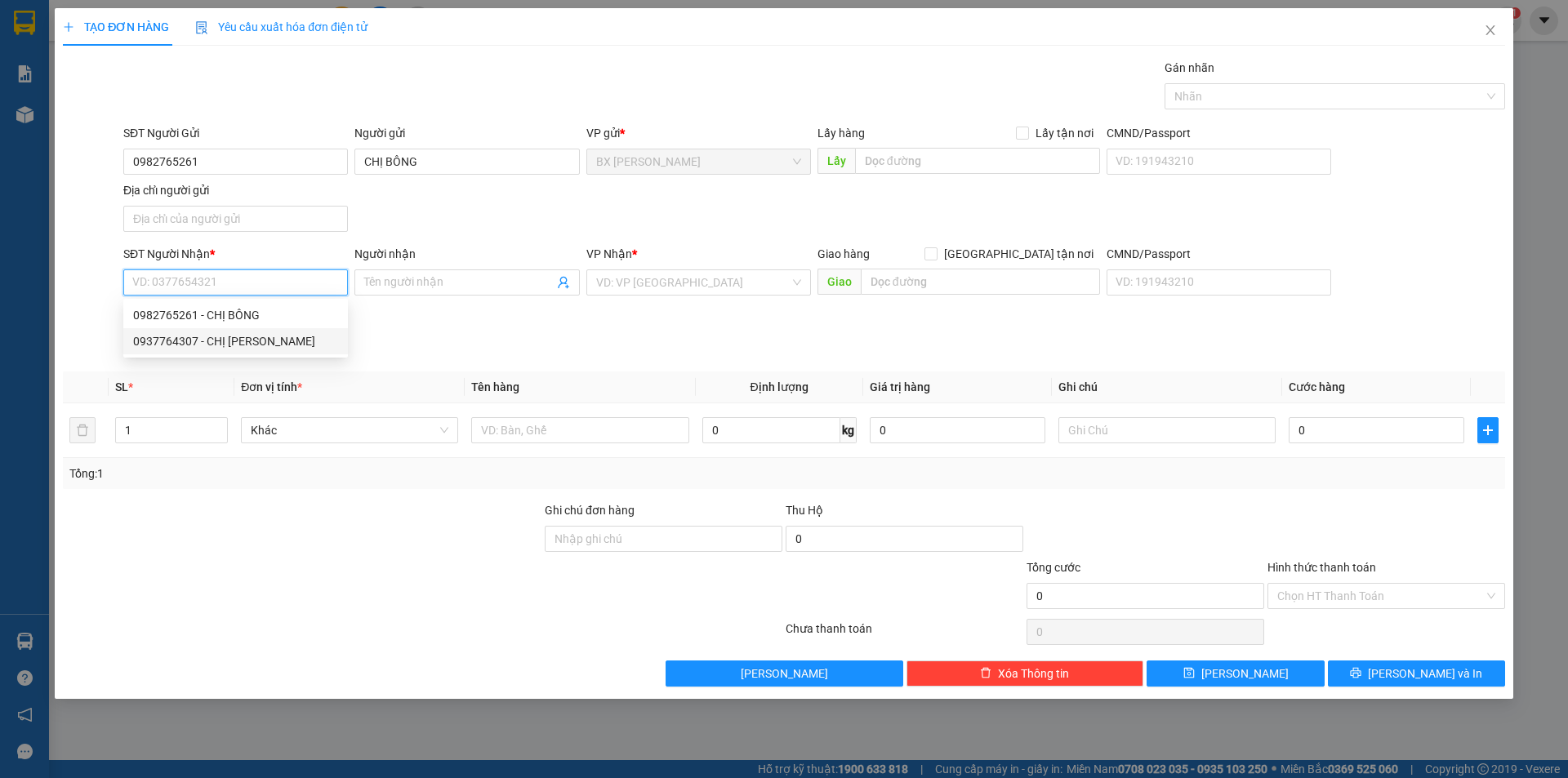
click at [234, 332] on div "0982765261 - CHỊ BÔNG 0937764307 - CHỊ TUYỀN" at bounding box center [236, 328] width 225 height 52
click at [240, 341] on div "0937764307 - CHỊ TUYỀN" at bounding box center [235, 341] width 205 height 18
type input "0937764307"
type input "CHỊ TUYỀN"
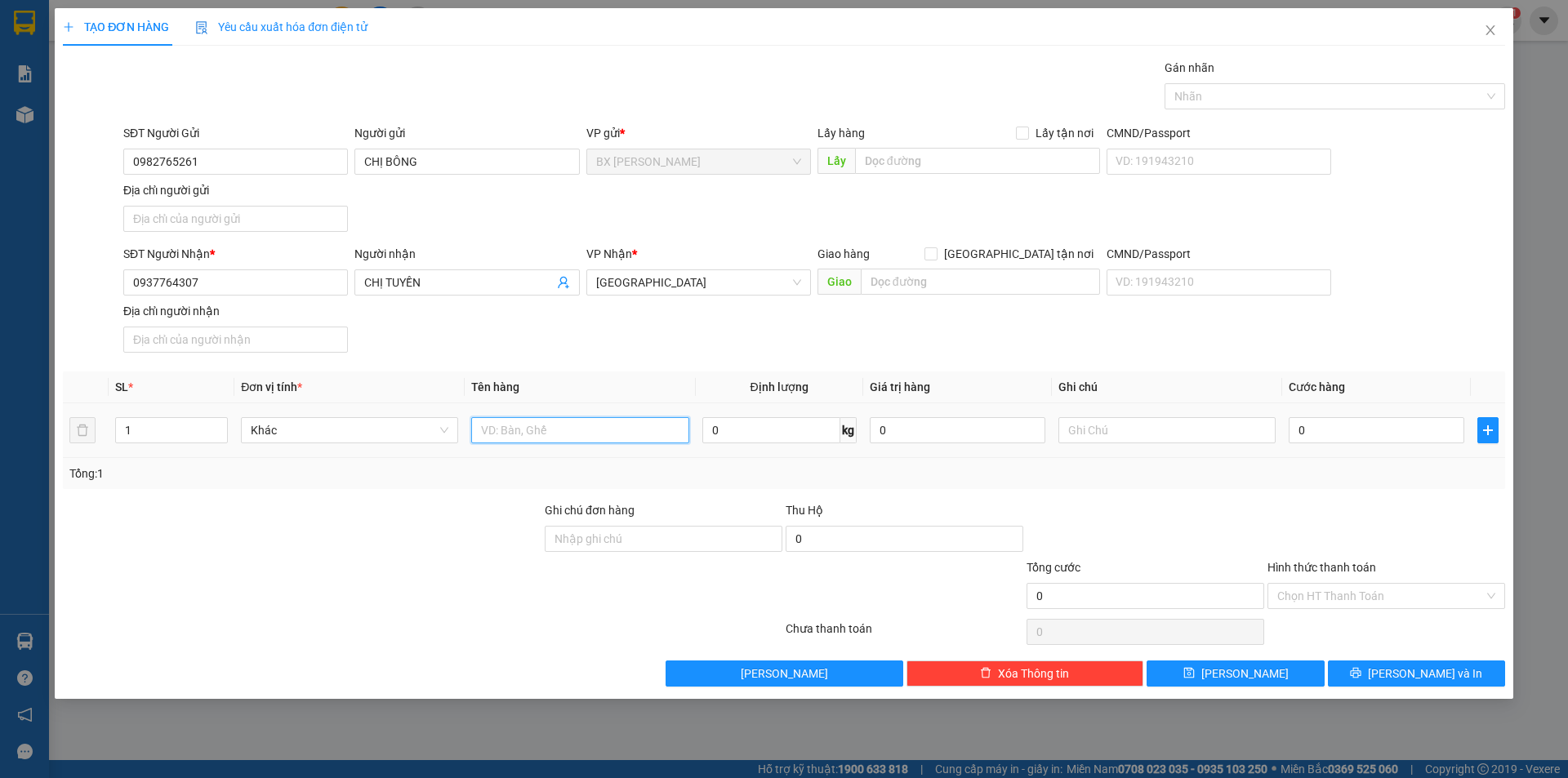
click at [490, 439] on input "text" at bounding box center [579, 430] width 217 height 26
type input "THÙNG"
click at [967, 164] on input "text" at bounding box center [976, 161] width 245 height 26
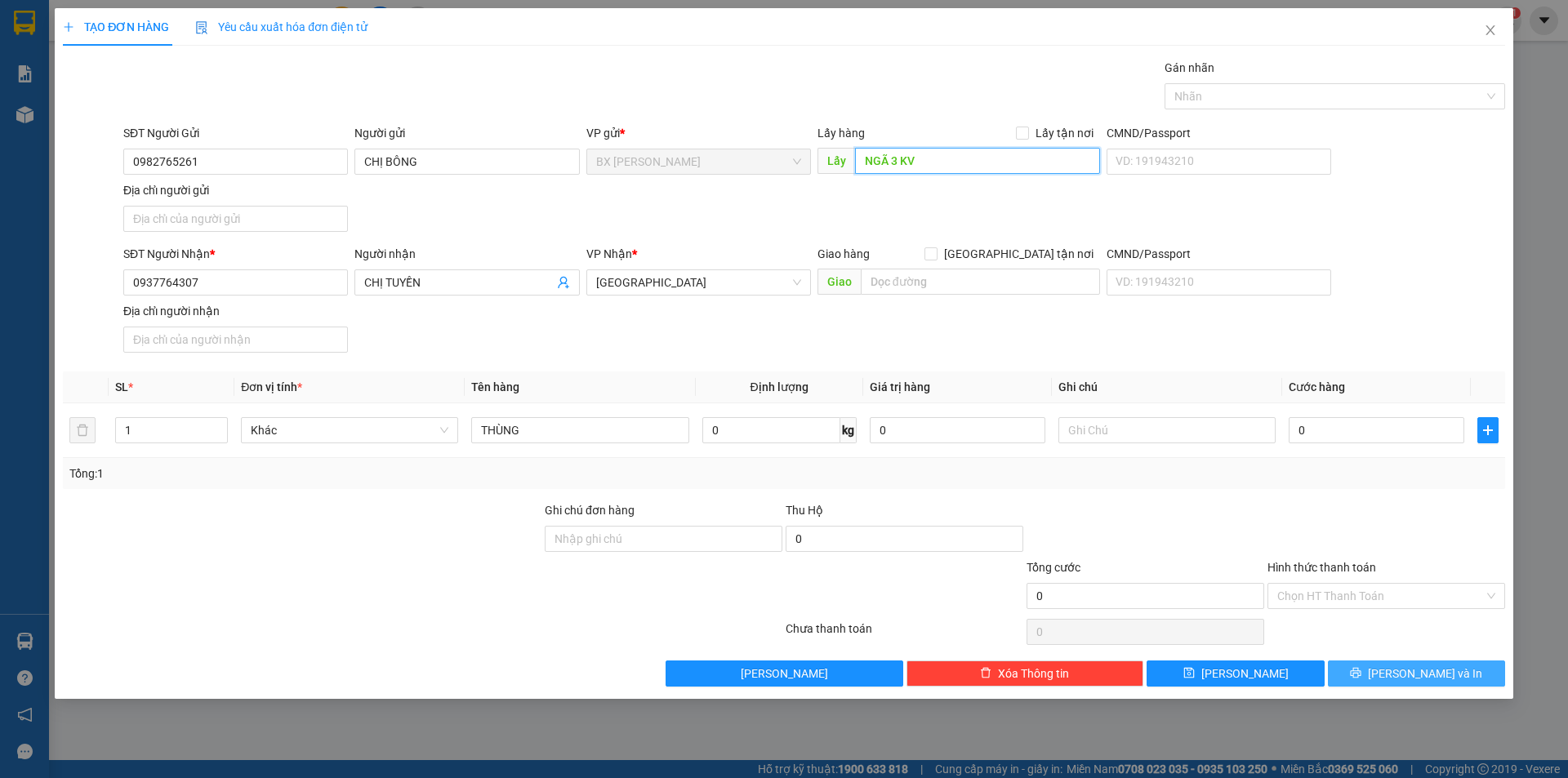
type input "NGÃ 3 KV"
click at [1389, 665] on button "Lưu và In" at bounding box center [1416, 673] width 177 height 26
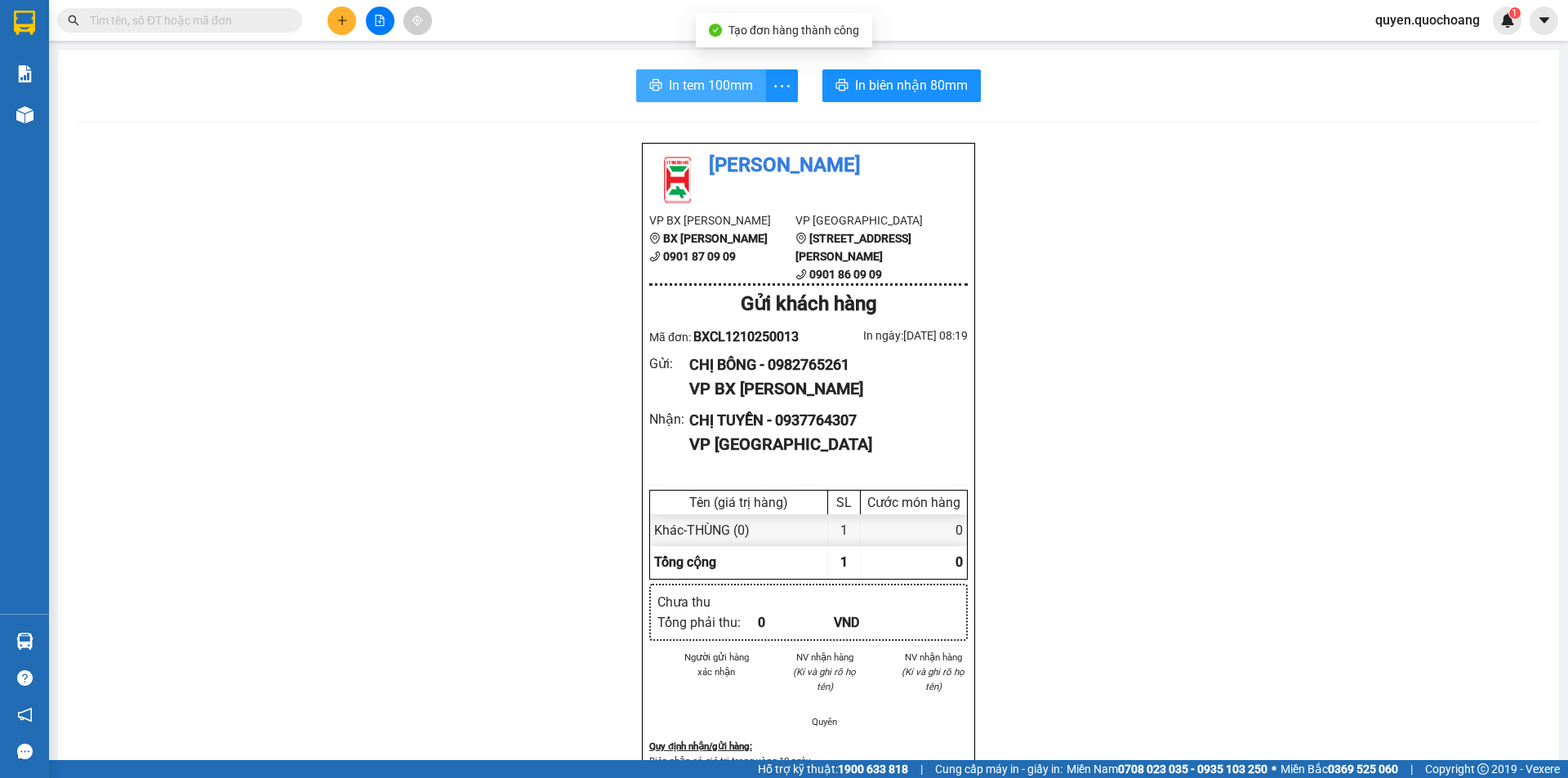
click at [755, 88] on button "In tem 100mm" at bounding box center [701, 86] width 130 height 33
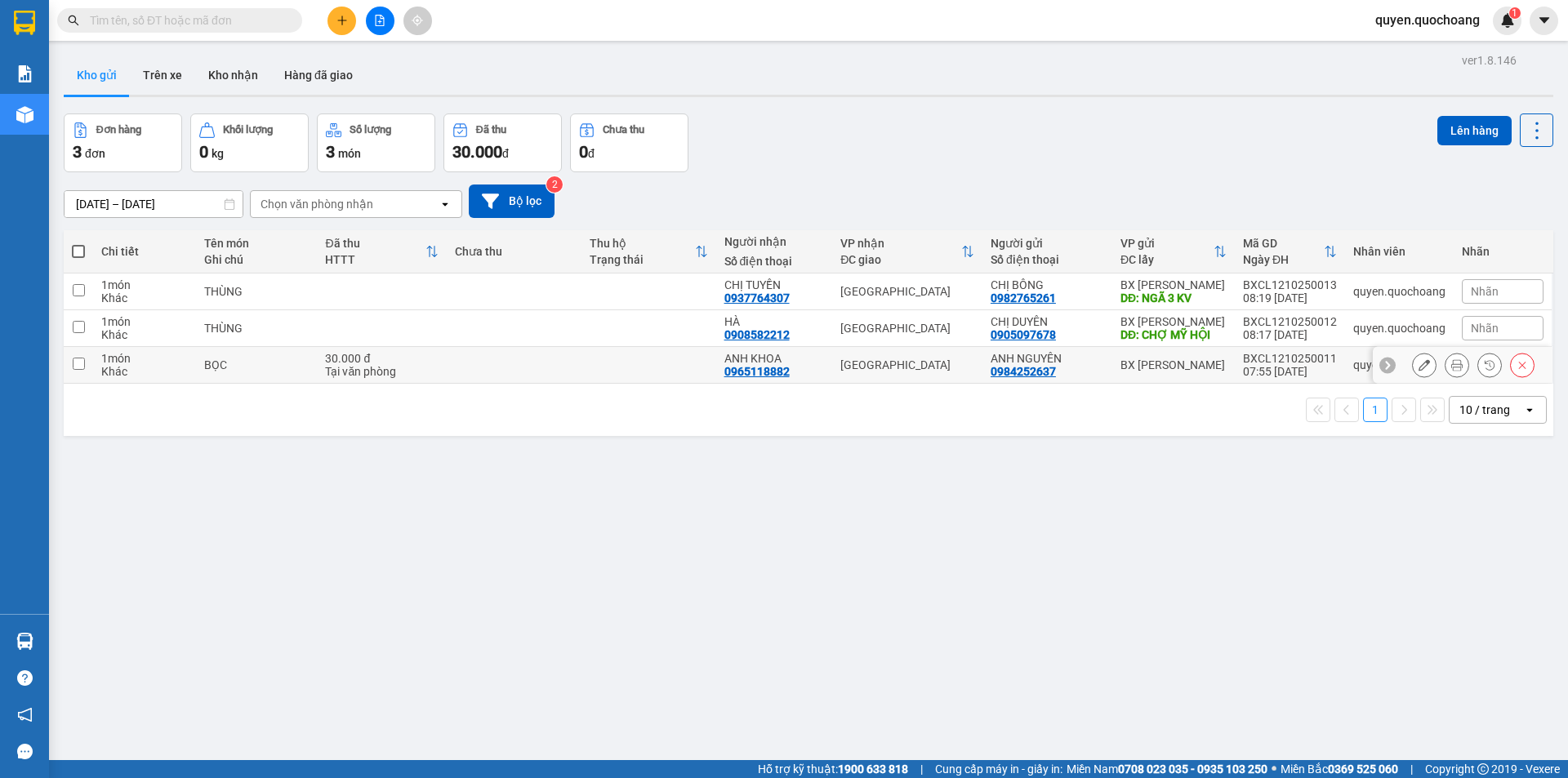
click at [1104, 371] on td "ANH NGUYÊN 0984252637" at bounding box center [1047, 365] width 130 height 36
checkbox input "true"
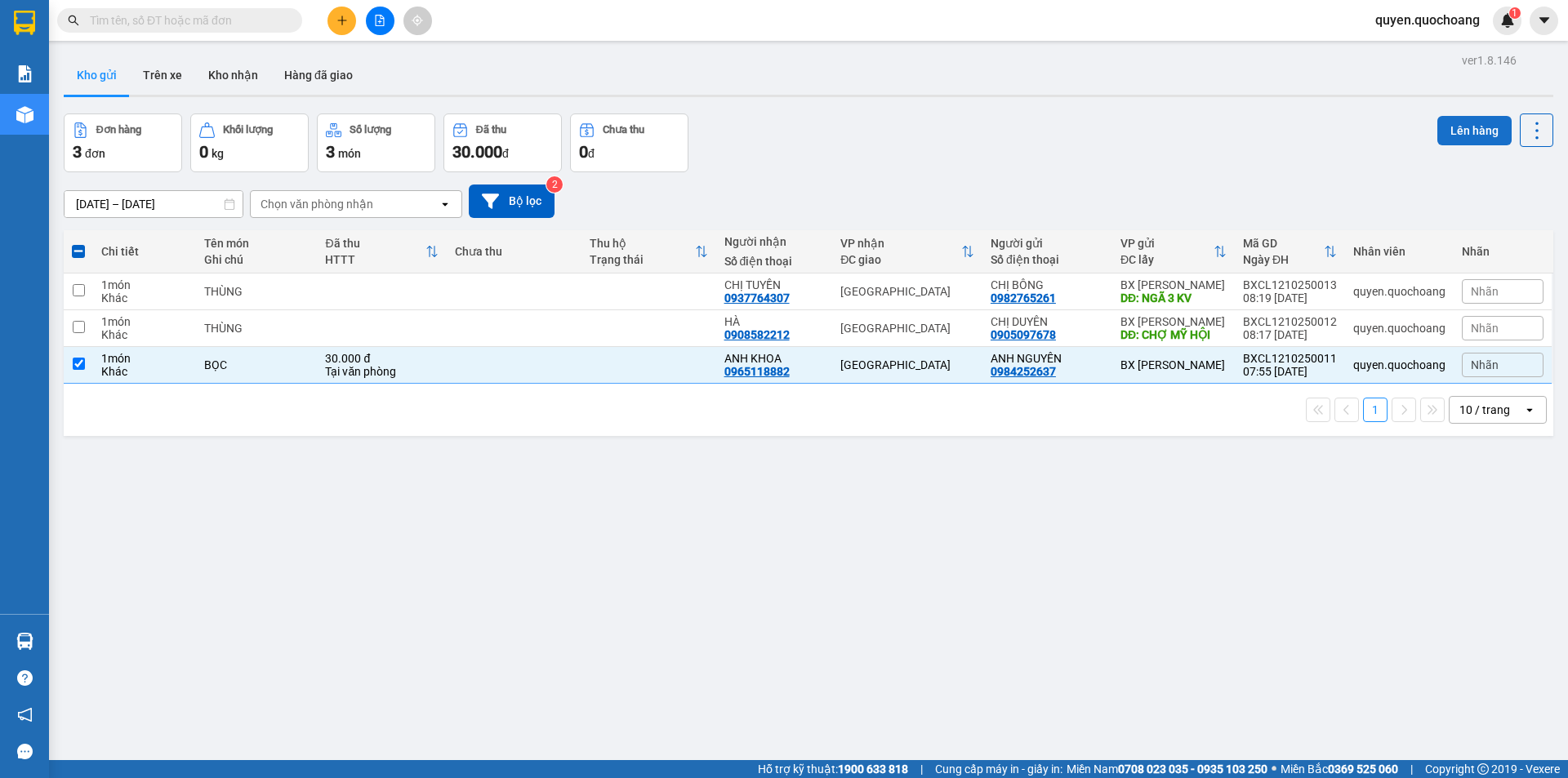
click at [1457, 136] on button "Lên hàng" at bounding box center [1475, 131] width 74 height 29
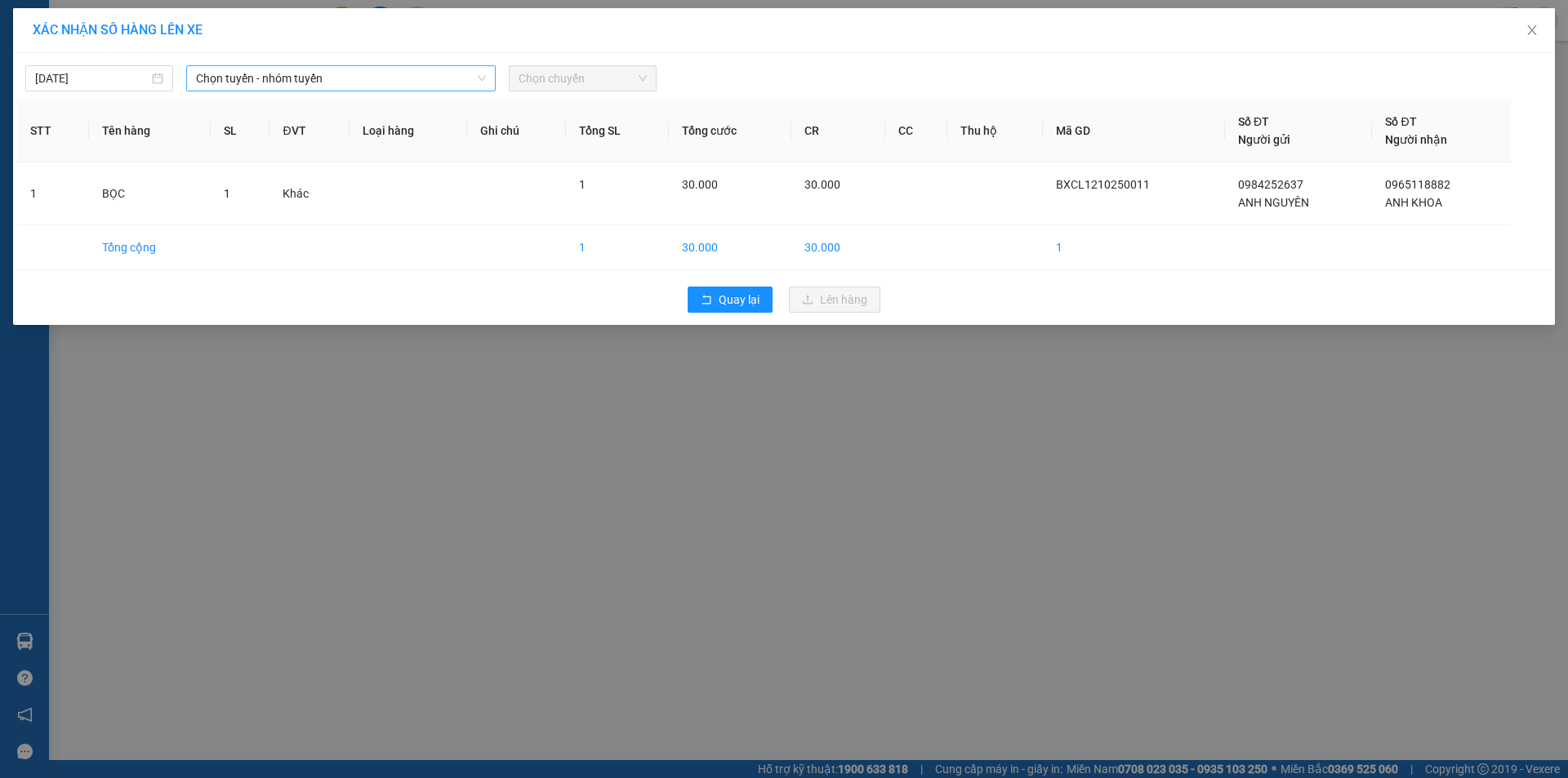
click at [304, 80] on span "Chọn tuyến - nhóm tuyến" at bounding box center [341, 78] width 290 height 24
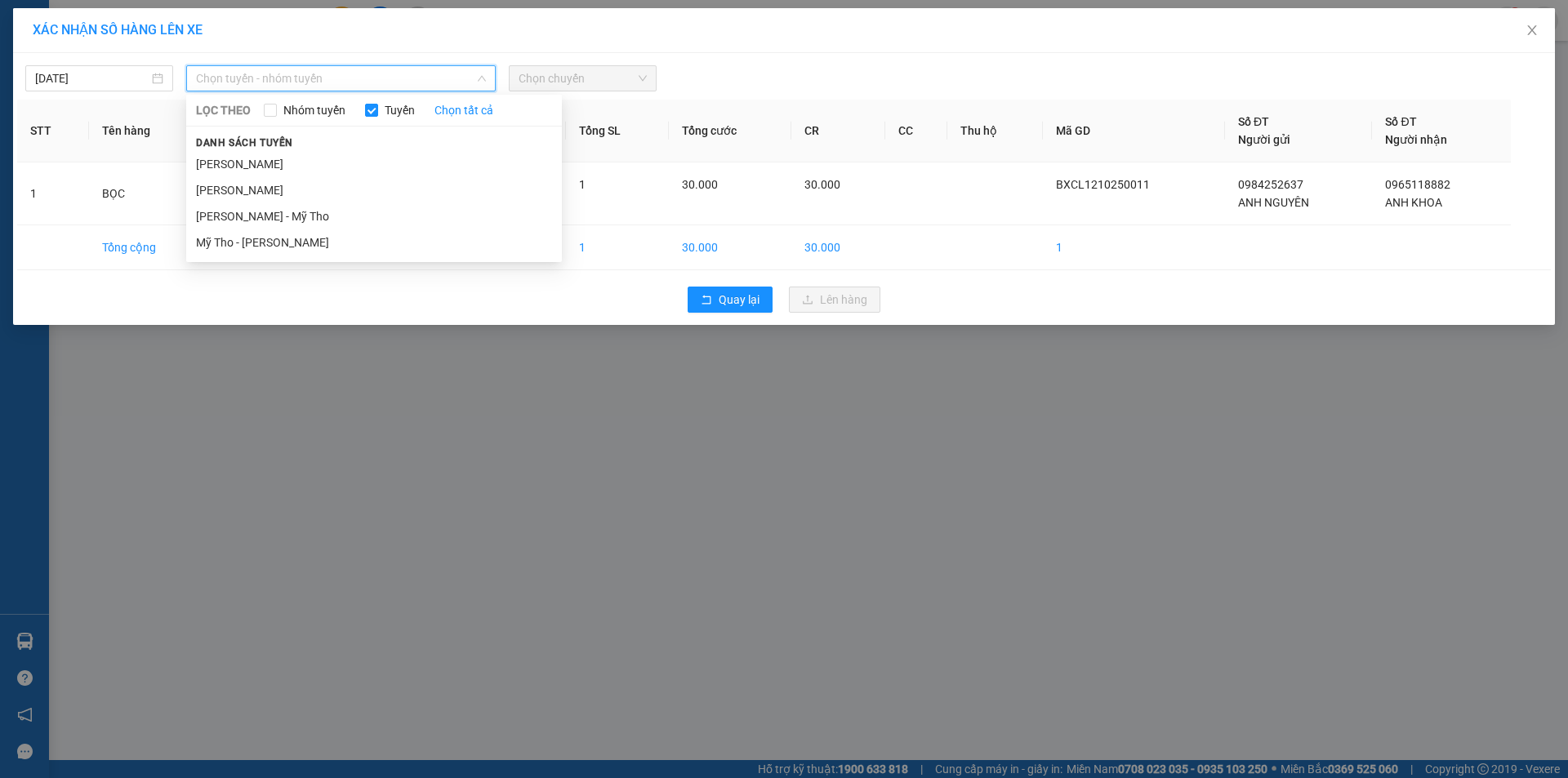
drag, startPoint x: 270, startPoint y: 165, endPoint x: 324, endPoint y: 160, distance: 54.2
click at [270, 166] on li "Cao Lãnh - Hồ Chí Minh" at bounding box center [374, 164] width 375 height 26
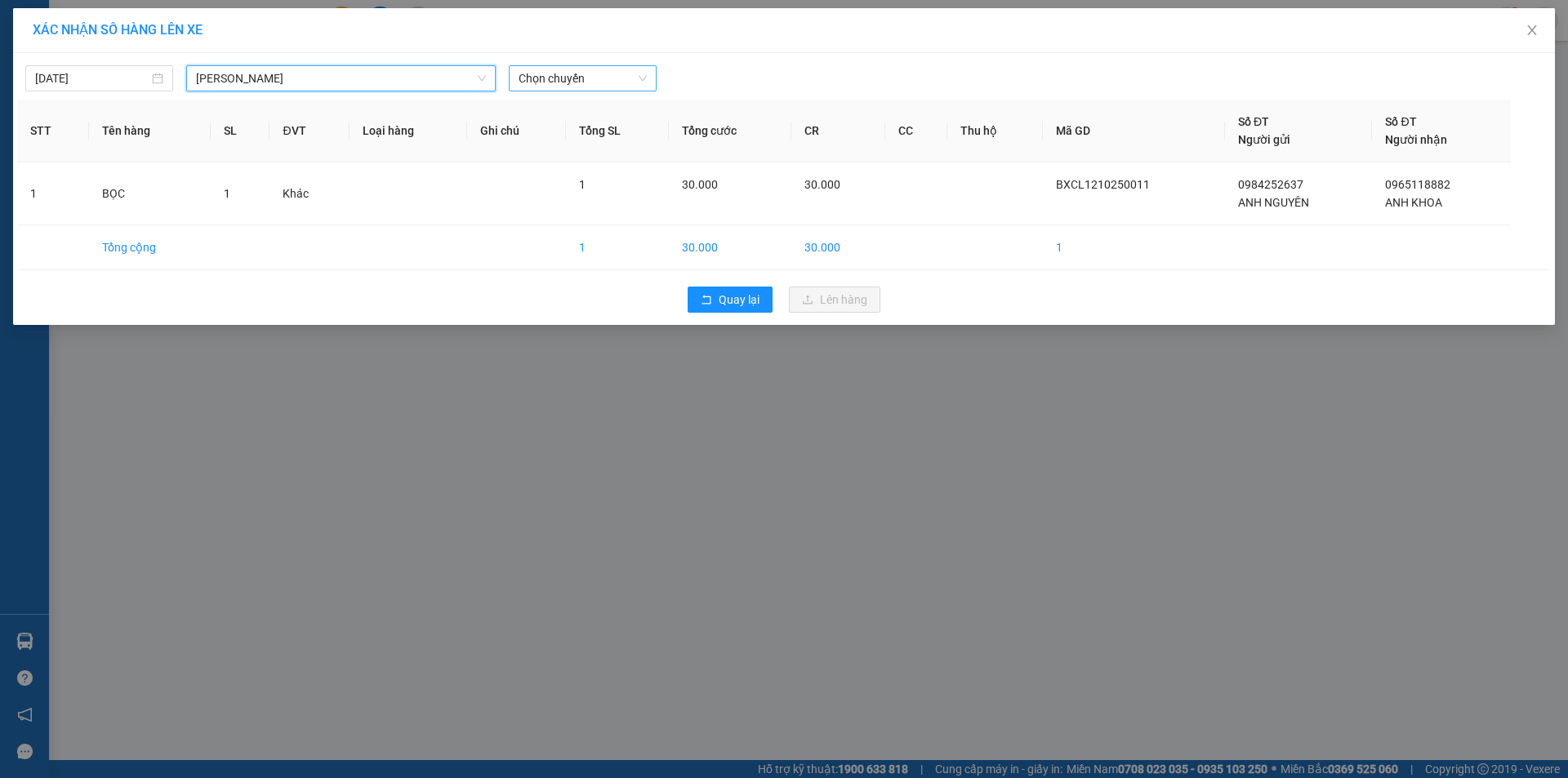
click at [600, 78] on span "Chọn chuyến" at bounding box center [583, 78] width 128 height 24
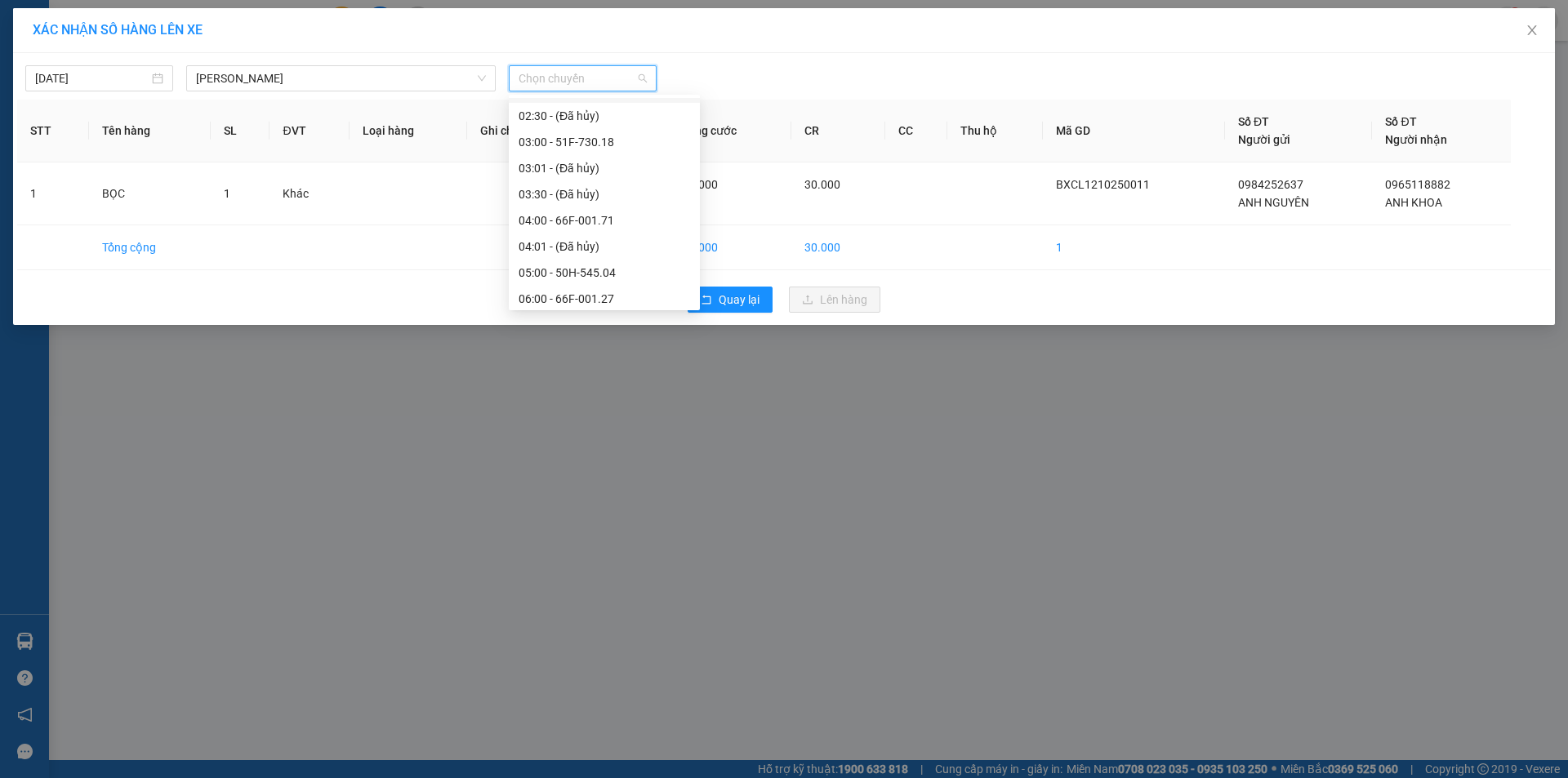
scroll to position [327, 0]
drag, startPoint x: 570, startPoint y: 147, endPoint x: 610, endPoint y: 168, distance: 45.2
click at [570, 146] on div "08:00 - 50H-299.15" at bounding box center [605, 150] width 171 height 18
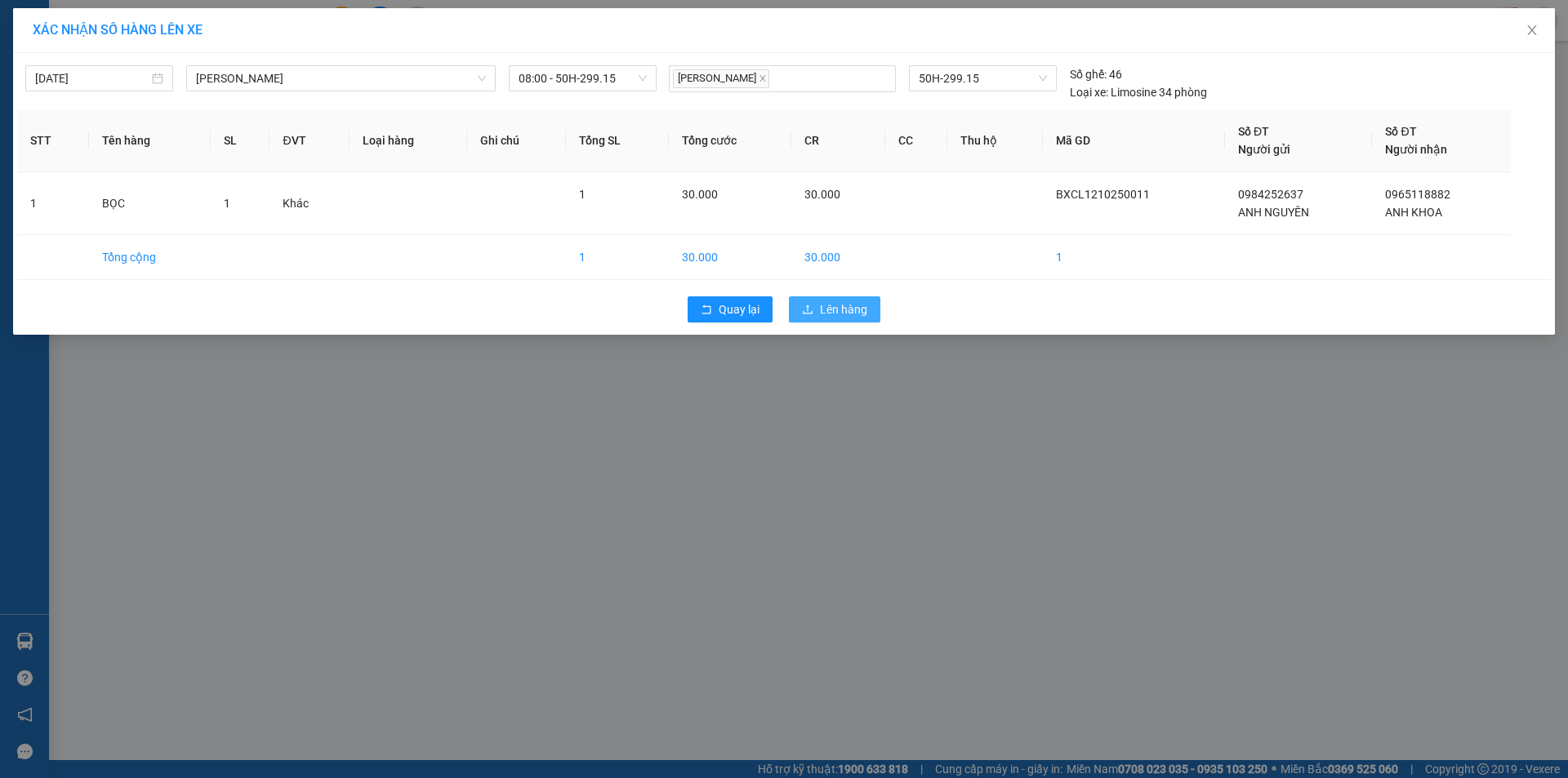
click at [838, 300] on span "Lên hàng" at bounding box center [843, 309] width 48 height 18
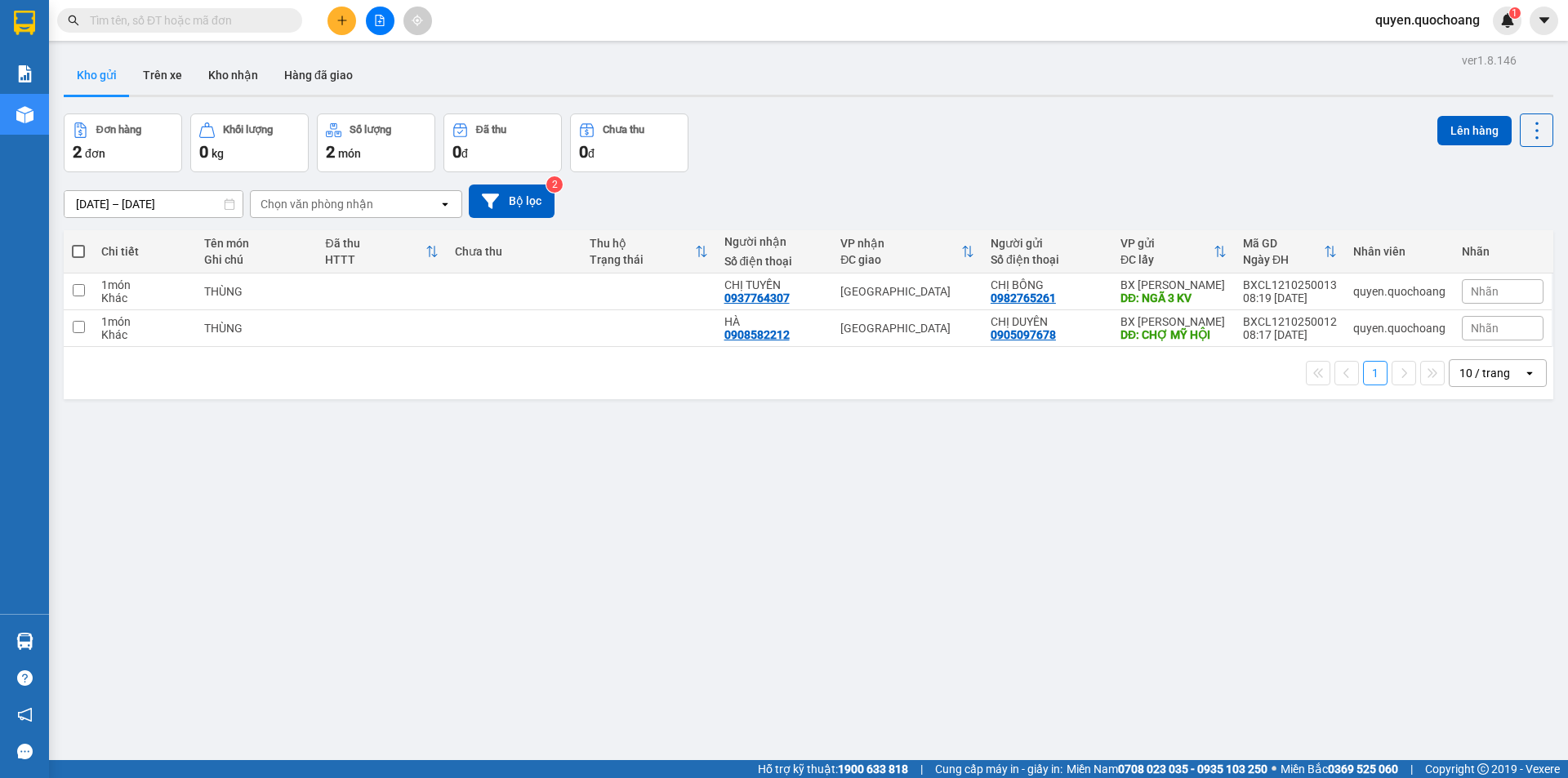
click at [1409, 19] on span "quyen.quochoang" at bounding box center [1427, 20] width 131 height 21
click at [1405, 40] on li "Đăng xuất" at bounding box center [1426, 50] width 133 height 26
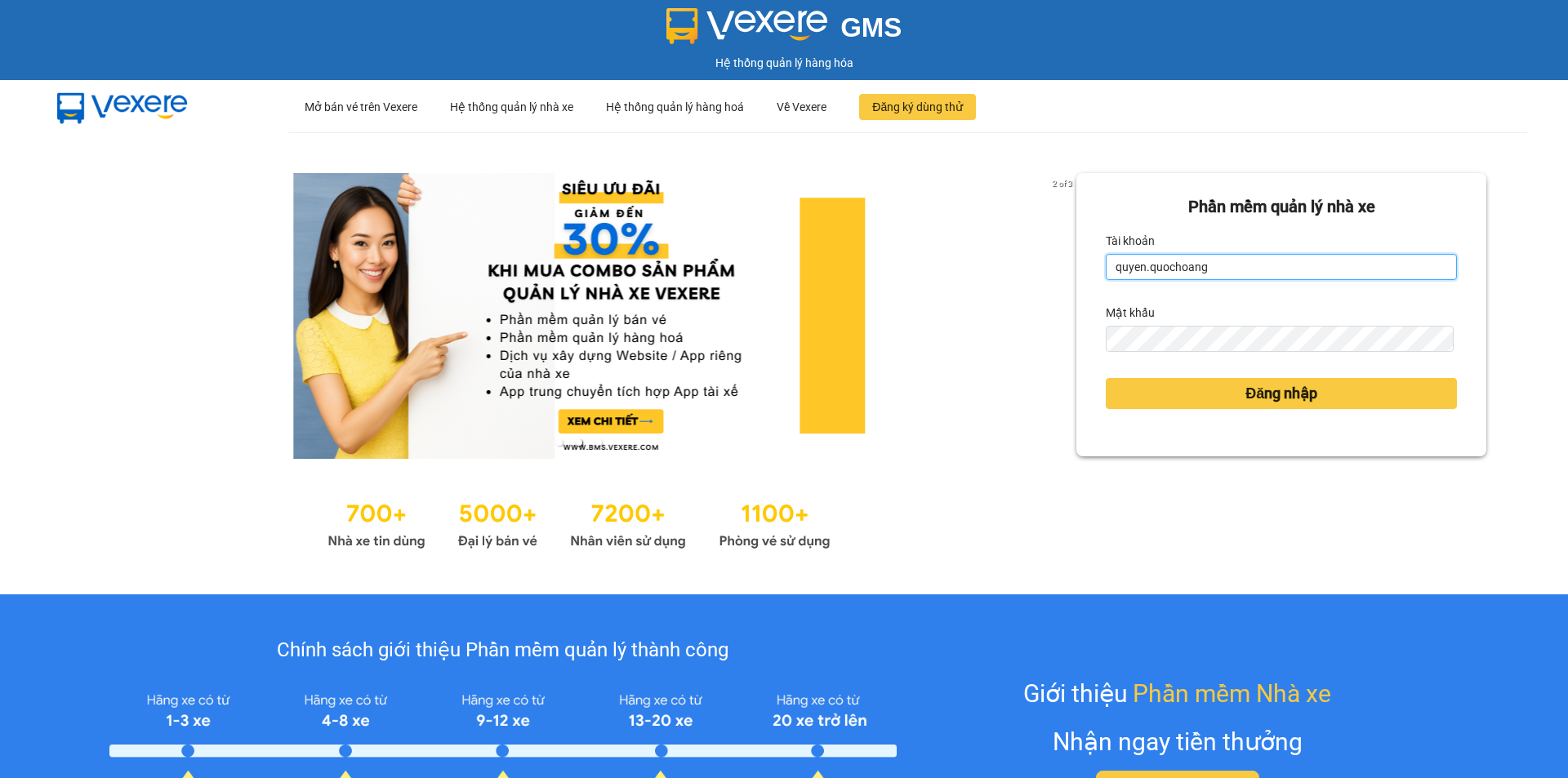
drag, startPoint x: 1243, startPoint y: 268, endPoint x: 1246, endPoint y: 277, distance: 9.5
click at [1244, 271] on input "quyen.quochoang" at bounding box center [1281, 267] width 351 height 26
type input "ngochan.quochoang"
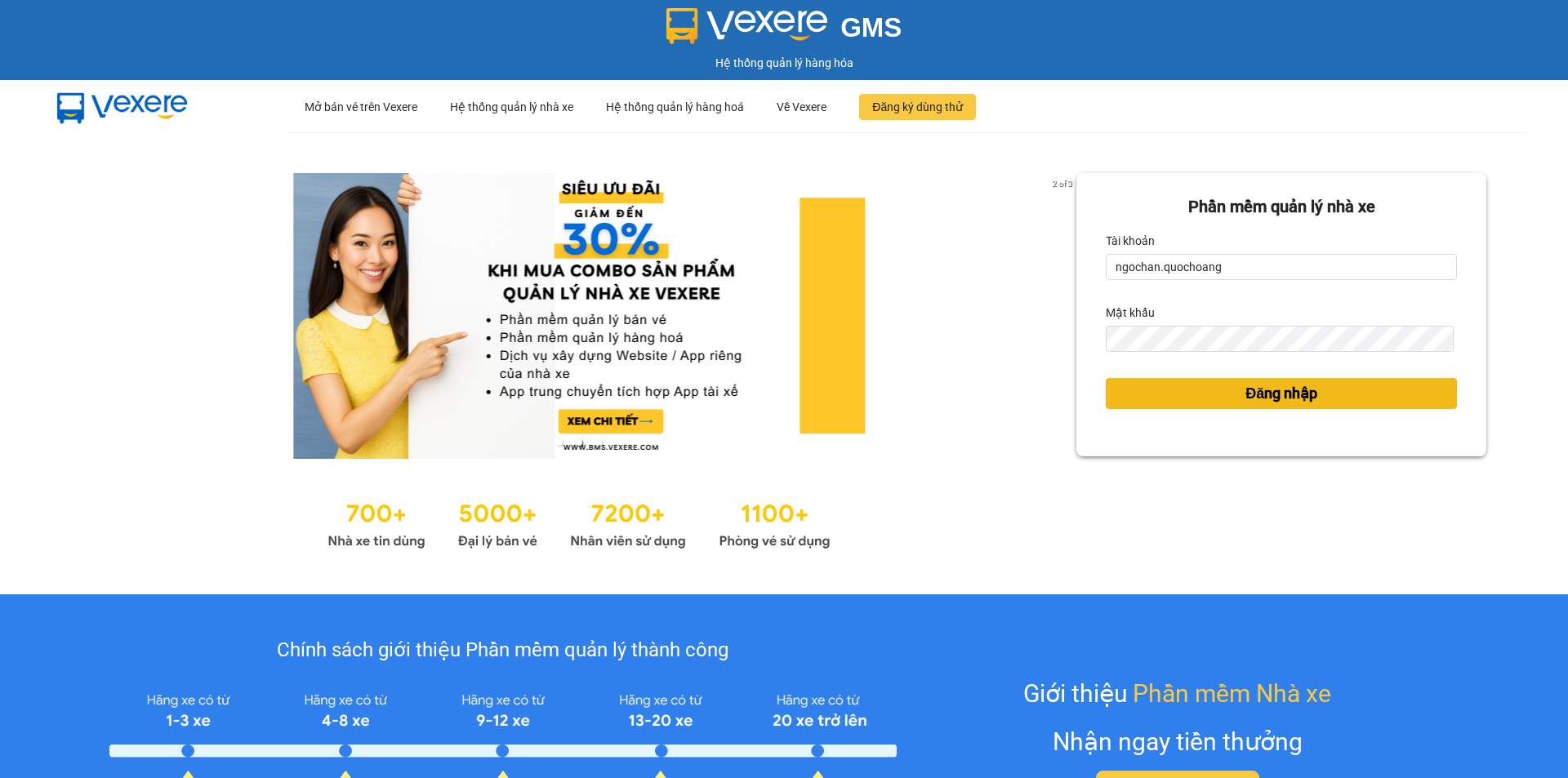
click at [1285, 381] on button "Đăng nhập" at bounding box center [1281, 393] width 351 height 31
click at [1285, 386] on span "Đăng nhập" at bounding box center [1281, 393] width 72 height 22
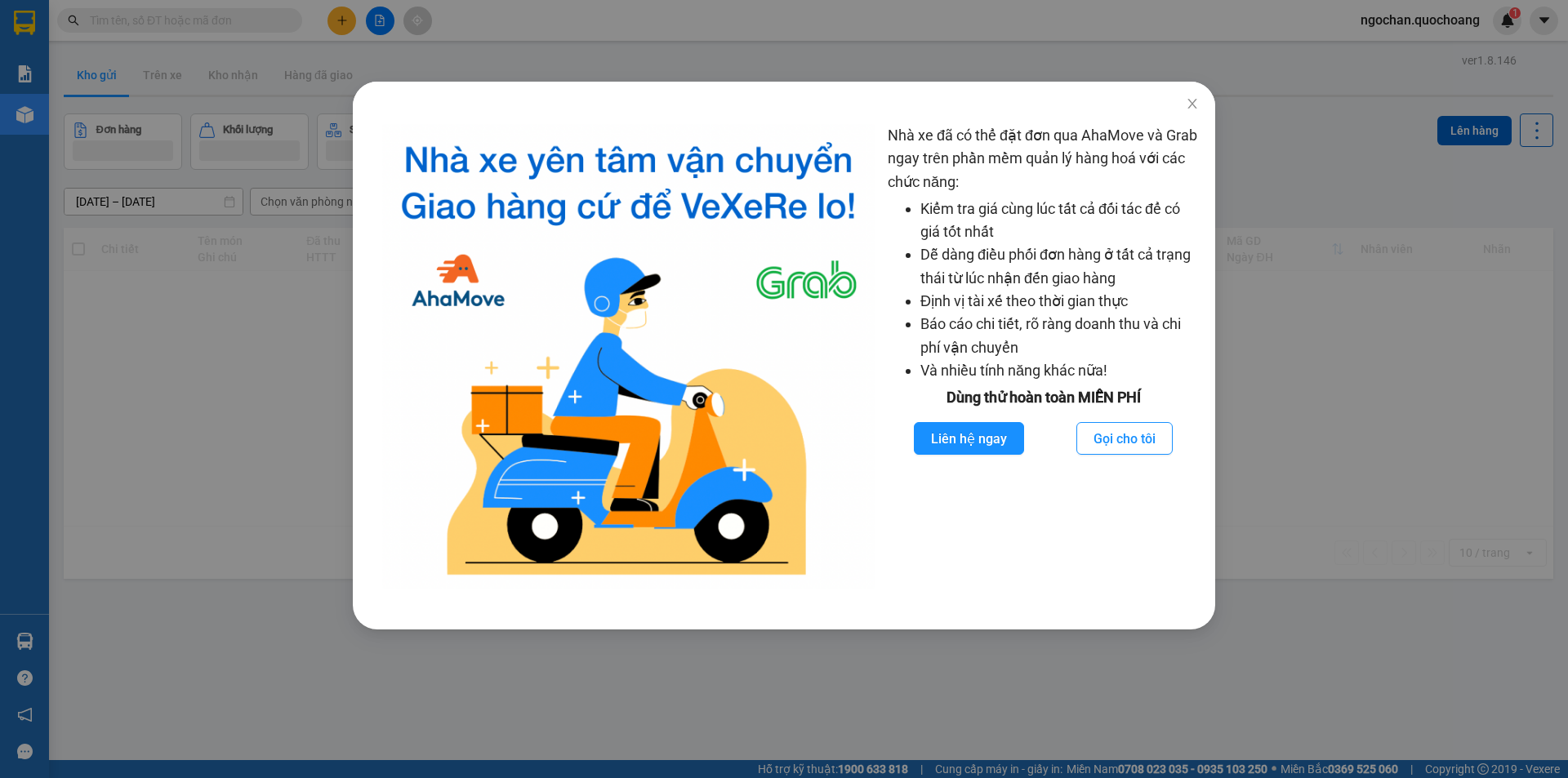
click at [363, 24] on div "Nhà xe đã có thể đặt đơn qua AhaMove và Grab ngay trên phần mềm quản lý hàng ho…" at bounding box center [784, 389] width 1568 height 778
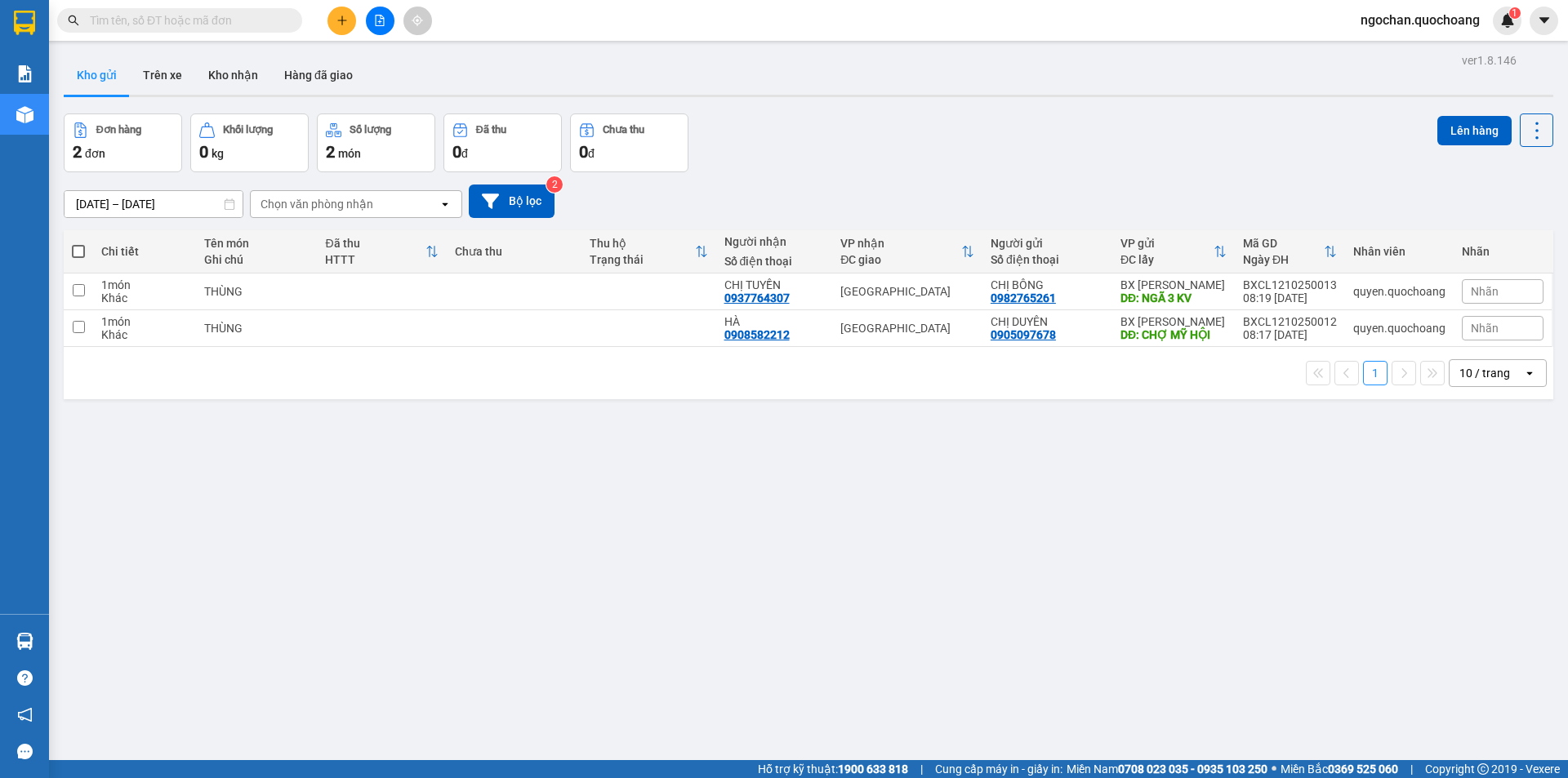
click at [342, 20] on icon "plus" at bounding box center [342, 20] width 11 height 11
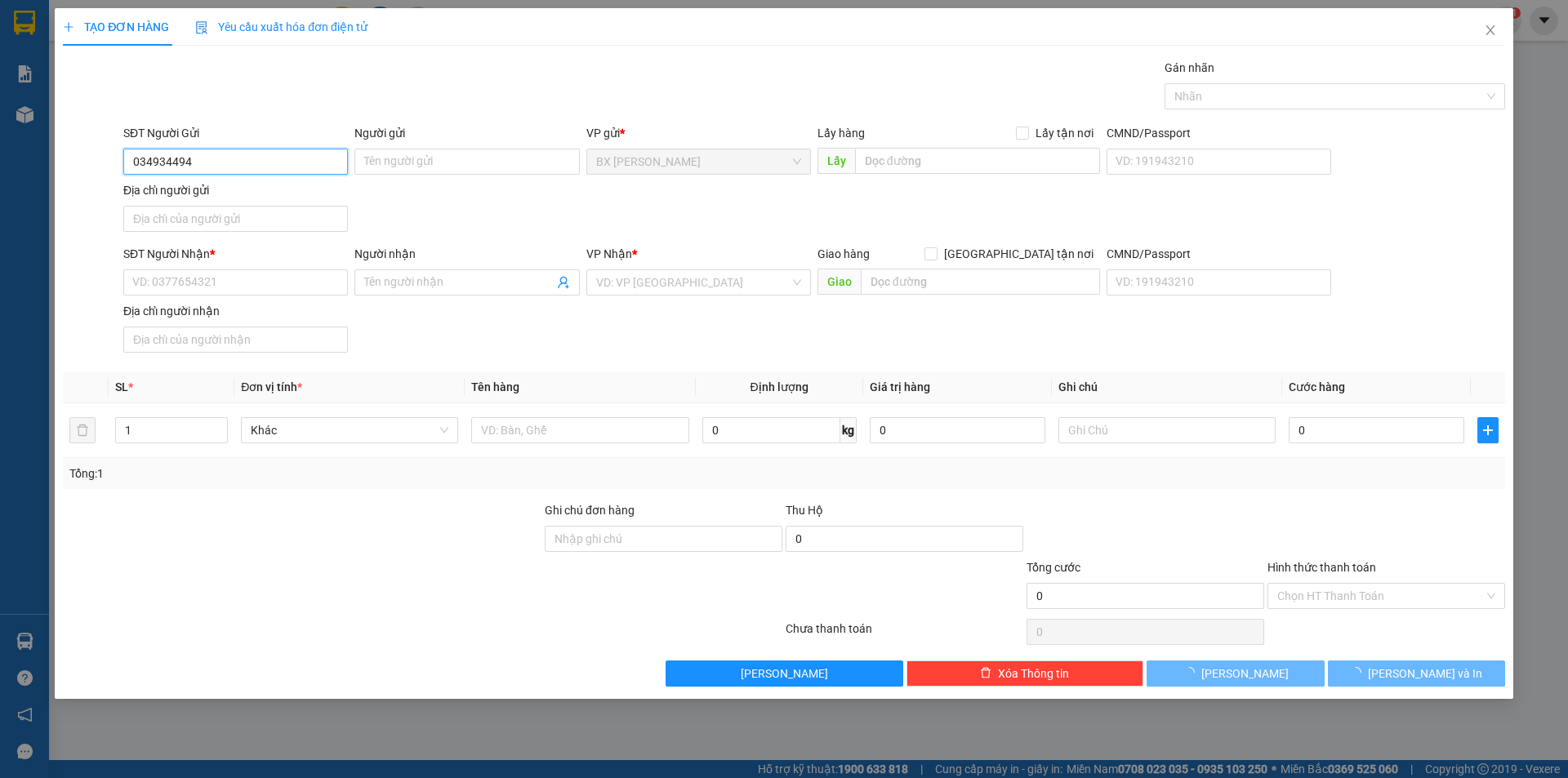
type input "0349344948"
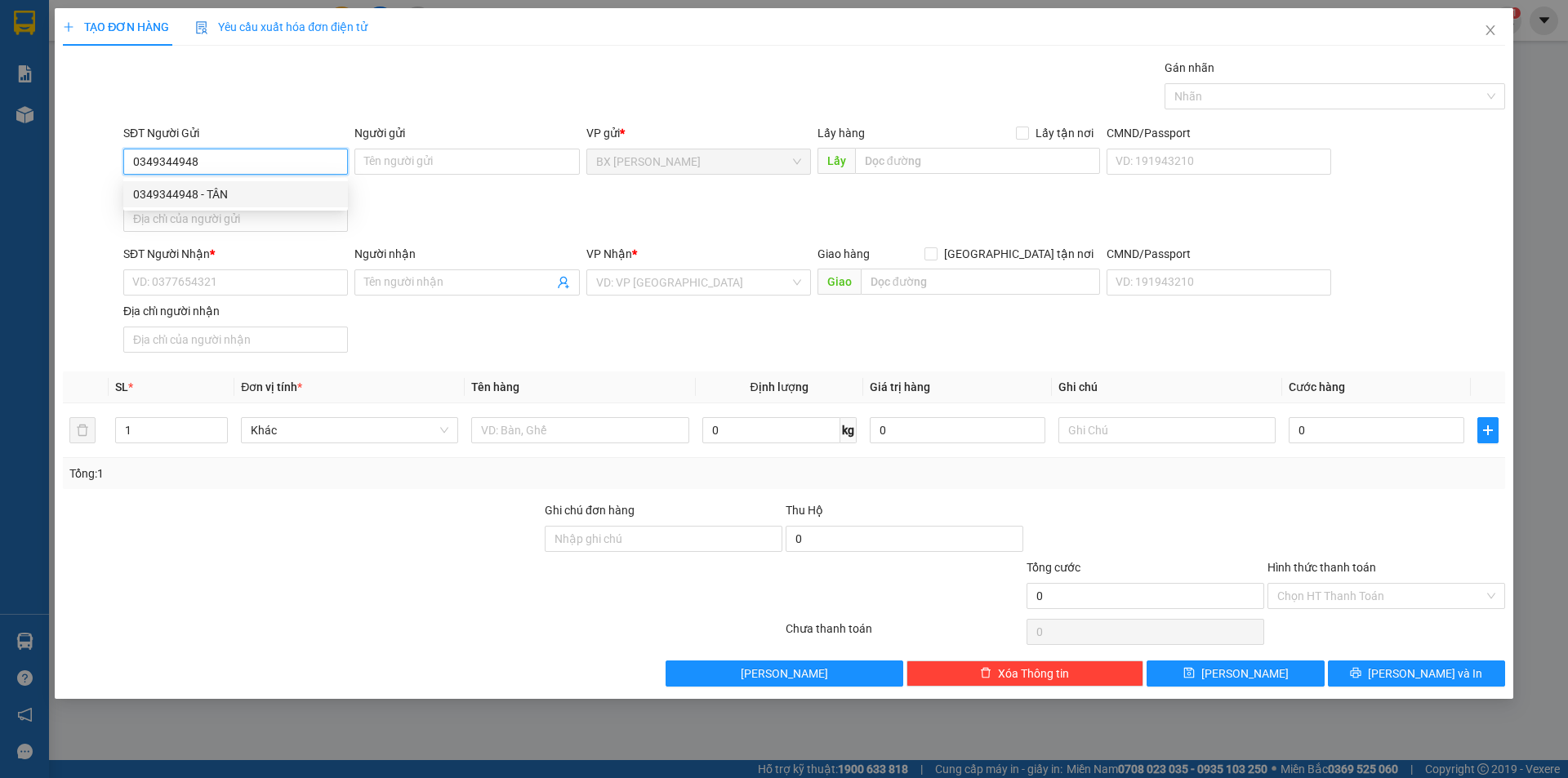
click at [217, 201] on div "0349344948 - TÂN" at bounding box center [235, 194] width 205 height 18
type input "TÂN"
type input "0349344948"
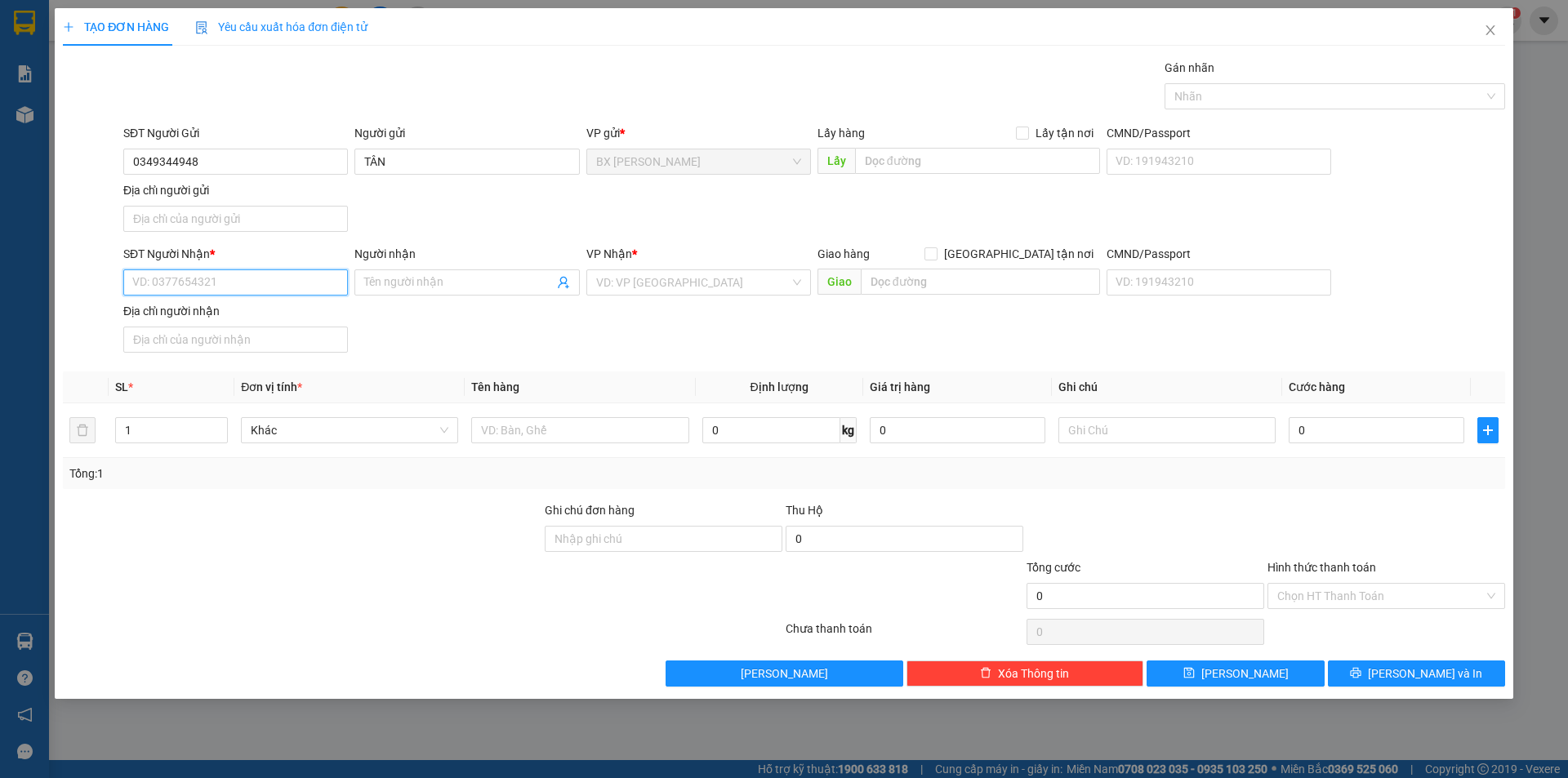
click at [323, 282] on input "SĐT Người Nhận *" at bounding box center [236, 283] width 225 height 26
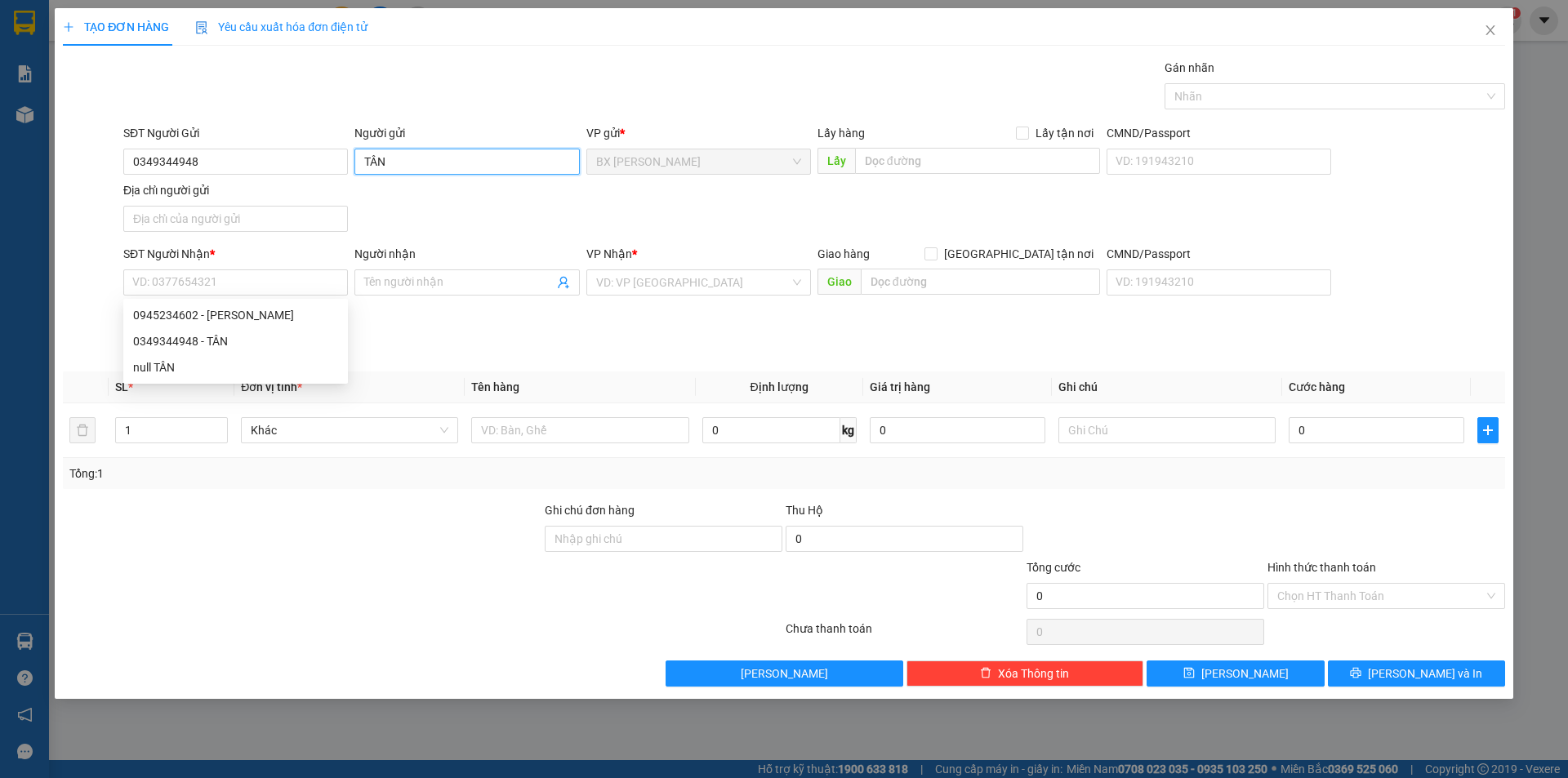
click at [361, 168] on input "TÂN" at bounding box center [467, 162] width 225 height 26
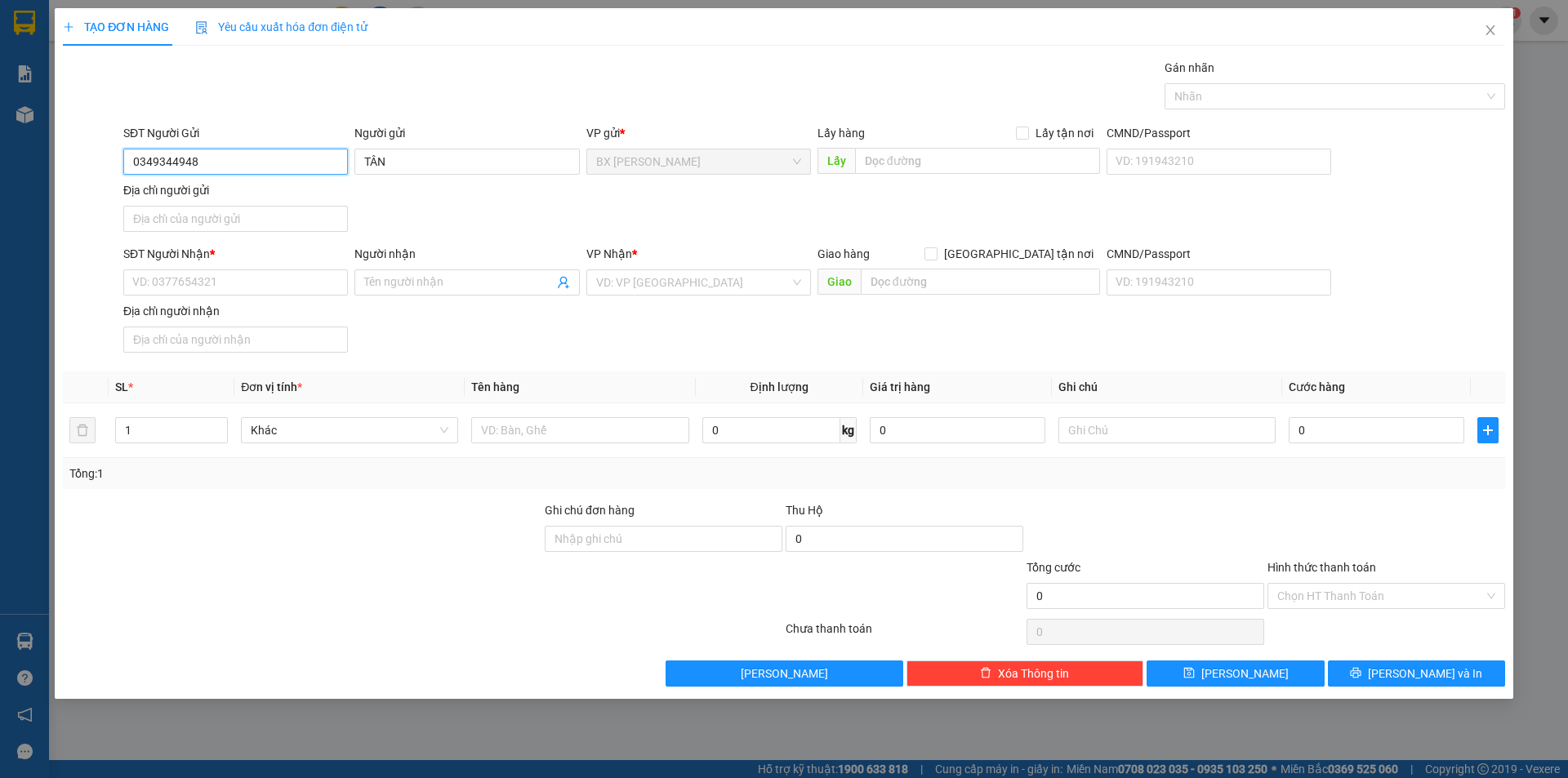
drag, startPoint x: 231, startPoint y: 159, endPoint x: 0, endPoint y: 129, distance: 232.9
click at [0, 129] on div "TẠO ĐƠN HÀNG Yêu cầu xuất hóa đơn điện tử Transit Pickup Surcharge Ids Transit …" at bounding box center [784, 389] width 1568 height 778
click at [245, 277] on input "SĐT Người Nhận *" at bounding box center [236, 283] width 225 height 26
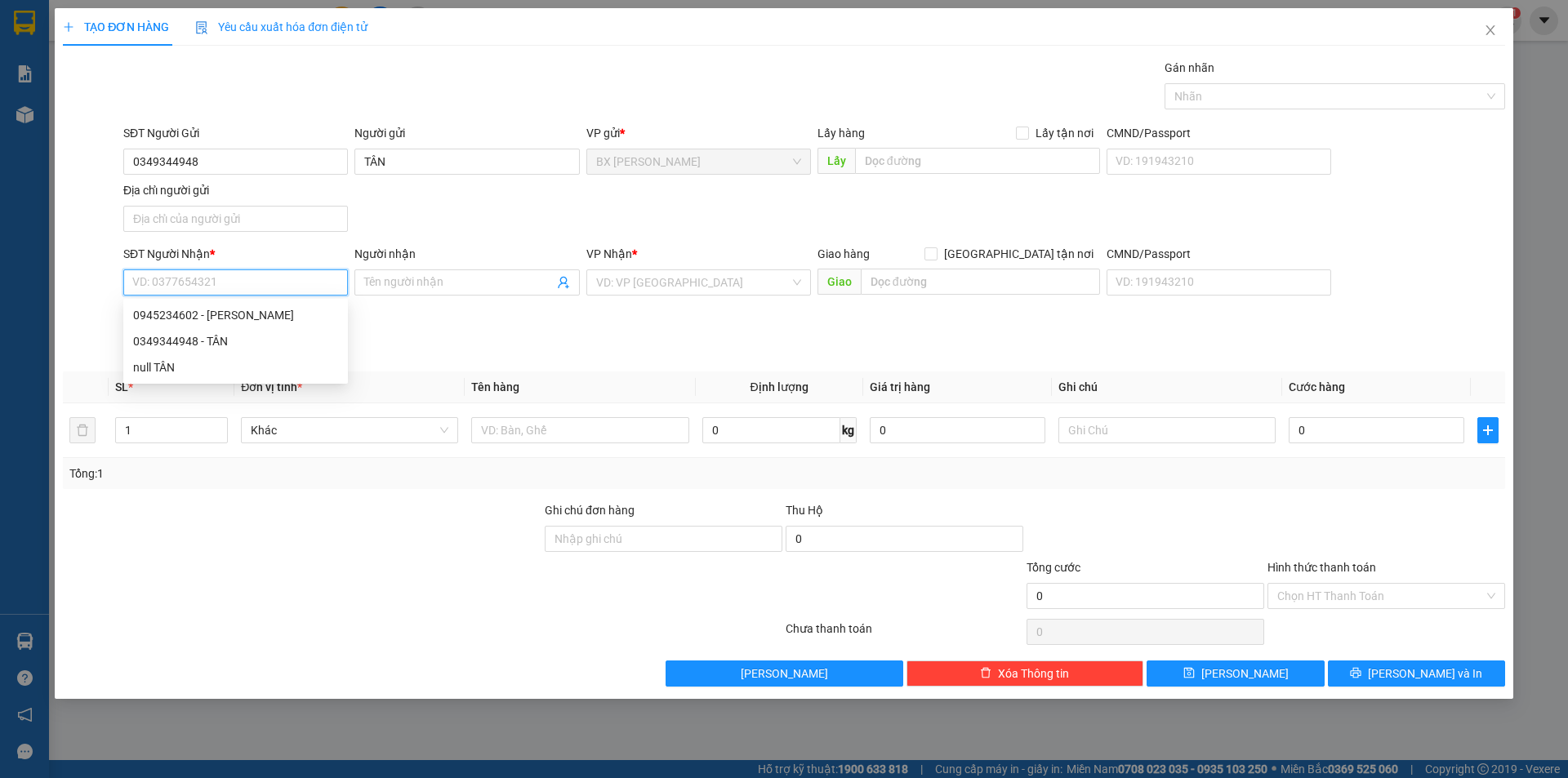
paste input "Đơn hàng - Cargo Management System"
type input "Đơn hàng - Cargo Management System"
drag, startPoint x: 333, startPoint y: 282, endPoint x: 0, endPoint y: 245, distance: 335.0
click at [0, 245] on div "TẠO ĐƠN HÀNG Yêu cầu xuất hóa đơn điện tử Transit Pickup Surcharge Ids Transit …" at bounding box center [784, 389] width 1568 height 778
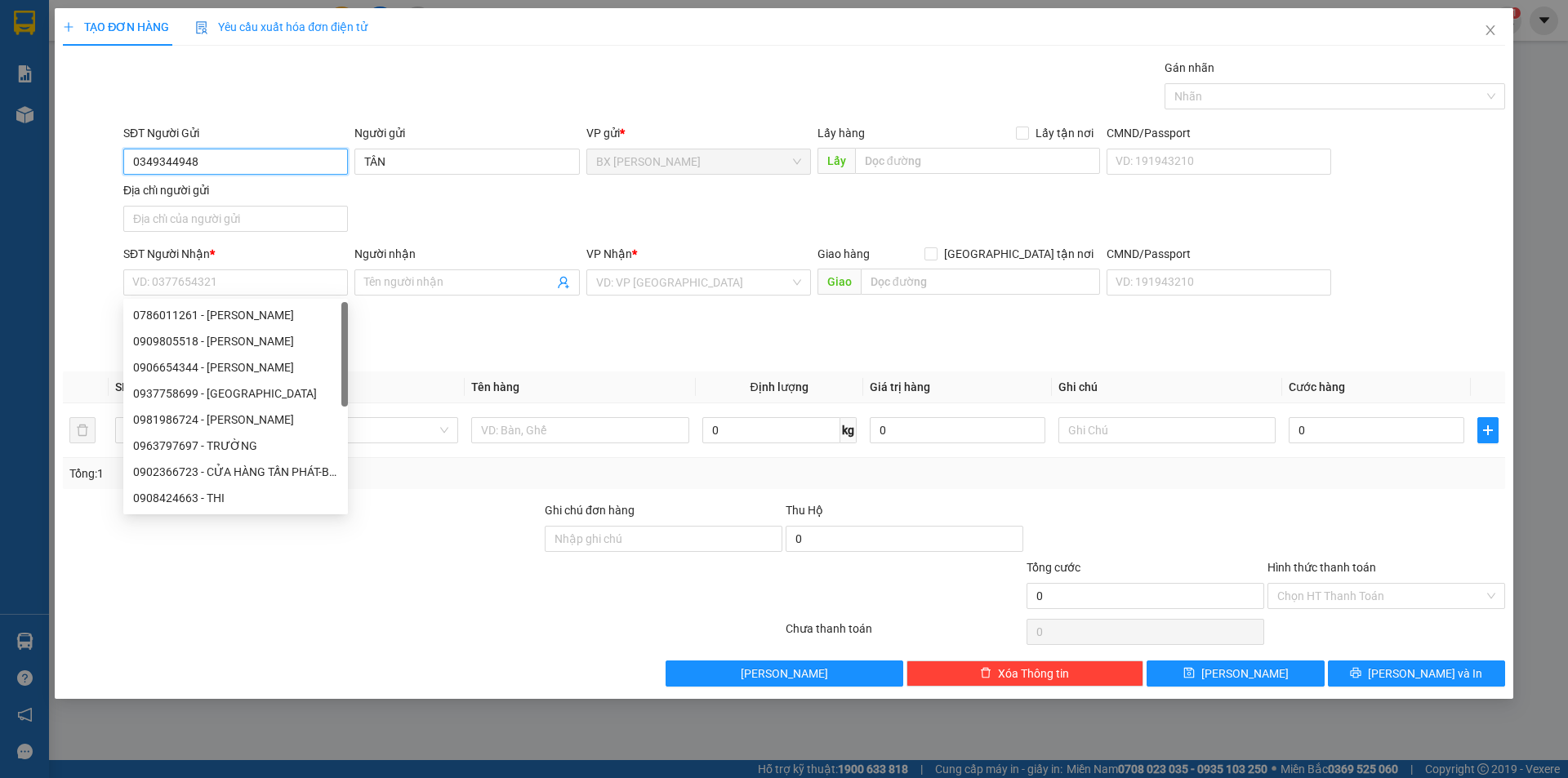
drag, startPoint x: 241, startPoint y: 159, endPoint x: 24, endPoint y: 157, distance: 217.0
click at [24, 157] on div "TẠO ĐƠN HÀNG Yêu cầu xuất hóa đơn điện tử Transit Pickup Surcharge Ids Transit …" at bounding box center [784, 389] width 1568 height 778
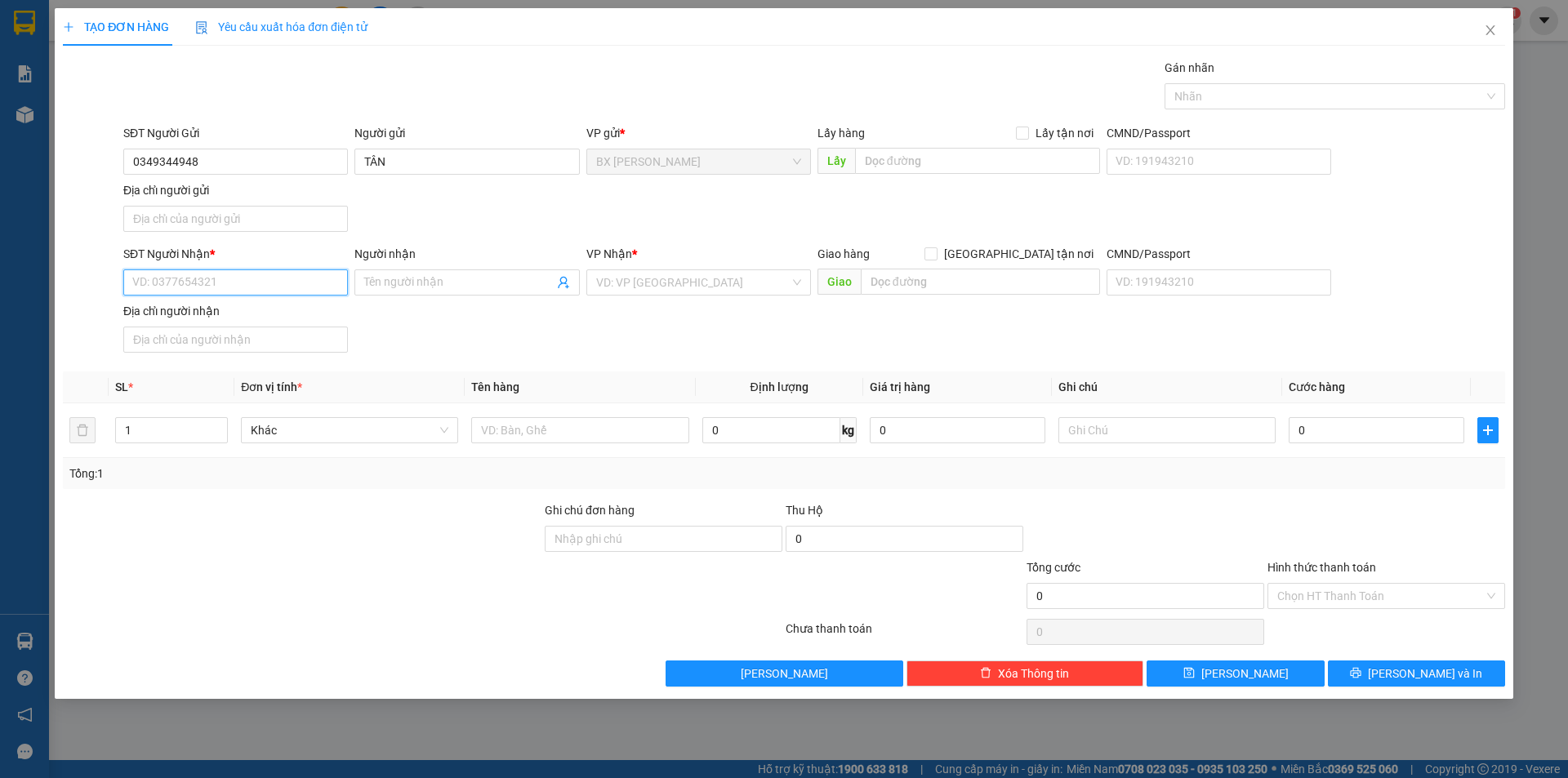
click at [219, 280] on input "SĐT Người Nhận *" at bounding box center [236, 283] width 225 height 26
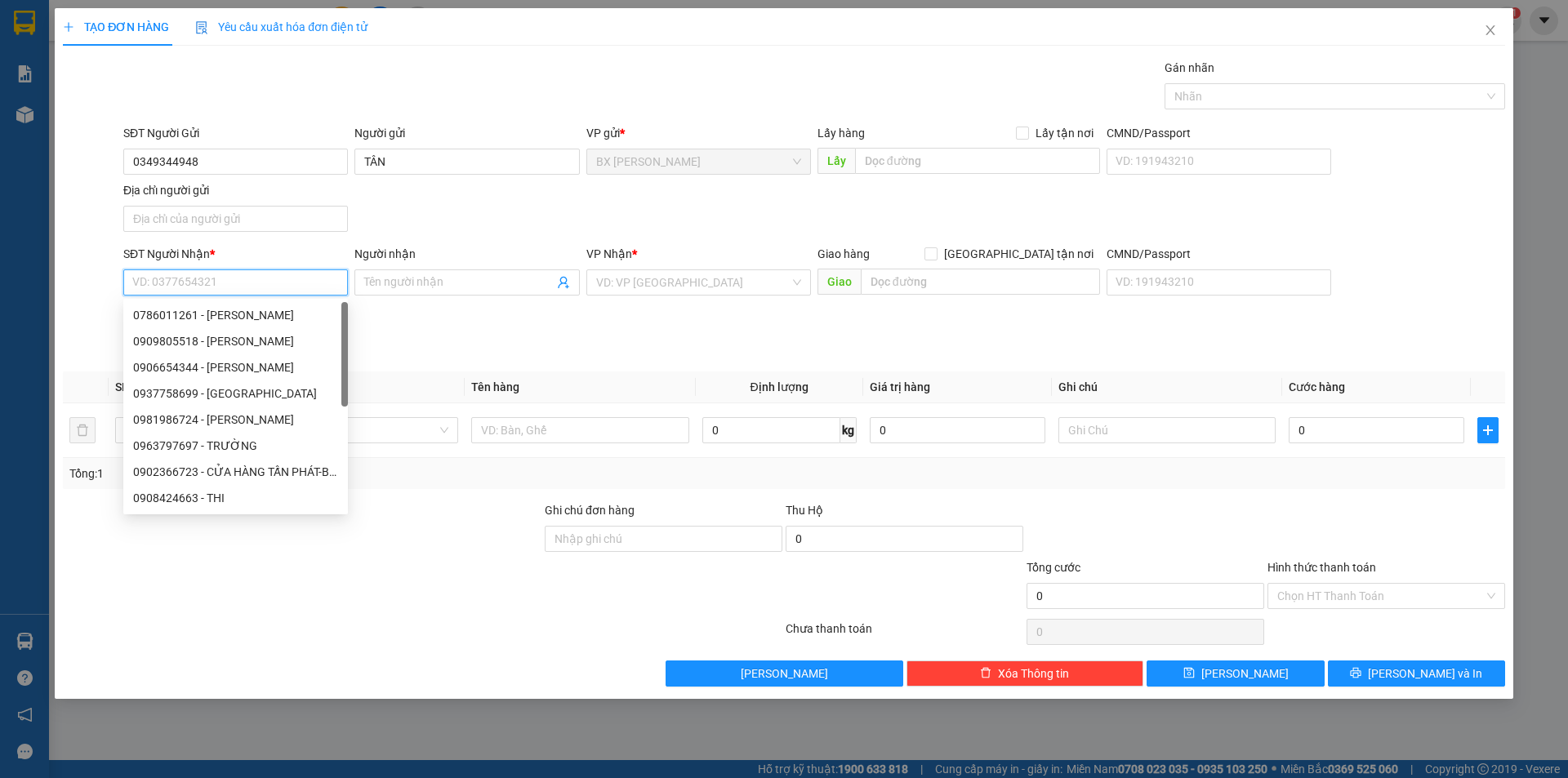
paste input "0349344948"
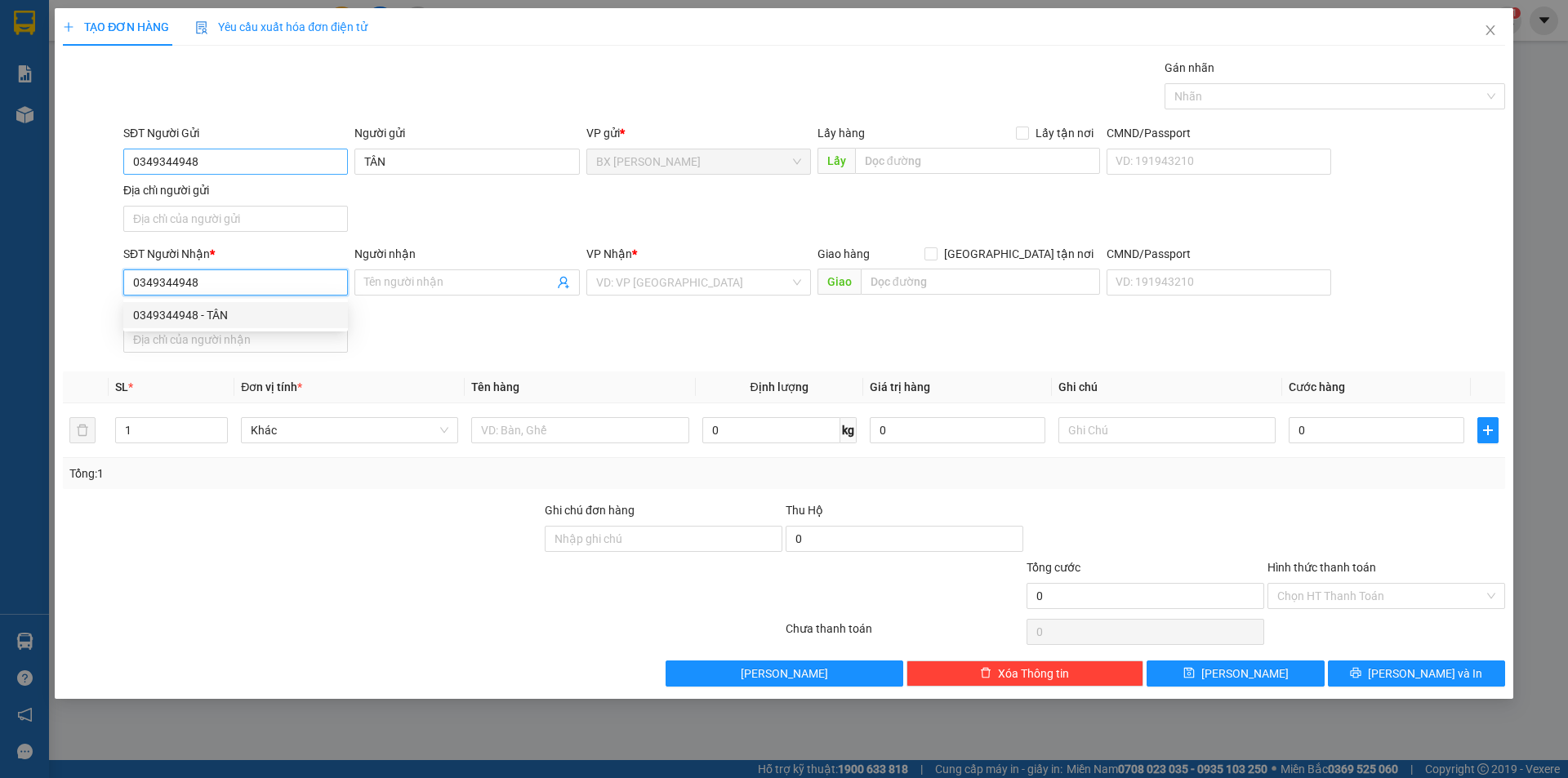
type input "0349344948"
drag, startPoint x: 275, startPoint y: 167, endPoint x: 0, endPoint y: 143, distance: 276.0
click at [0, 143] on div "TẠO ĐƠN HÀNG Yêu cầu xuất hóa đơn điện tử Transit Pickup Surcharge Ids Transit …" at bounding box center [784, 389] width 1568 height 778
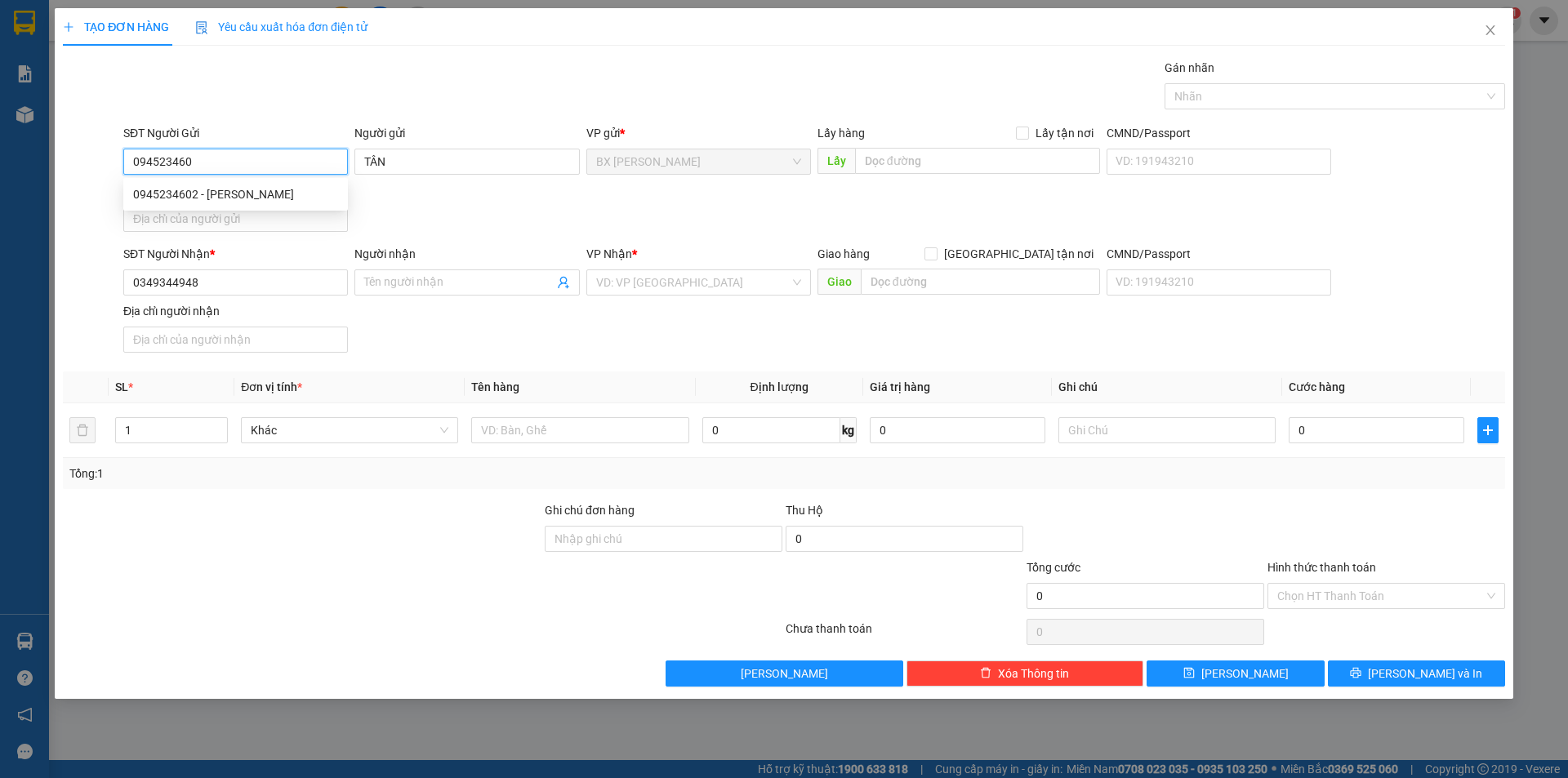
type input "0945234602"
drag, startPoint x: 246, startPoint y: 199, endPoint x: 320, endPoint y: 241, distance: 85.1
click at [247, 199] on div "0945234602 - LÊ THỊ NGỌC GIÀU" at bounding box center [235, 194] width 205 height 18
type input "[PERSON_NAME]"
type input "0945234602"
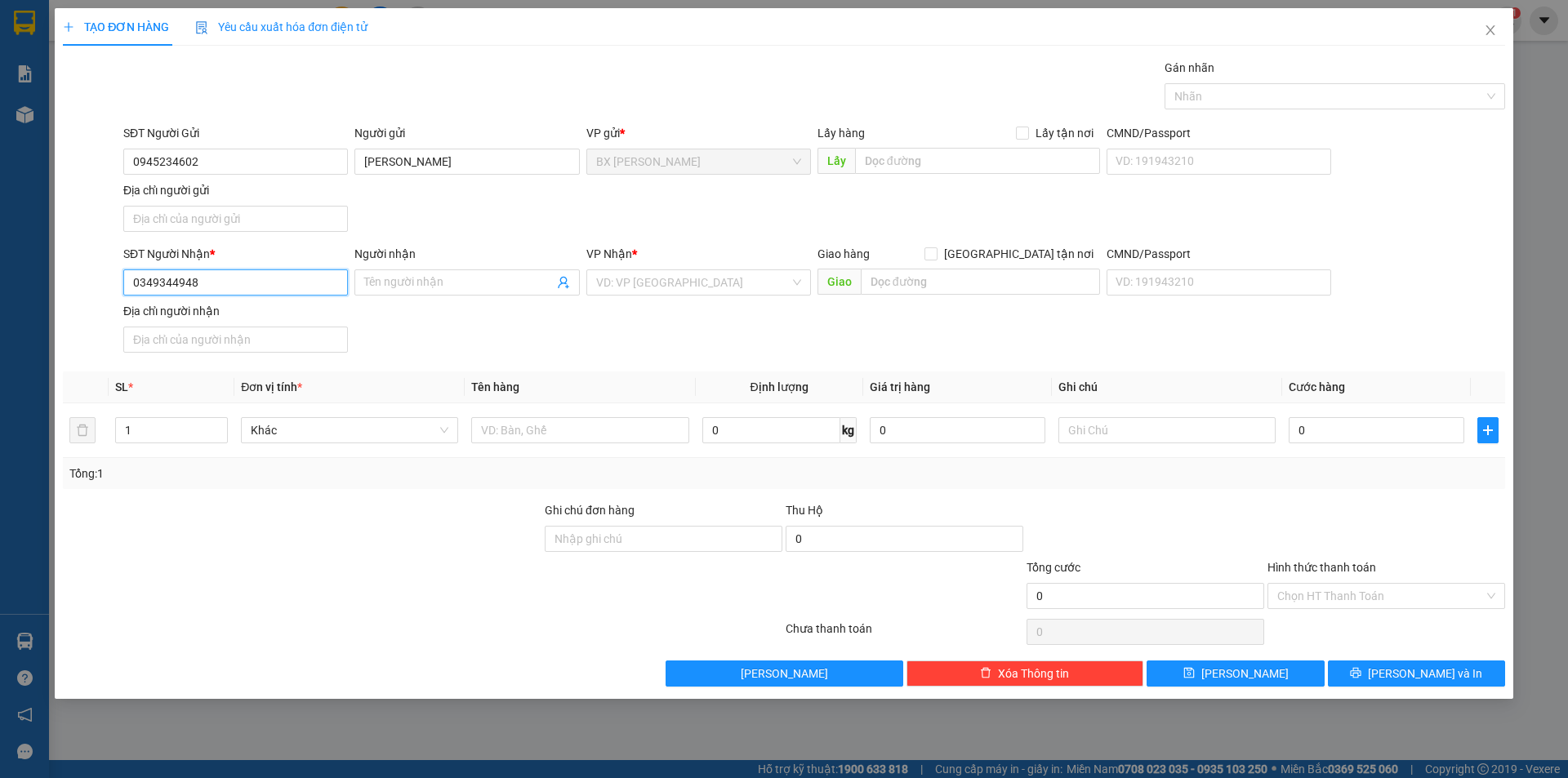
drag, startPoint x: 290, startPoint y: 285, endPoint x: 446, endPoint y: 306, distance: 157.4
click at [341, 297] on div "SĐT Người Nhận * 0349344948 0349344948" at bounding box center [236, 273] width 225 height 57
click at [465, 306] on div "SĐT Người Nhận * 0349344948 Người nhận Tên người nhận VP Nhận * VD: VP Sài Gòn …" at bounding box center [814, 302] width 1388 height 114
click at [461, 287] on input "Người nhận" at bounding box center [458, 282] width 189 height 18
drag, startPoint x: 266, startPoint y: 272, endPoint x: 265, endPoint y: 283, distance: 11.0
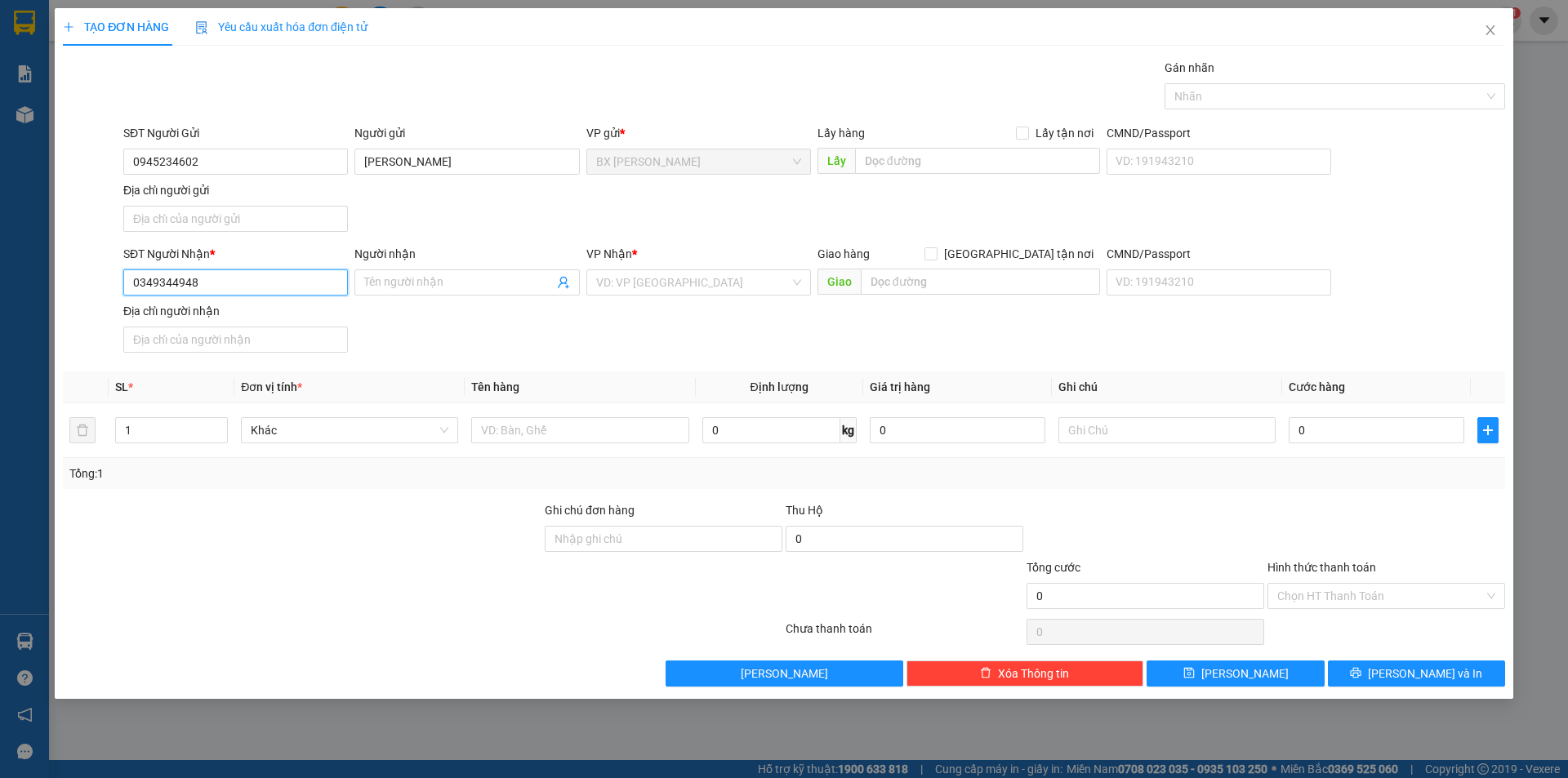
click at [266, 272] on input "0349344948" at bounding box center [236, 283] width 225 height 26
click at [273, 323] on div "0349344948 - TÂN" at bounding box center [235, 315] width 205 height 18
type input "TÂN"
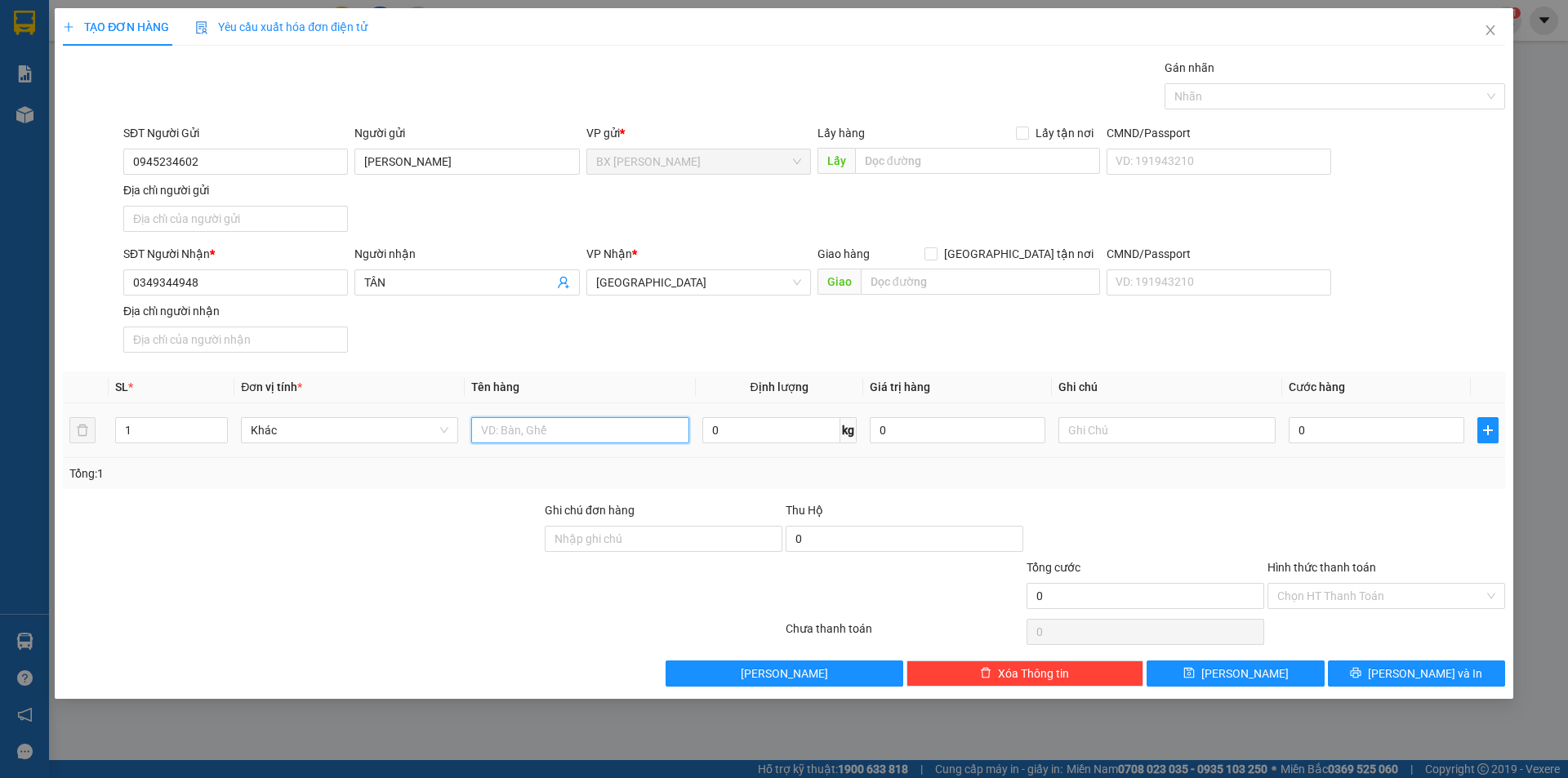
click at [540, 441] on input "text" at bounding box center [579, 430] width 217 height 26
type input "T"
type input "BỌC"
click at [368, 281] on input "TÂN" at bounding box center [458, 282] width 189 height 18
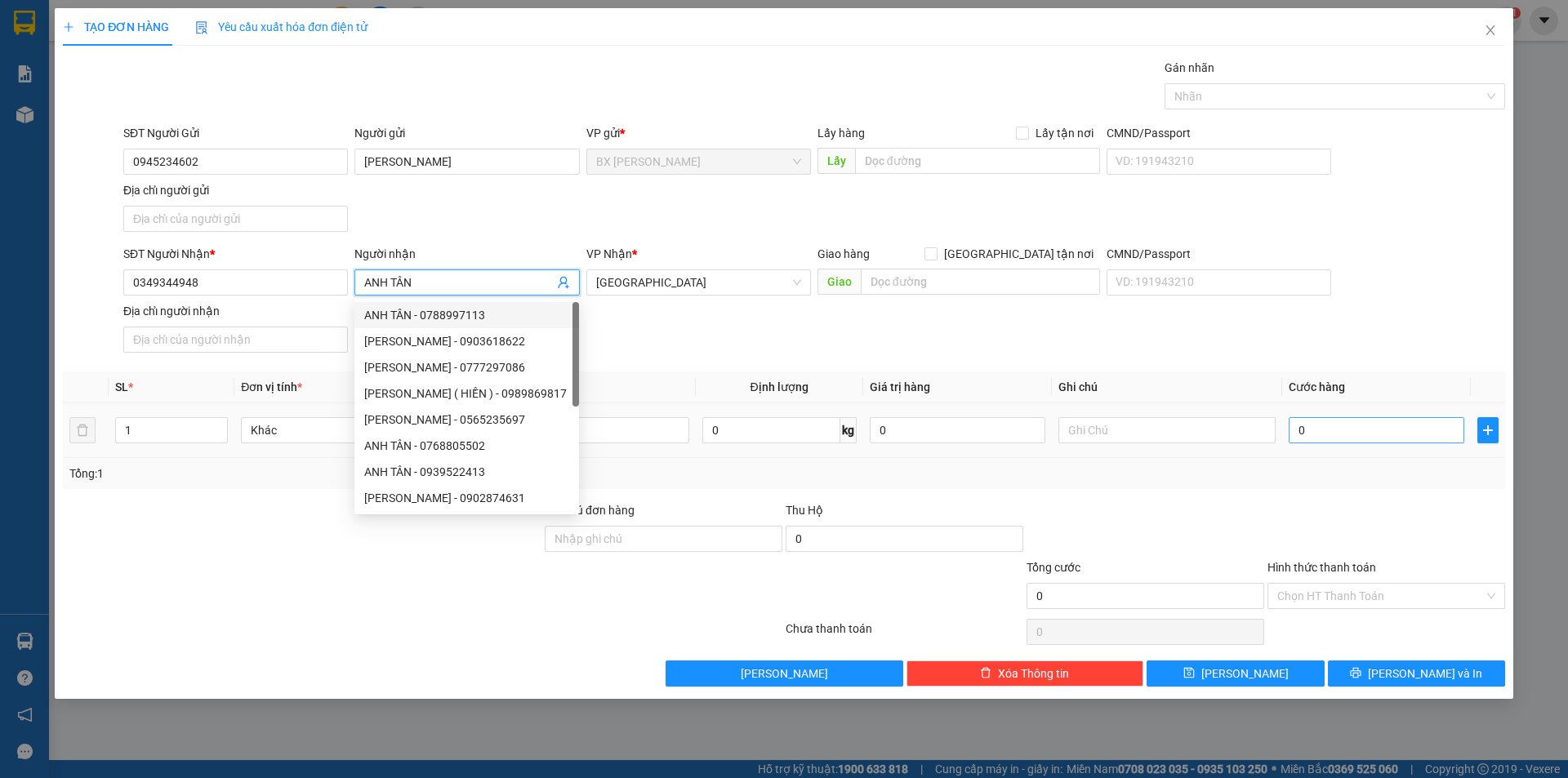
type input "ANH TÂN"
click at [1364, 418] on input "0" at bounding box center [1376, 430] width 176 height 26
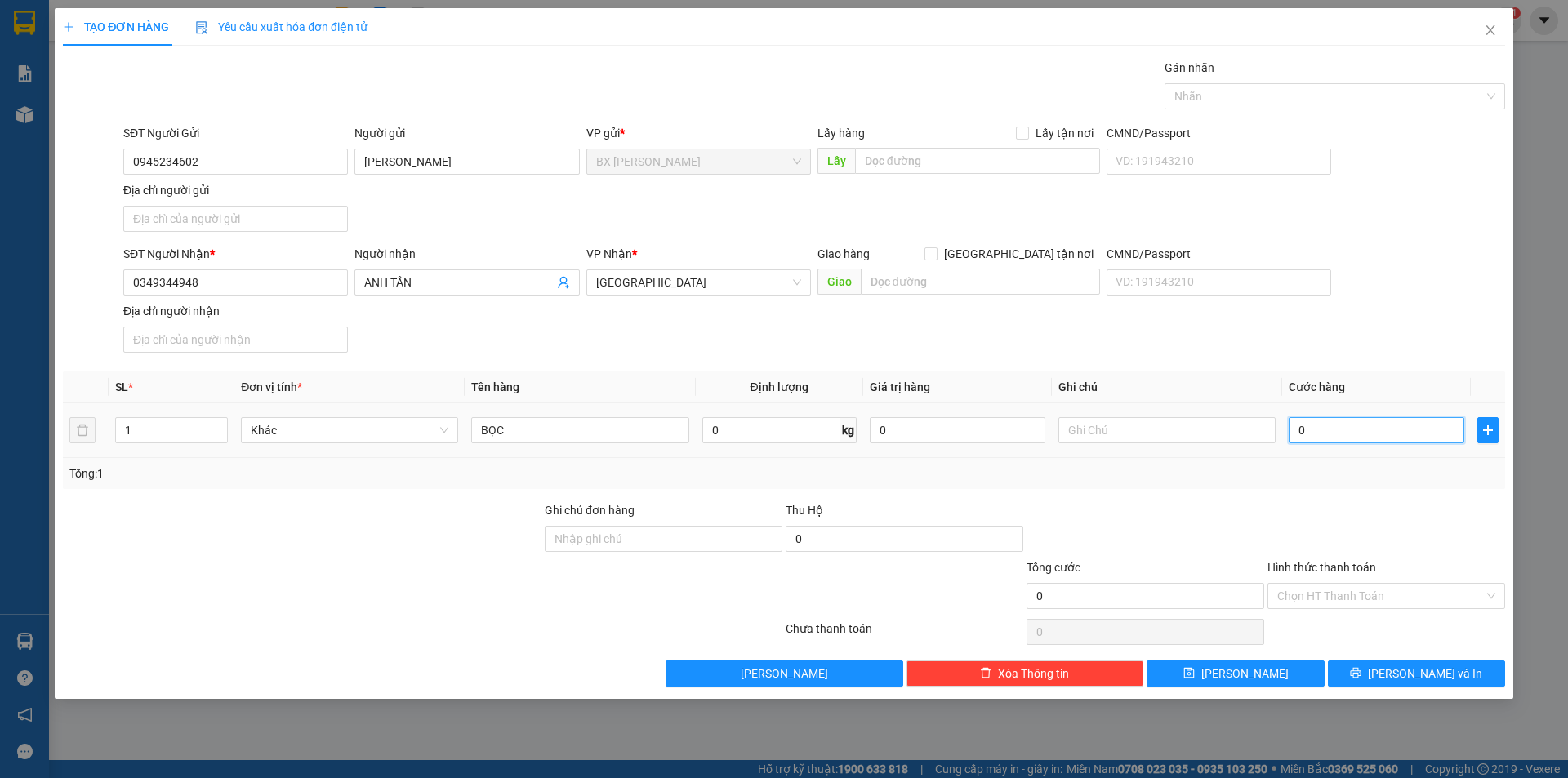
type input "3"
type input "30"
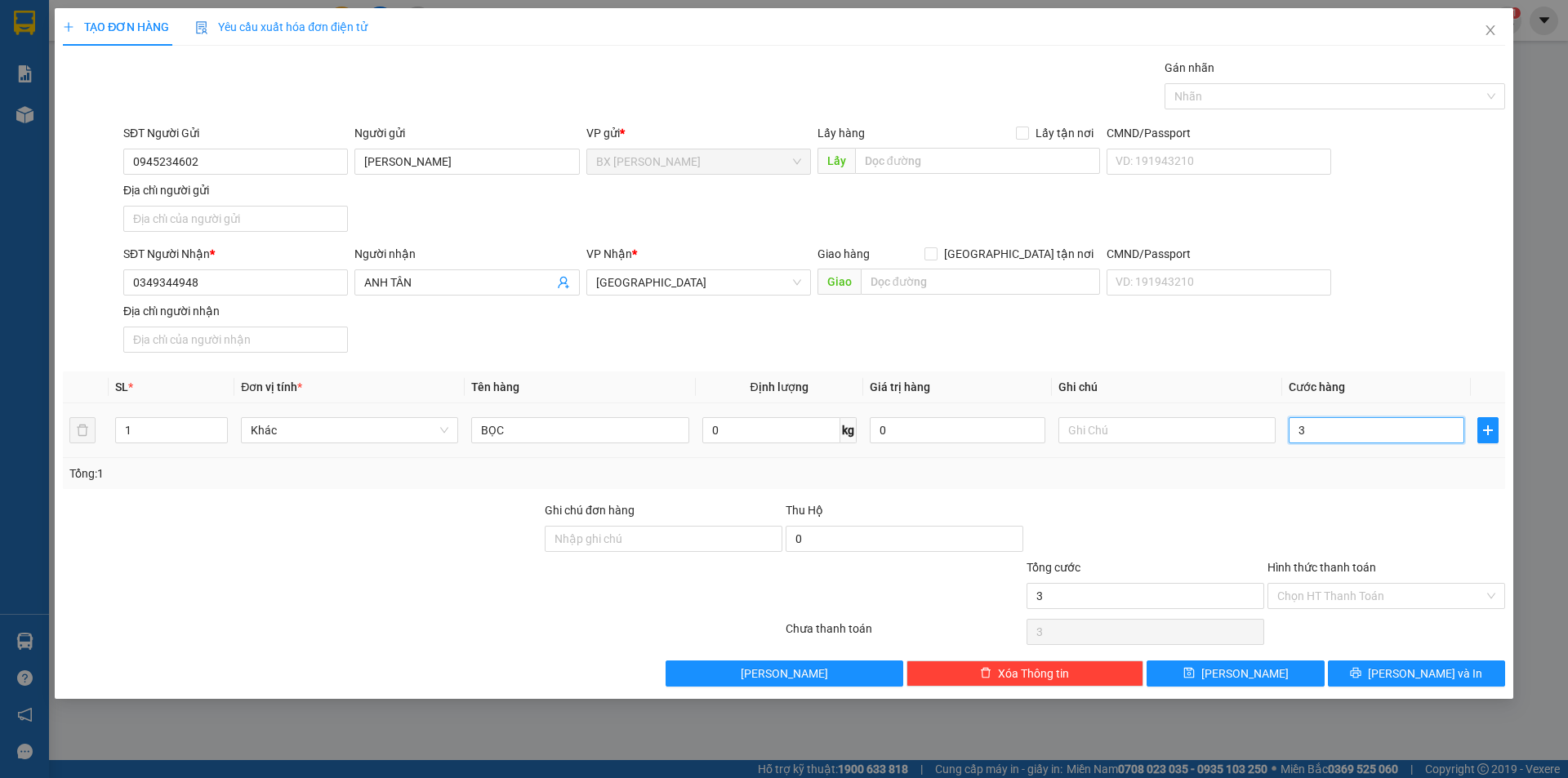
type input "30"
type input "300"
type input "3.000"
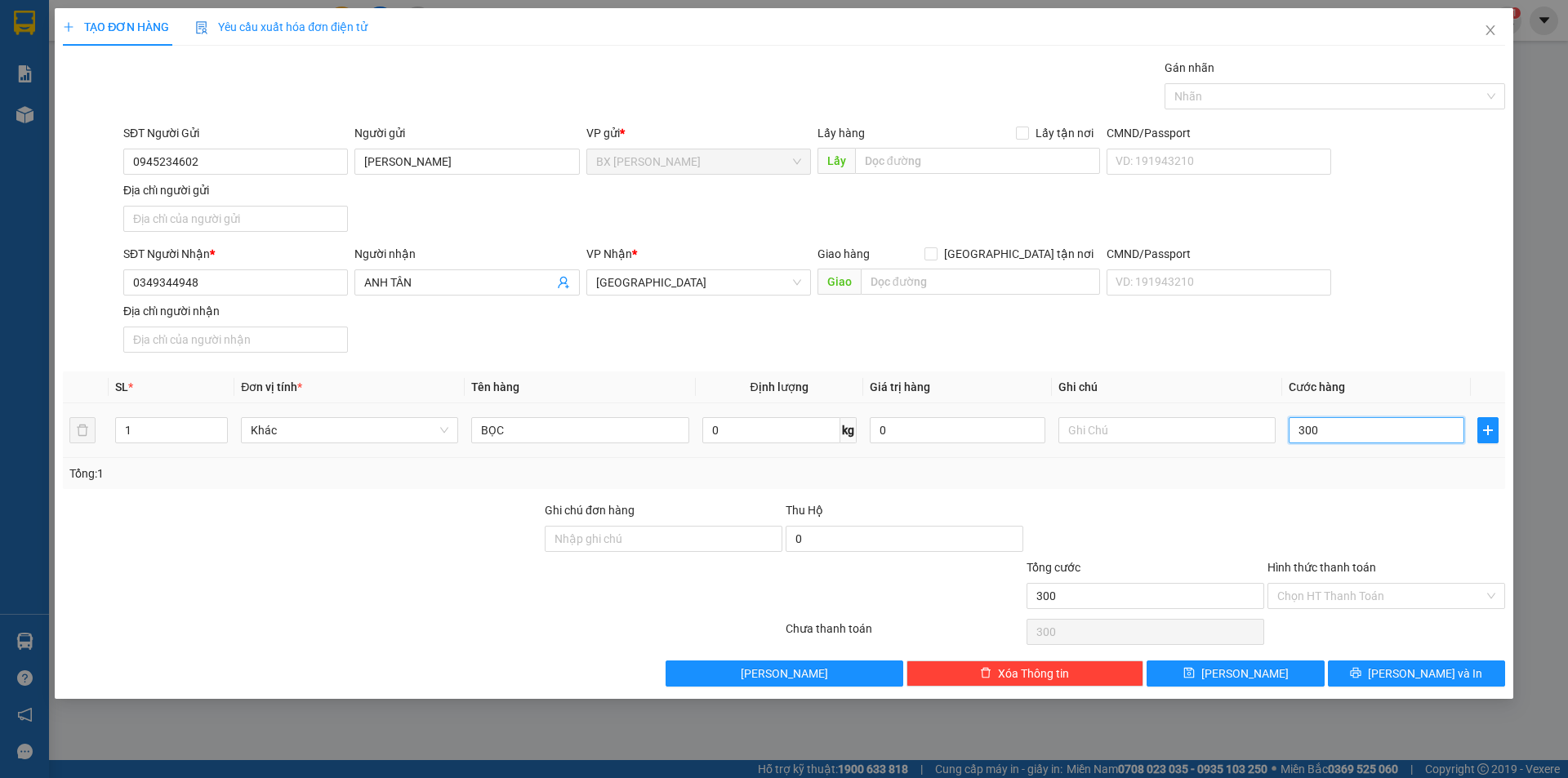
type input "3.000"
type input "30.000"
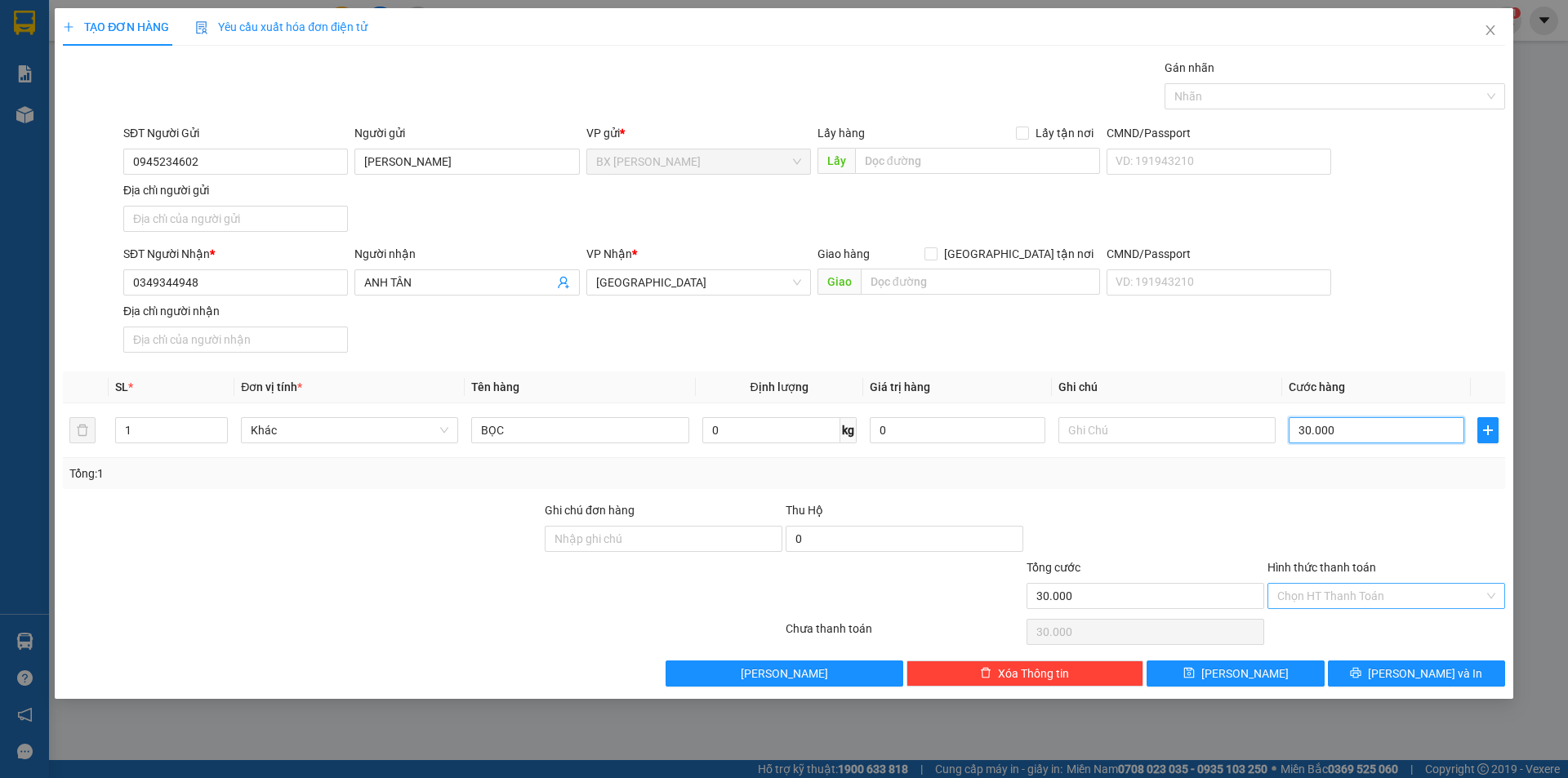
type input "30.000"
drag, startPoint x: 1418, startPoint y: 599, endPoint x: 1389, endPoint y: 627, distance: 40.3
click at [1418, 599] on input "Hình thức thanh toán" at bounding box center [1380, 596] width 207 height 24
drag, startPoint x: 1380, startPoint y: 630, endPoint x: 1381, endPoint y: 645, distance: 15.0
click at [1379, 631] on div "Tại văn phòng" at bounding box center [1386, 628] width 218 height 18
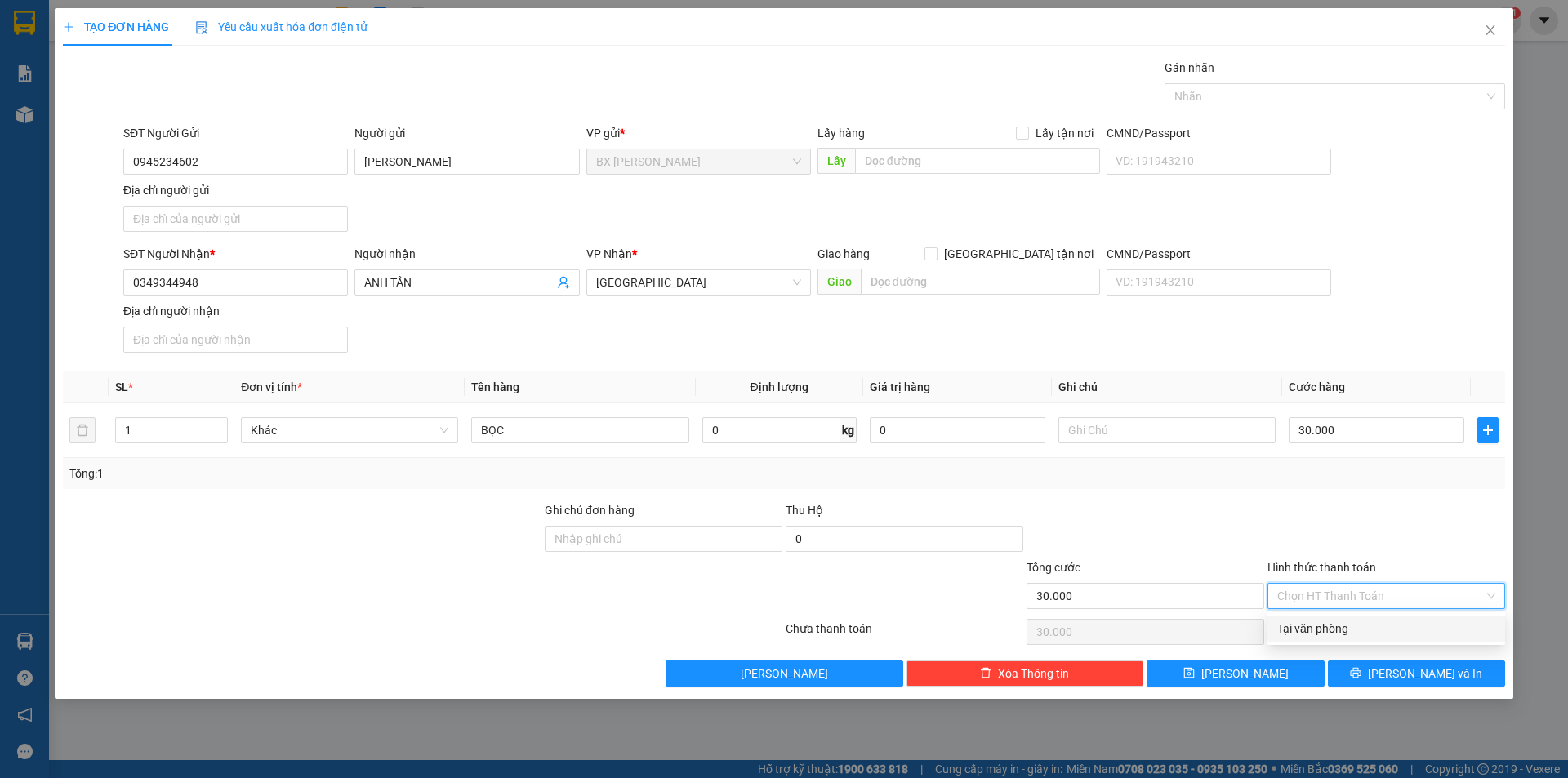
type input "0"
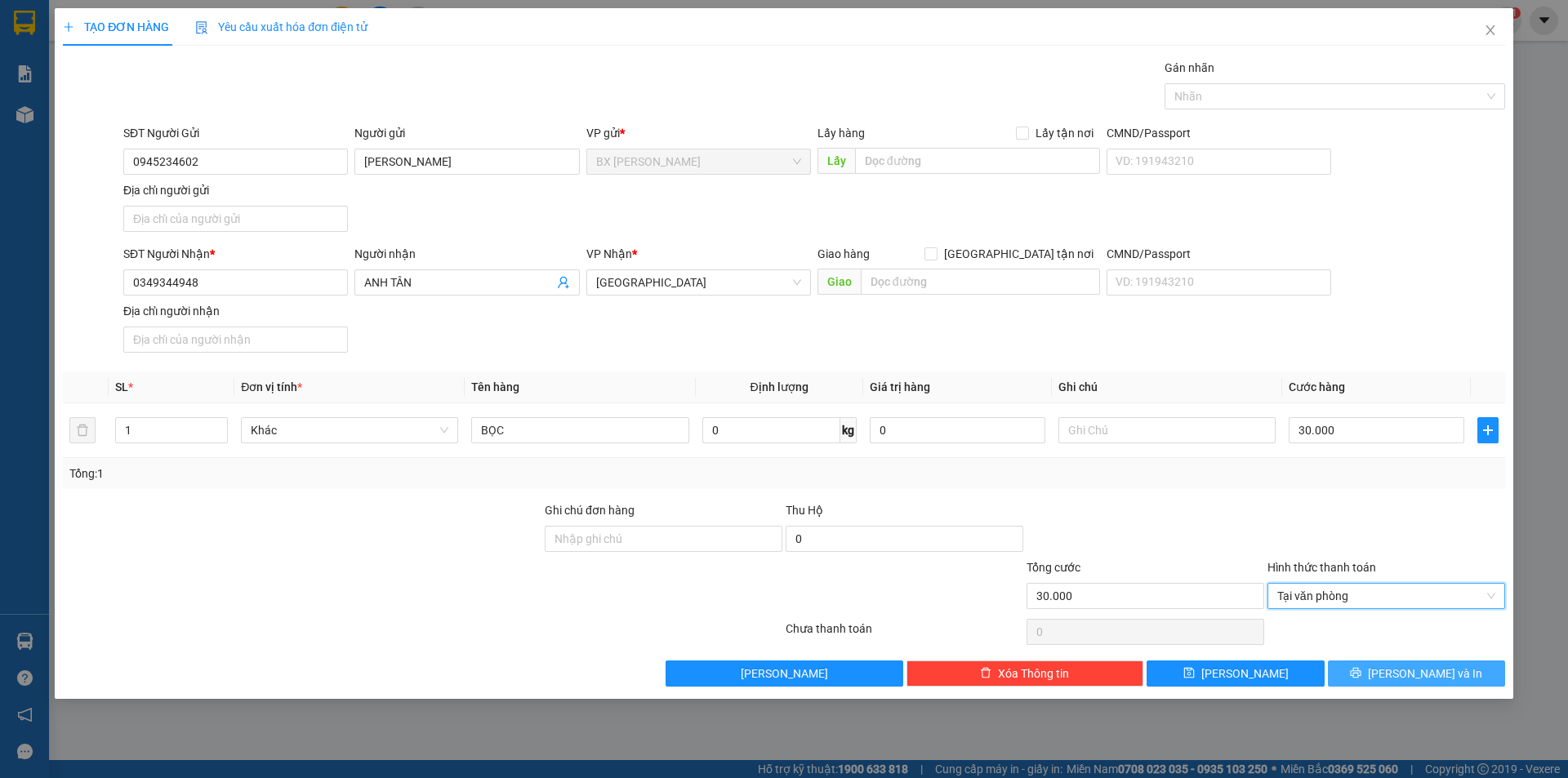
click at [1361, 678] on icon "printer" at bounding box center [1356, 673] width 10 height 10
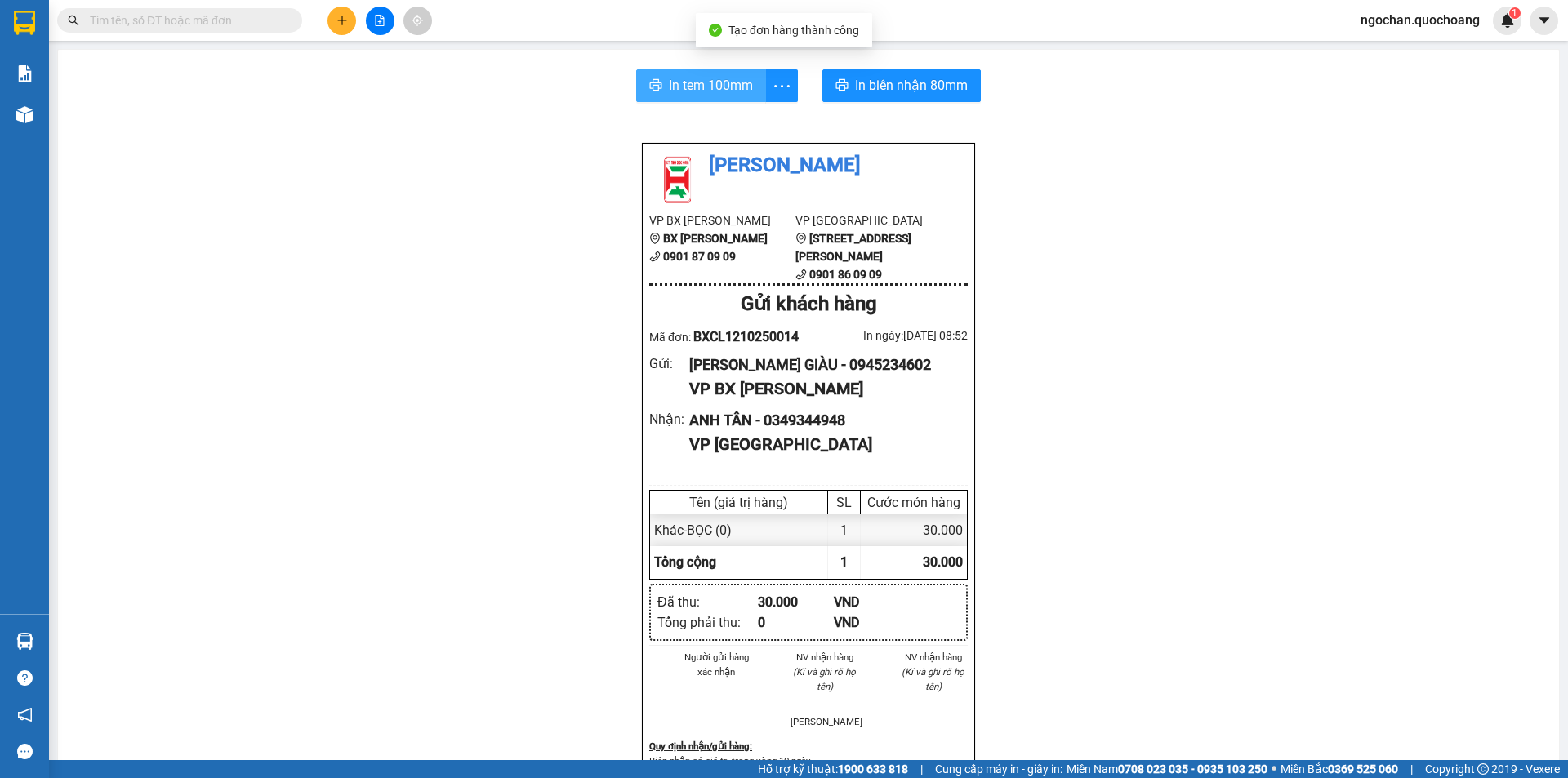
click at [721, 86] on span "In tem 100mm" at bounding box center [710, 86] width 84 height 21
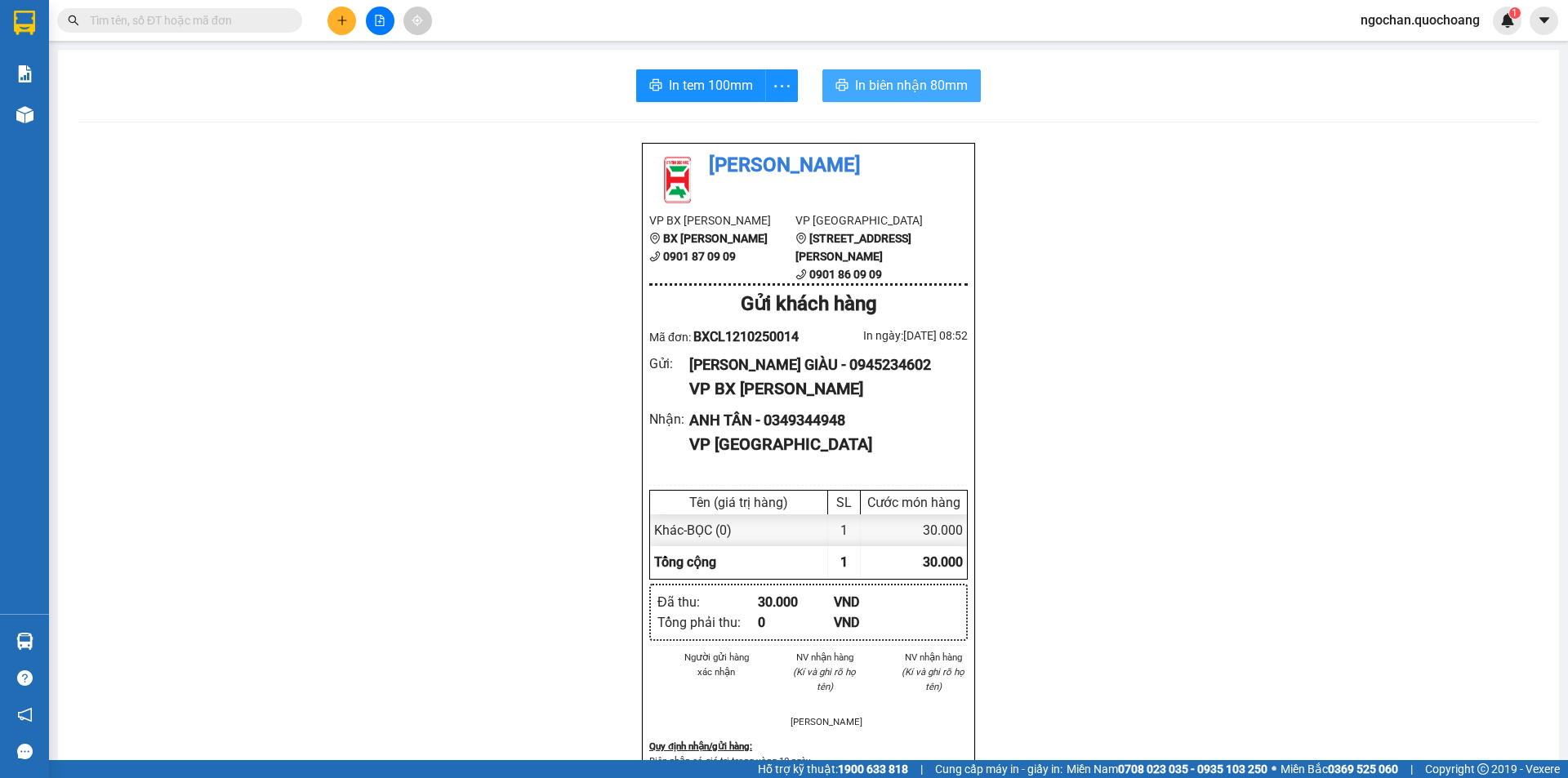
click at [897, 86] on span "In biên nhận 80mm" at bounding box center [911, 86] width 112 height 21
click at [343, 15] on icon "plus" at bounding box center [342, 20] width 11 height 11
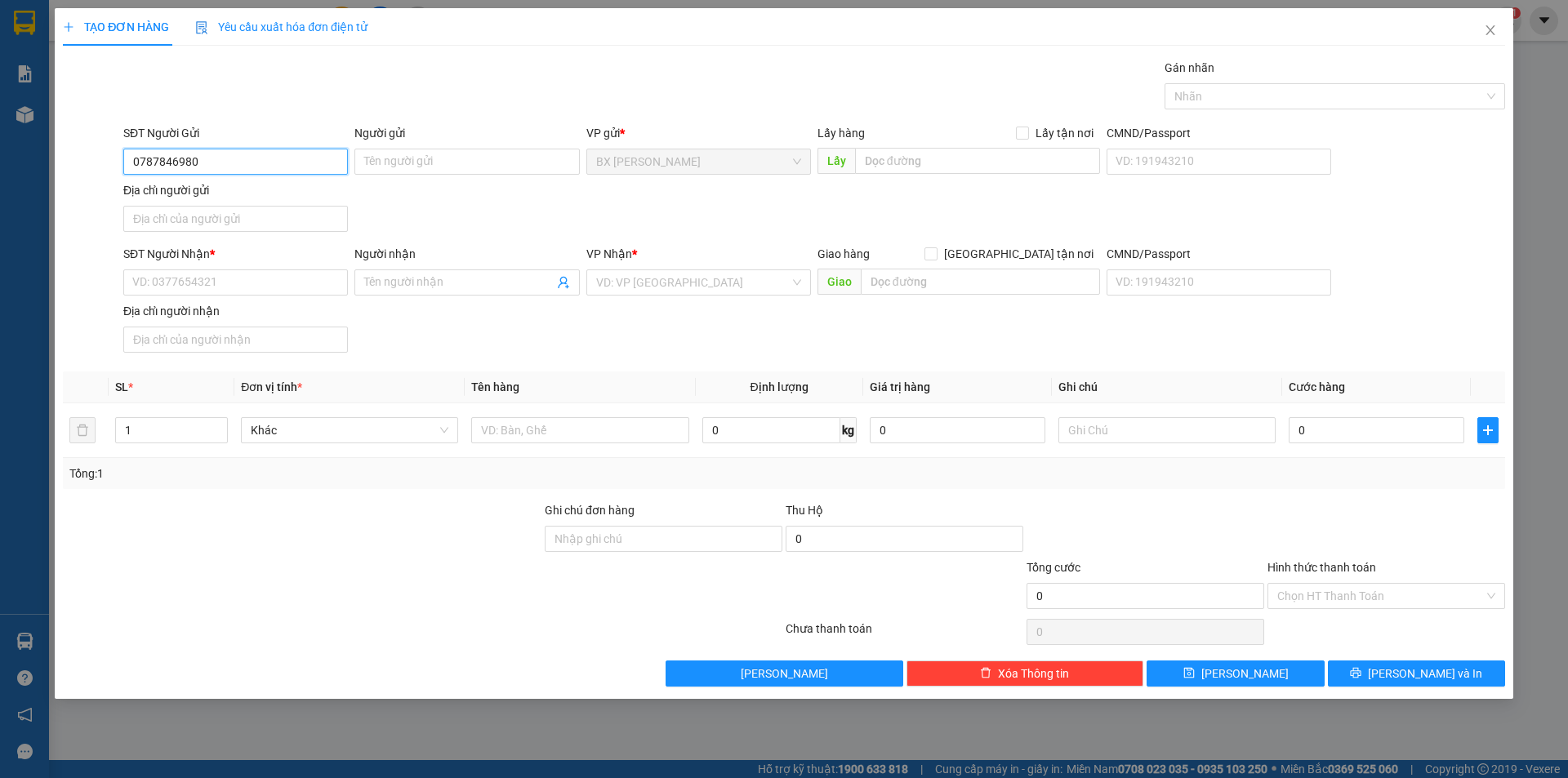
click at [155, 167] on input "0787846980" at bounding box center [236, 162] width 225 height 26
click at [438, 163] on input "Người gửi" at bounding box center [467, 162] width 225 height 26
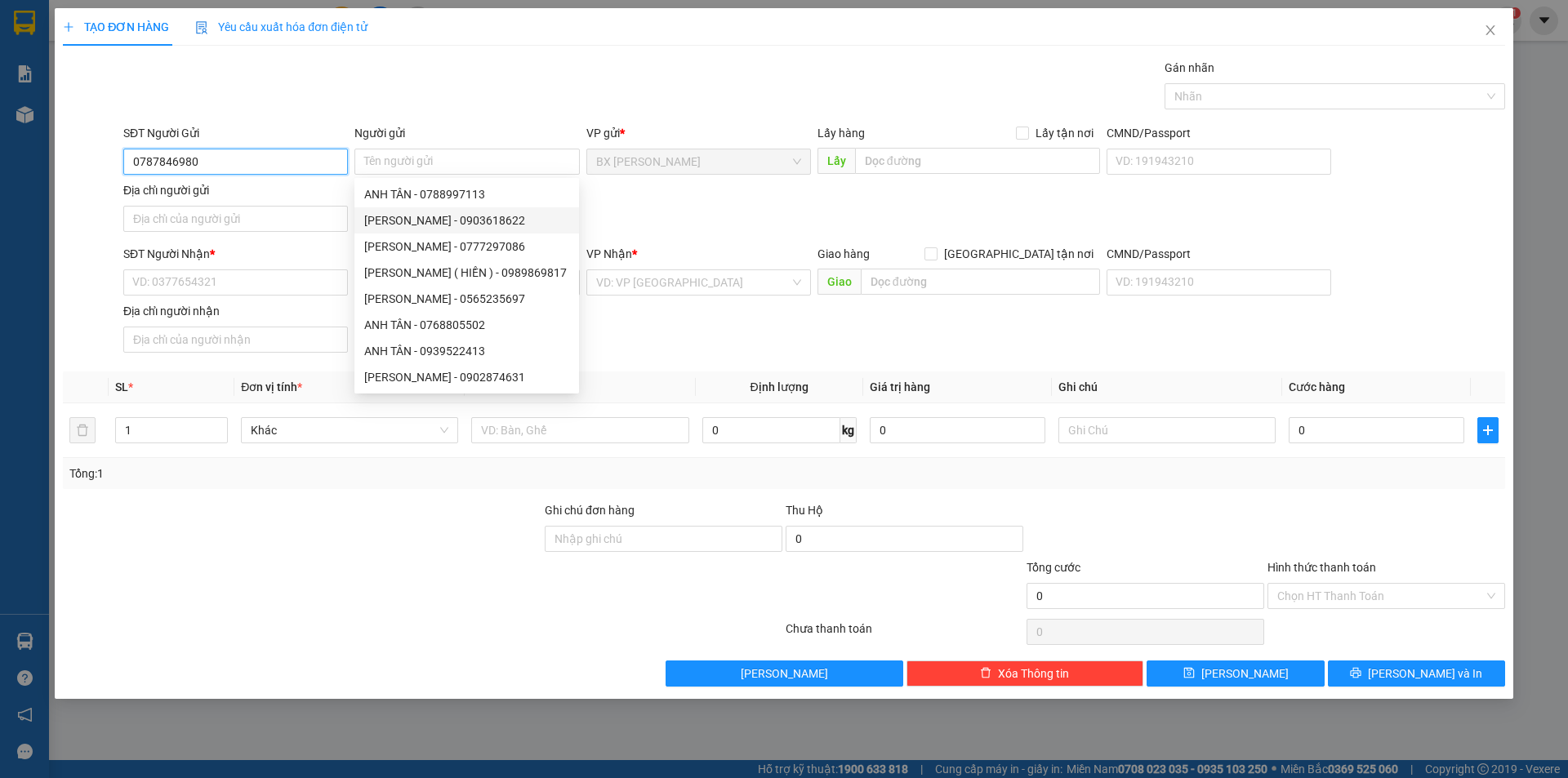
click at [218, 156] on input "0787846980" at bounding box center [236, 162] width 225 height 26
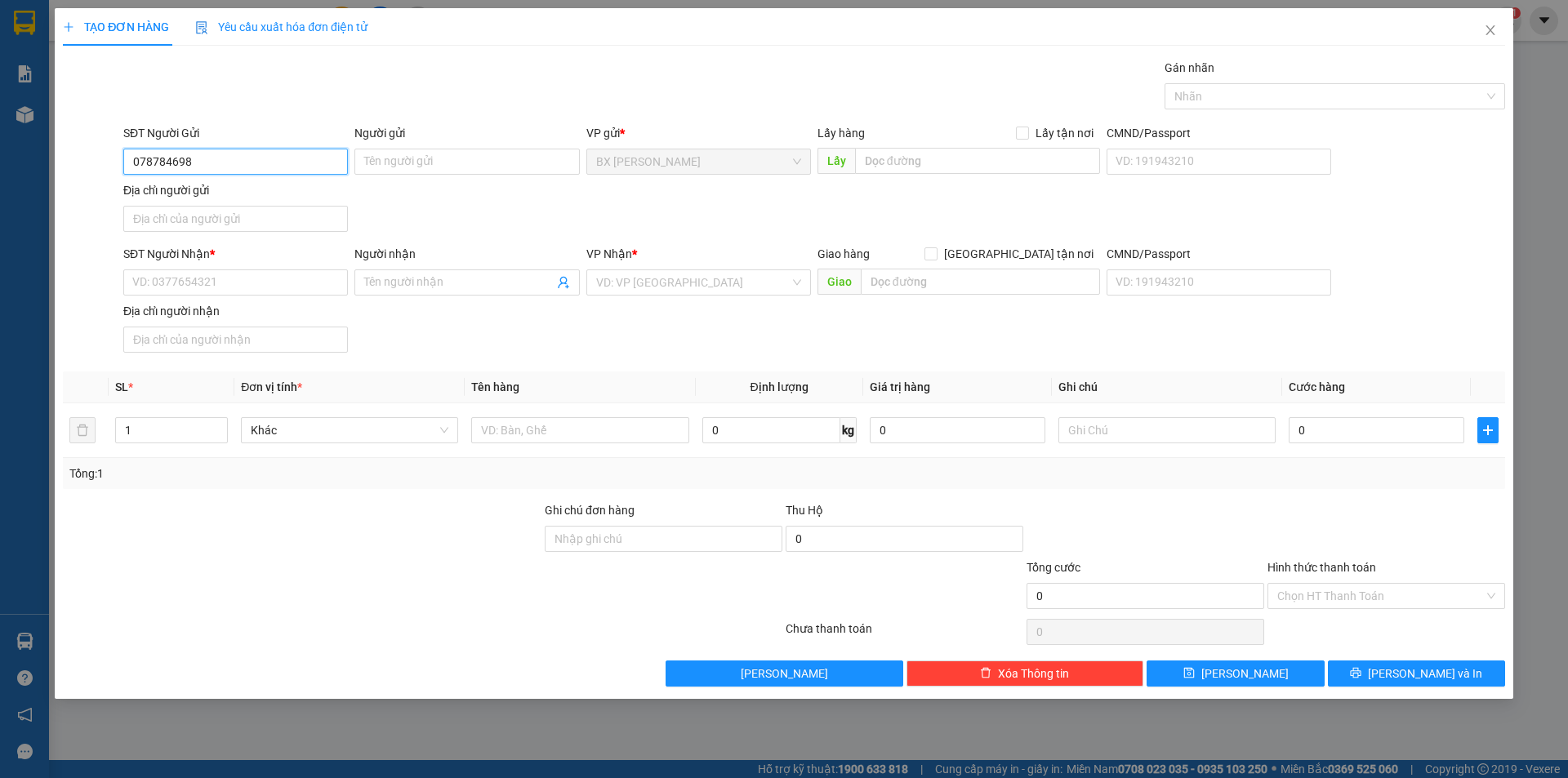
type input "0787846980"
click at [232, 163] on input "0787846980" at bounding box center [236, 162] width 225 height 26
click at [480, 163] on input "Người gửi" at bounding box center [467, 162] width 225 height 26
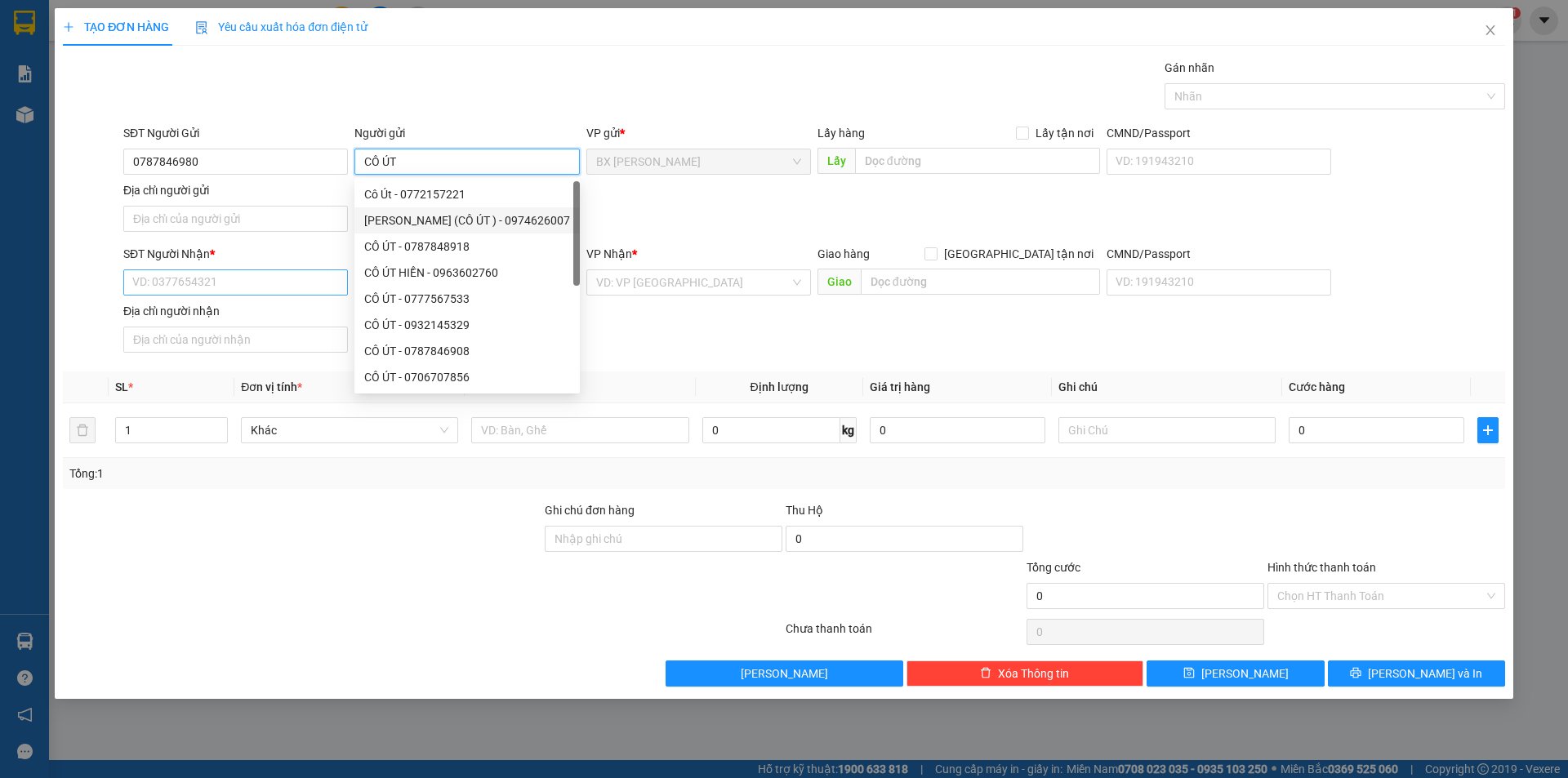
type input "CÔ ÚT"
click at [282, 281] on input "SĐT Người Nhận *" at bounding box center [236, 283] width 225 height 26
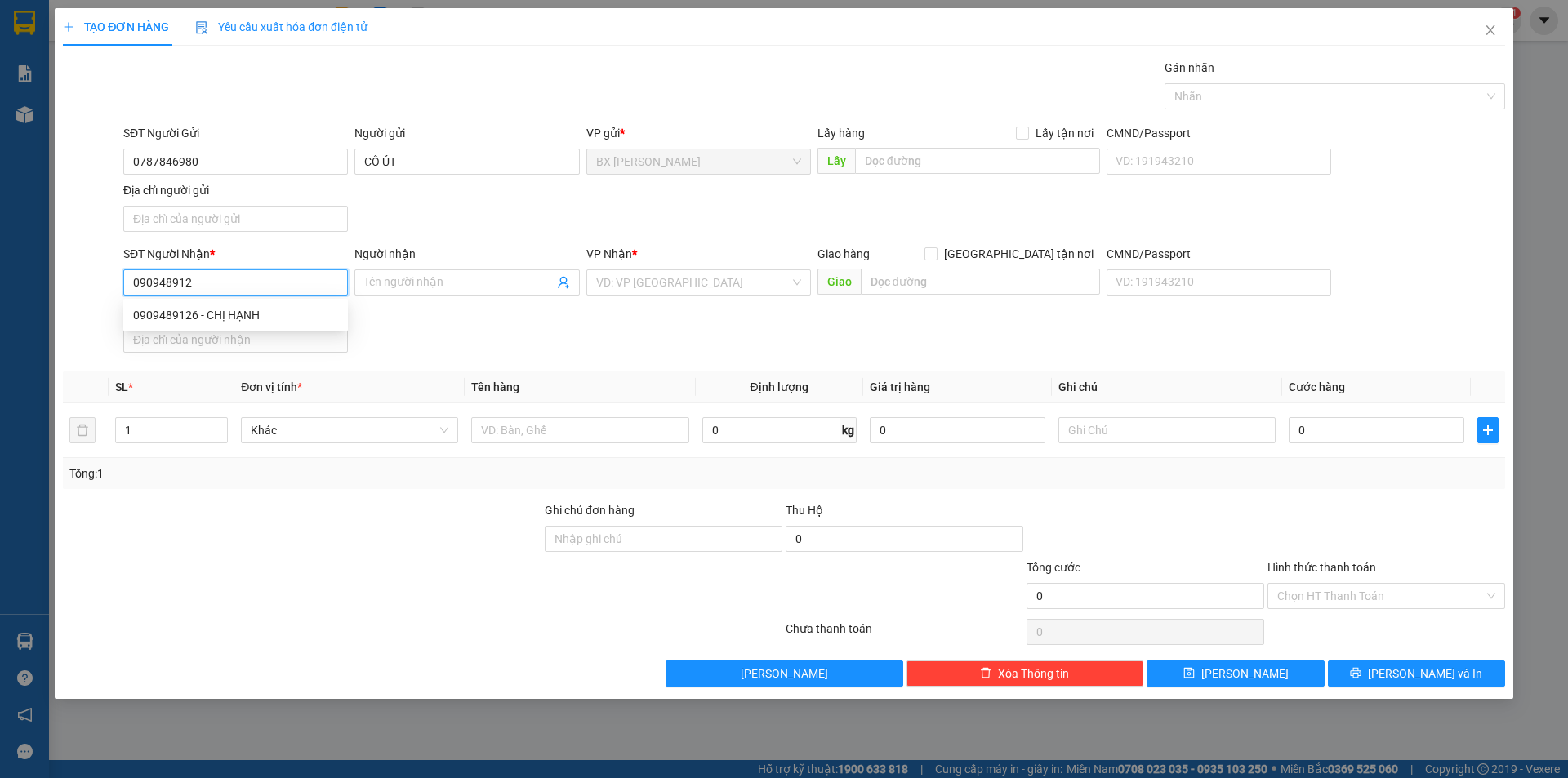
type input "0909489126"
click at [256, 322] on div "0909489126 - CHỊ HẠNH" at bounding box center [235, 315] width 205 height 18
type input "CHỊ HẠNH"
type input "0909489126"
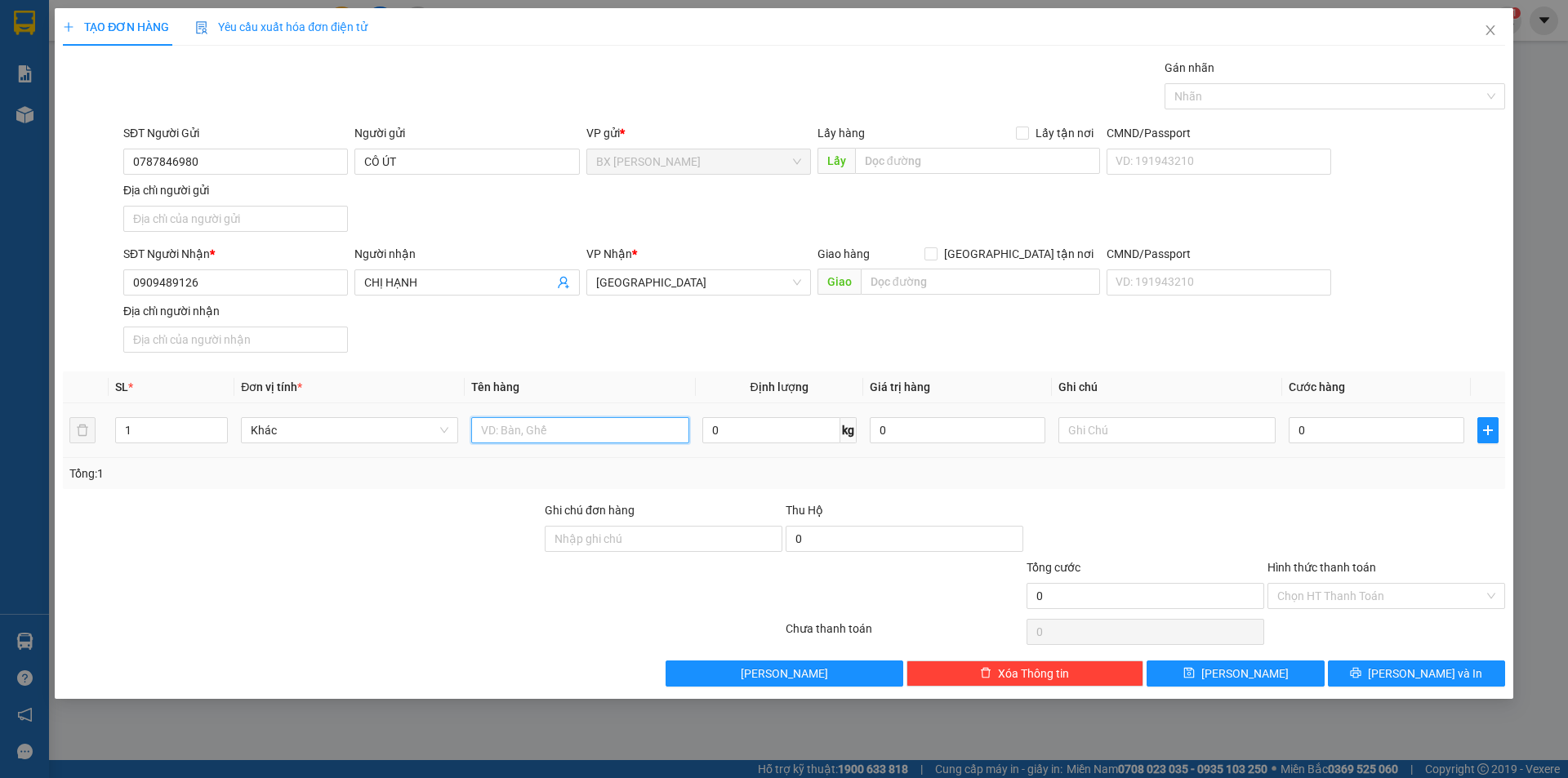
click at [576, 435] on input "text" at bounding box center [579, 430] width 217 height 26
type input "THÙNG"
drag, startPoint x: 319, startPoint y: 152, endPoint x: 0, endPoint y: 82, distance: 326.6
click at [0, 82] on div "TẠO ĐƠN HÀNG Yêu cầu xuất hóa đơn điện tử Transit Pickup Surcharge Ids Transit …" at bounding box center [784, 389] width 1568 height 778
type input "0787846980"
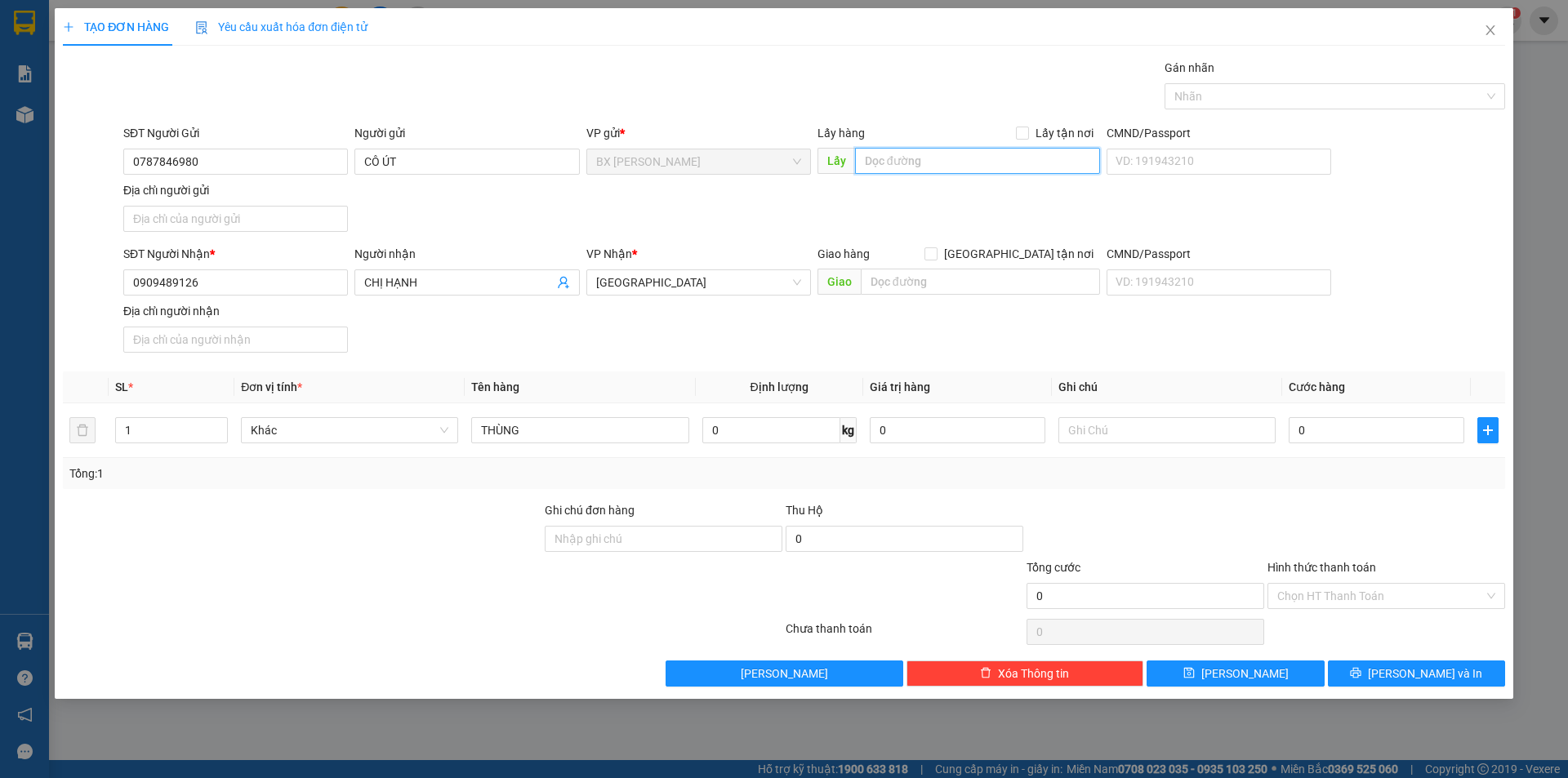
click at [909, 161] on input "text" at bounding box center [976, 161] width 245 height 26
type input "BÁN CHẬU CÁI"
drag, startPoint x: 140, startPoint y: 157, endPoint x: 0, endPoint y: 158, distance: 140.0
click at [0, 158] on div "TẠO ĐƠN HÀNG Yêu cầu xuất hóa đơn điện tử Transit Pickup Surcharge Ids Transit …" at bounding box center [784, 389] width 1568 height 778
click at [172, 160] on input "SĐT Người Gửi" at bounding box center [236, 162] width 225 height 26
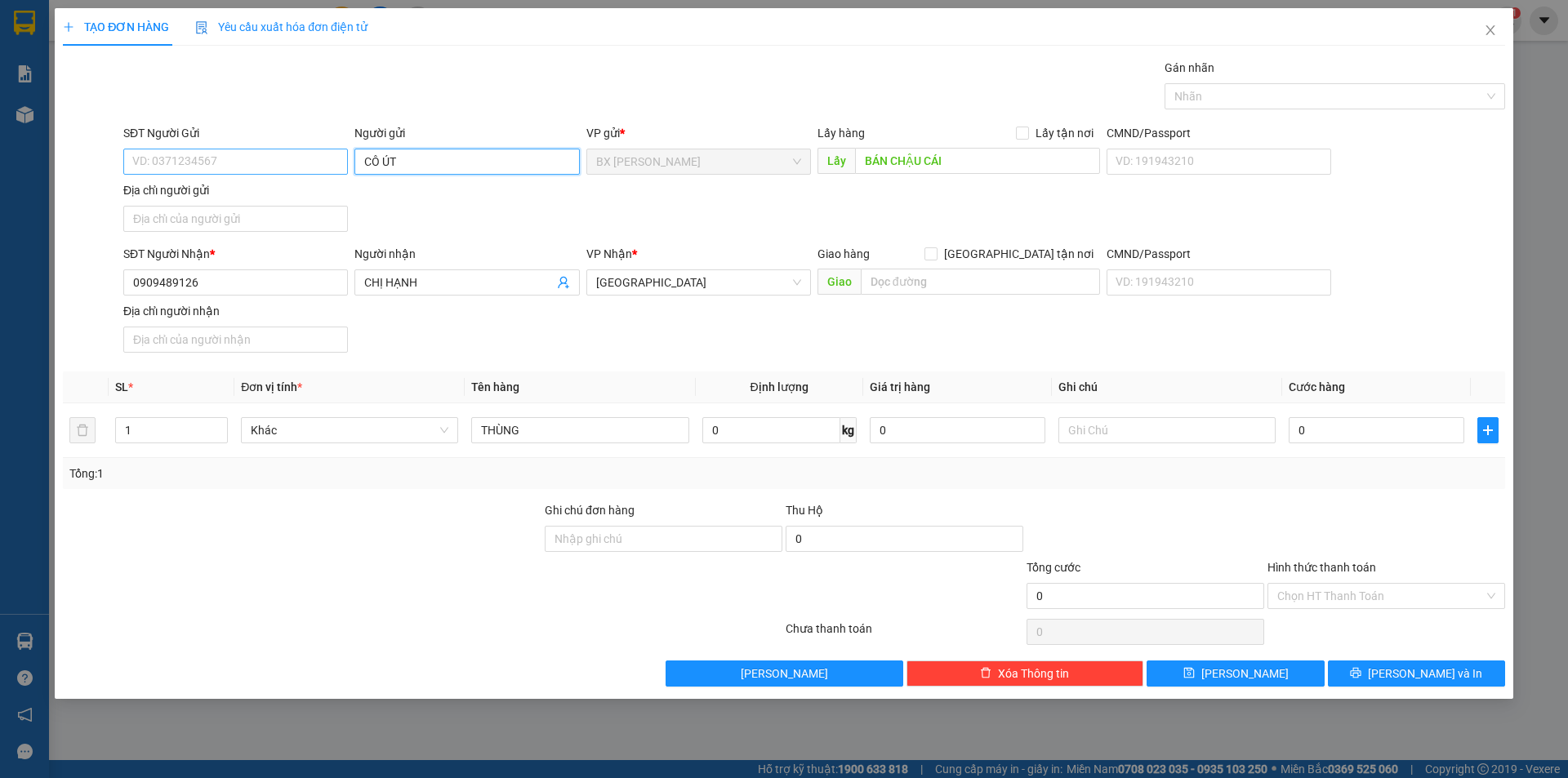
drag, startPoint x: 348, startPoint y: 169, endPoint x: 225, endPoint y: 169, distance: 123.0
click at [225, 169] on div "SĐT Người Gửi VD: 0371234567 Người gửi CÔ ÚT VP gửi * BX Cao Lãnh Lấy hàng Lấy …" at bounding box center [814, 182] width 1388 height 114
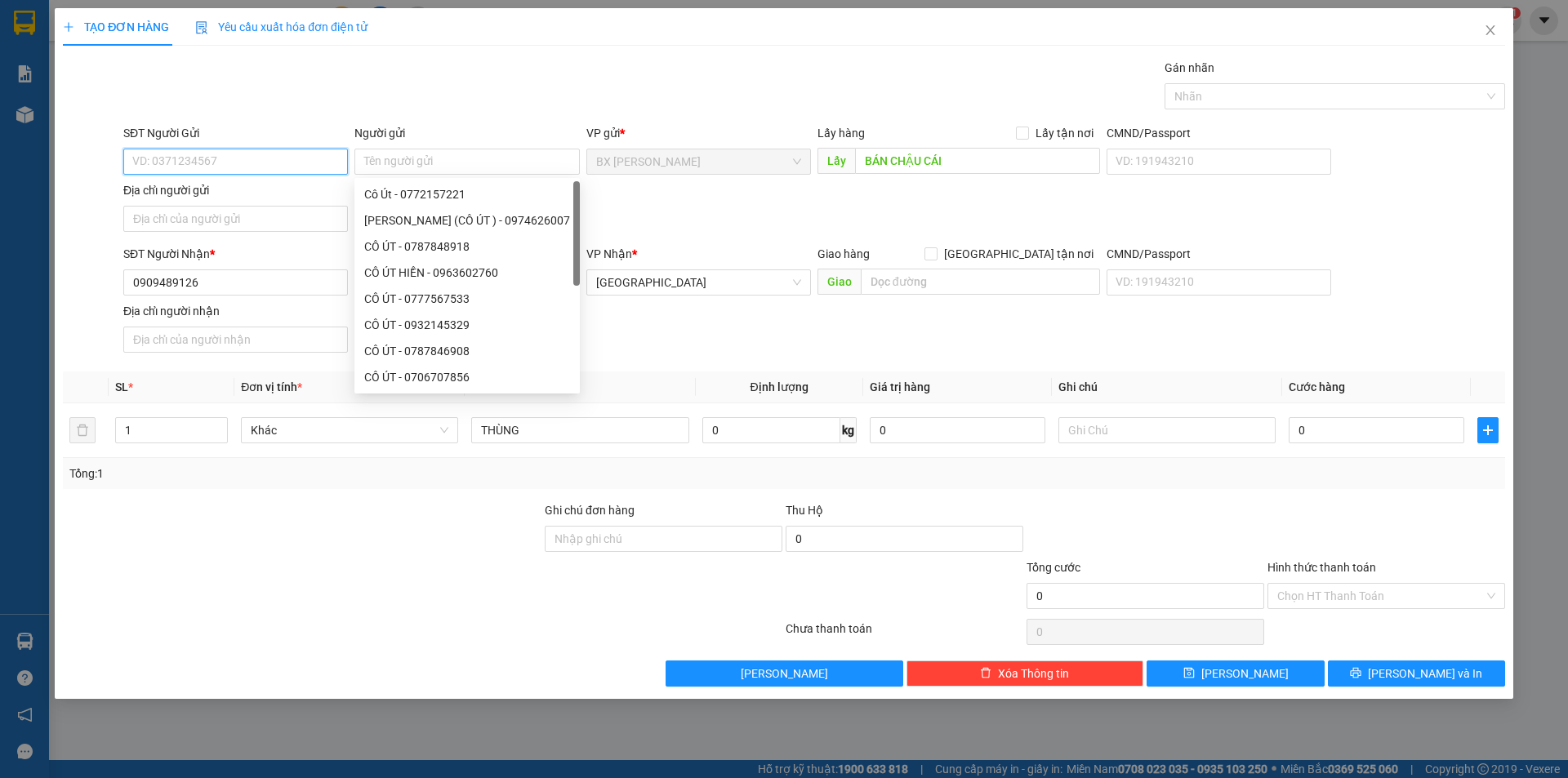
click at [211, 169] on input "SĐT Người Gửi" at bounding box center [236, 162] width 225 height 26
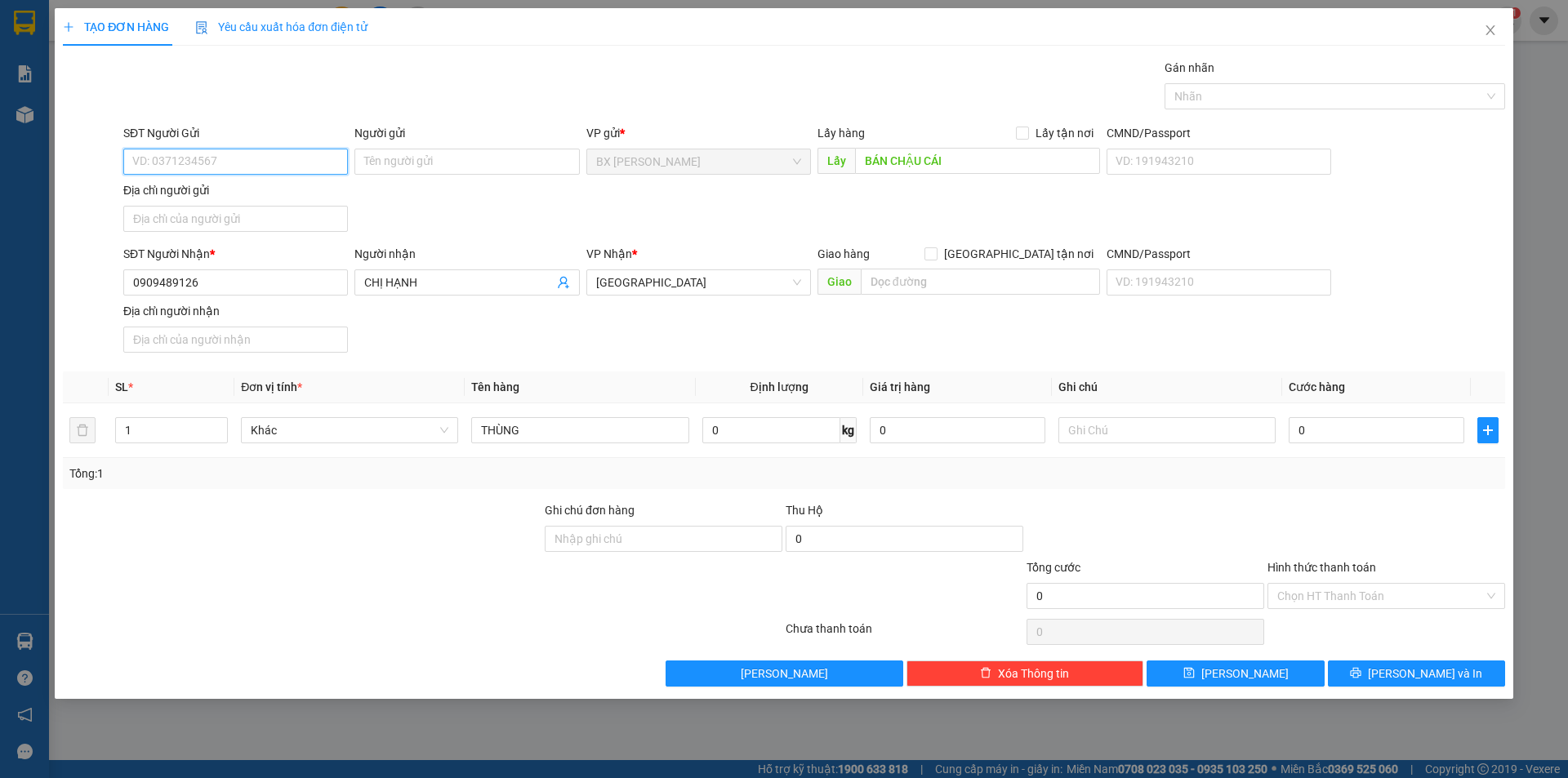
click at [234, 170] on input "SĐT Người Gửi" at bounding box center [236, 162] width 225 height 26
type input "0787846908"
click at [247, 194] on div "0787846908 - CÔ ÚT" at bounding box center [235, 194] width 205 height 18
type input "CÔ ÚT"
type input "0787846908"
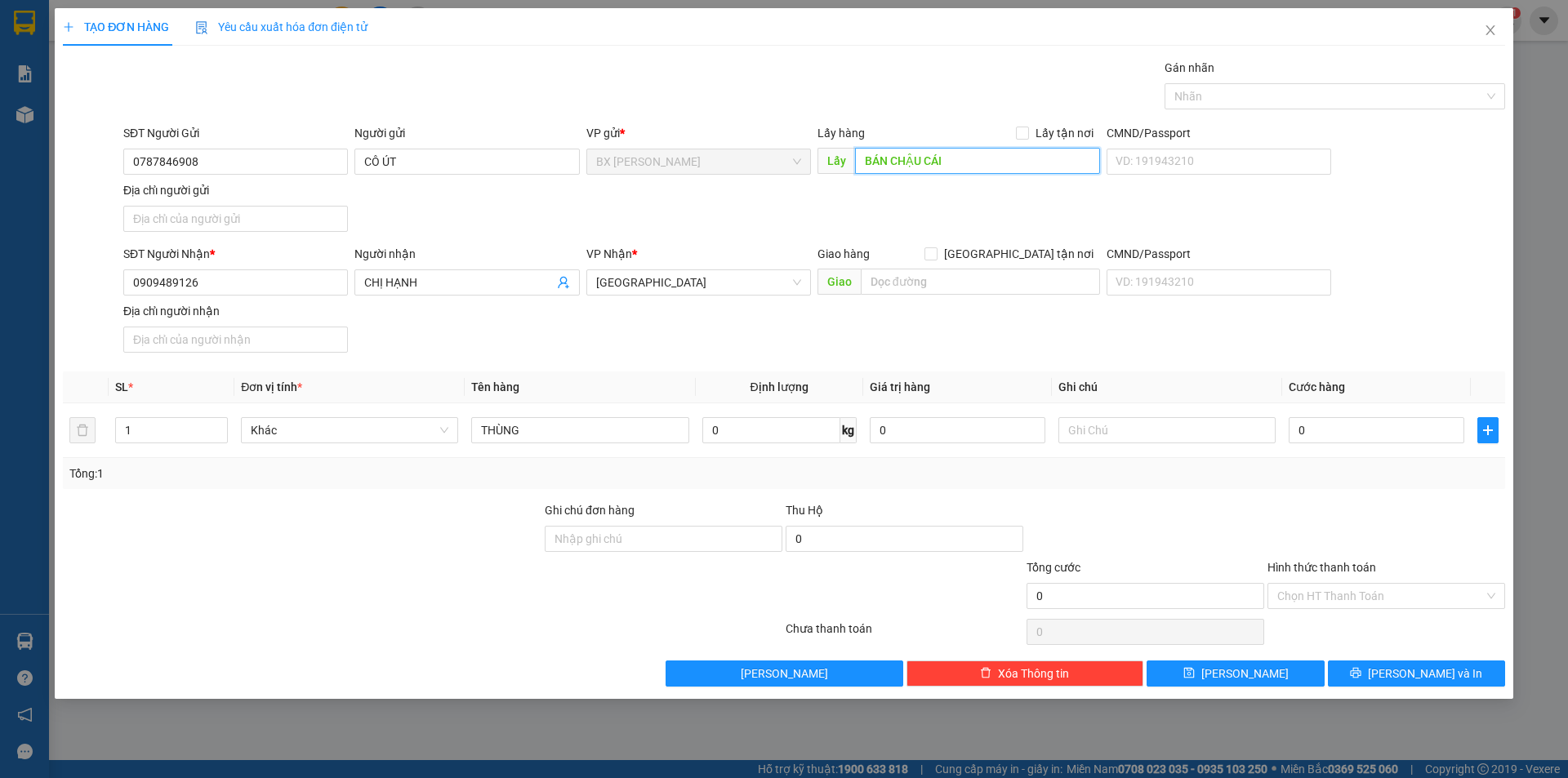
click at [976, 166] on input "BÁN CHẬU CÁI" at bounding box center [976, 161] width 245 height 26
click at [1073, 160] on input "BÁN CHẬU CÁI" at bounding box center [976, 161] width 245 height 26
drag, startPoint x: 1072, startPoint y: 160, endPoint x: 971, endPoint y: 185, distance: 104.0
click at [1071, 160] on input "BÁN CHẬU CÁI" at bounding box center [976, 161] width 245 height 26
click at [926, 204] on div "SĐT Người Gửi 0787846908 Người gửi CÔ ÚT VP gửi * BX Cao Lãnh Lấy hàng Lấy tận …" at bounding box center [814, 182] width 1388 height 114
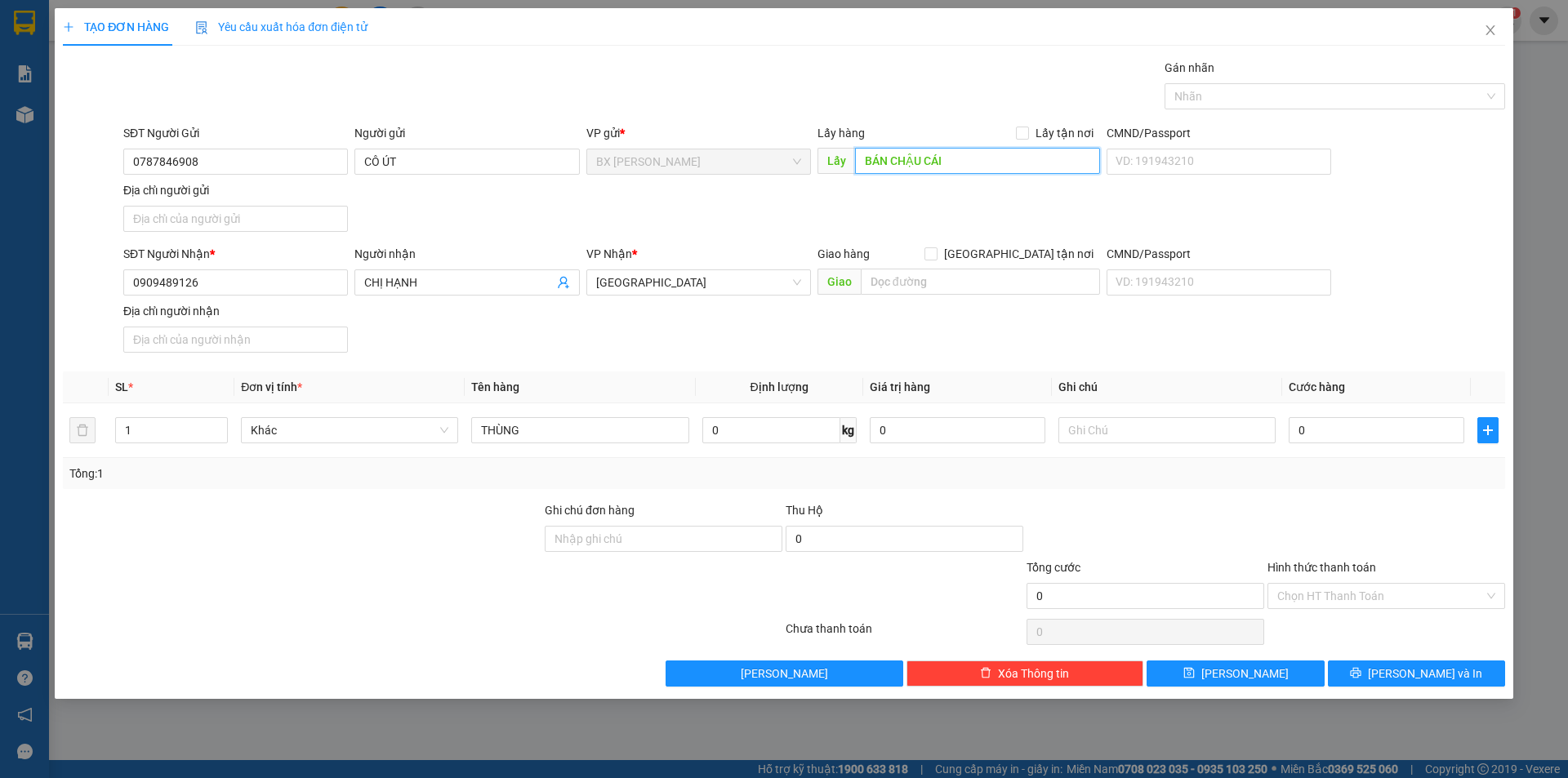
click at [947, 160] on input "BÁN CHẬU CÁI" at bounding box center [976, 161] width 245 height 26
click at [950, 158] on input "BÁN CHẬU CÁI" at bounding box center [976, 161] width 245 height 26
type input "BÁN CHẬU CÁI SẬY"
click at [1361, 673] on icon "printer" at bounding box center [1355, 672] width 11 height 11
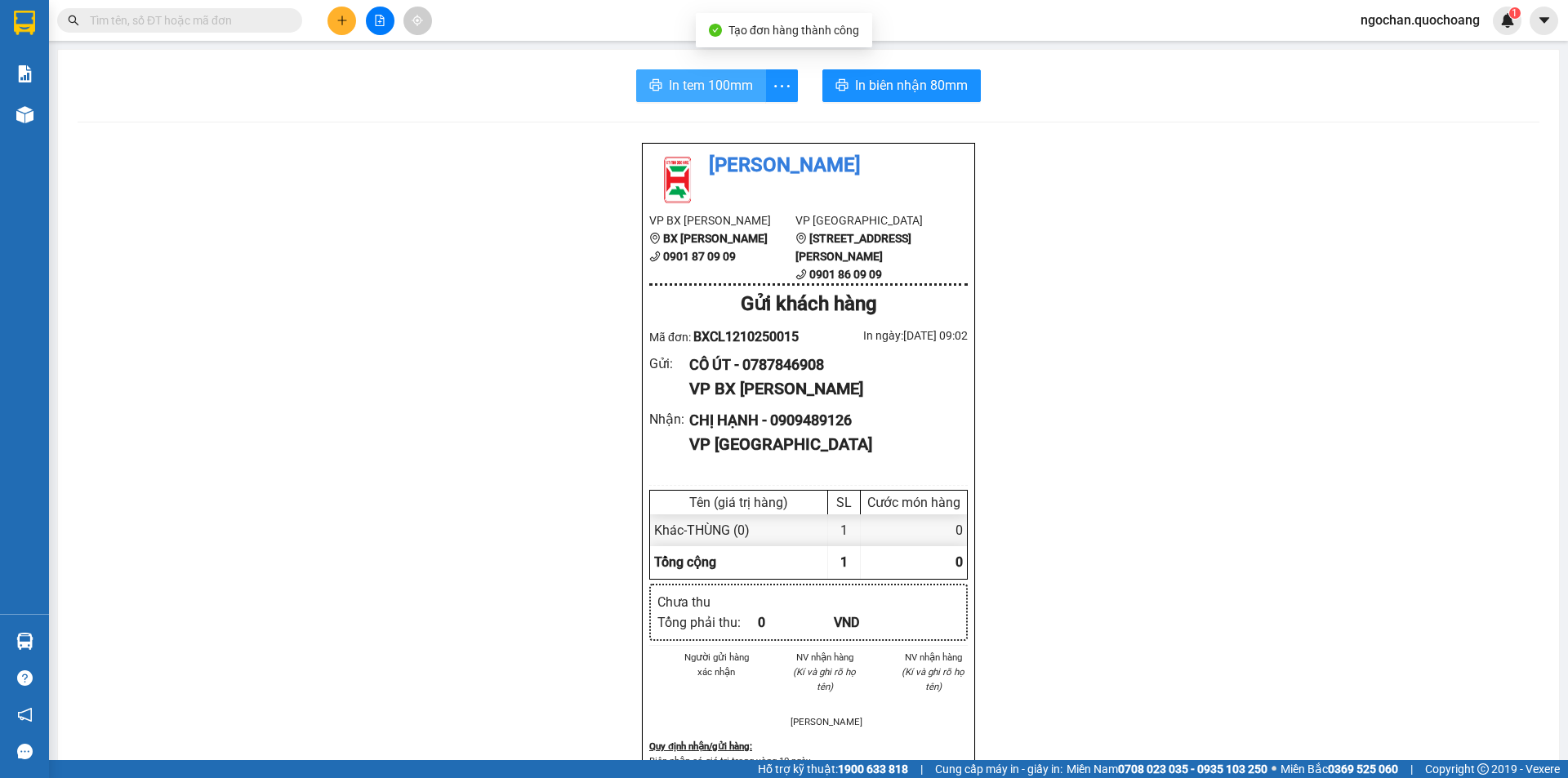
click at [683, 86] on span "In tem 100mm" at bounding box center [710, 86] width 84 height 21
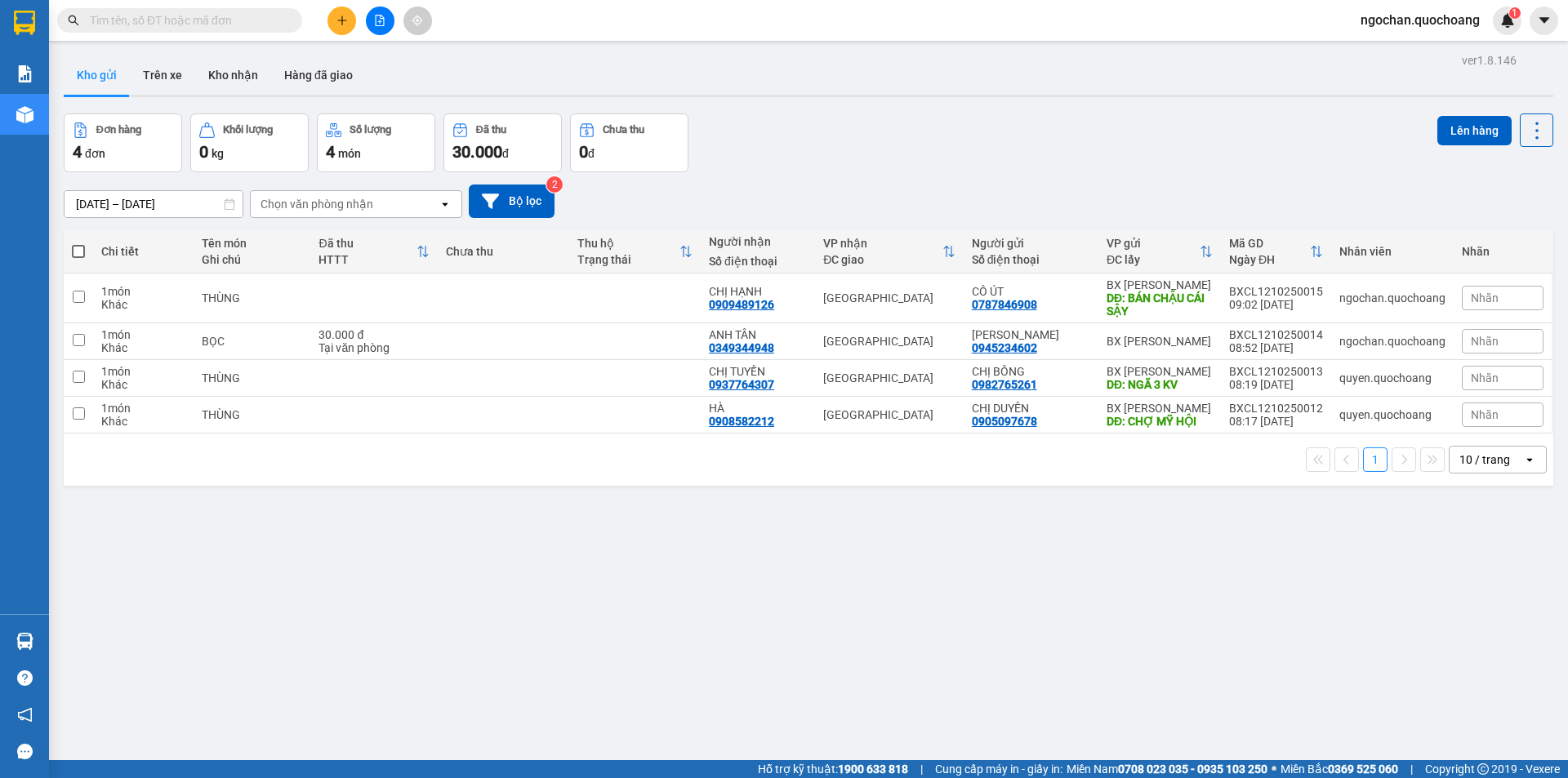
click at [1423, 29] on span "ngochan.quochoang" at bounding box center [1420, 20] width 145 height 21
click at [1402, 56] on span "Đăng xuất" at bounding box center [1426, 50] width 112 height 18
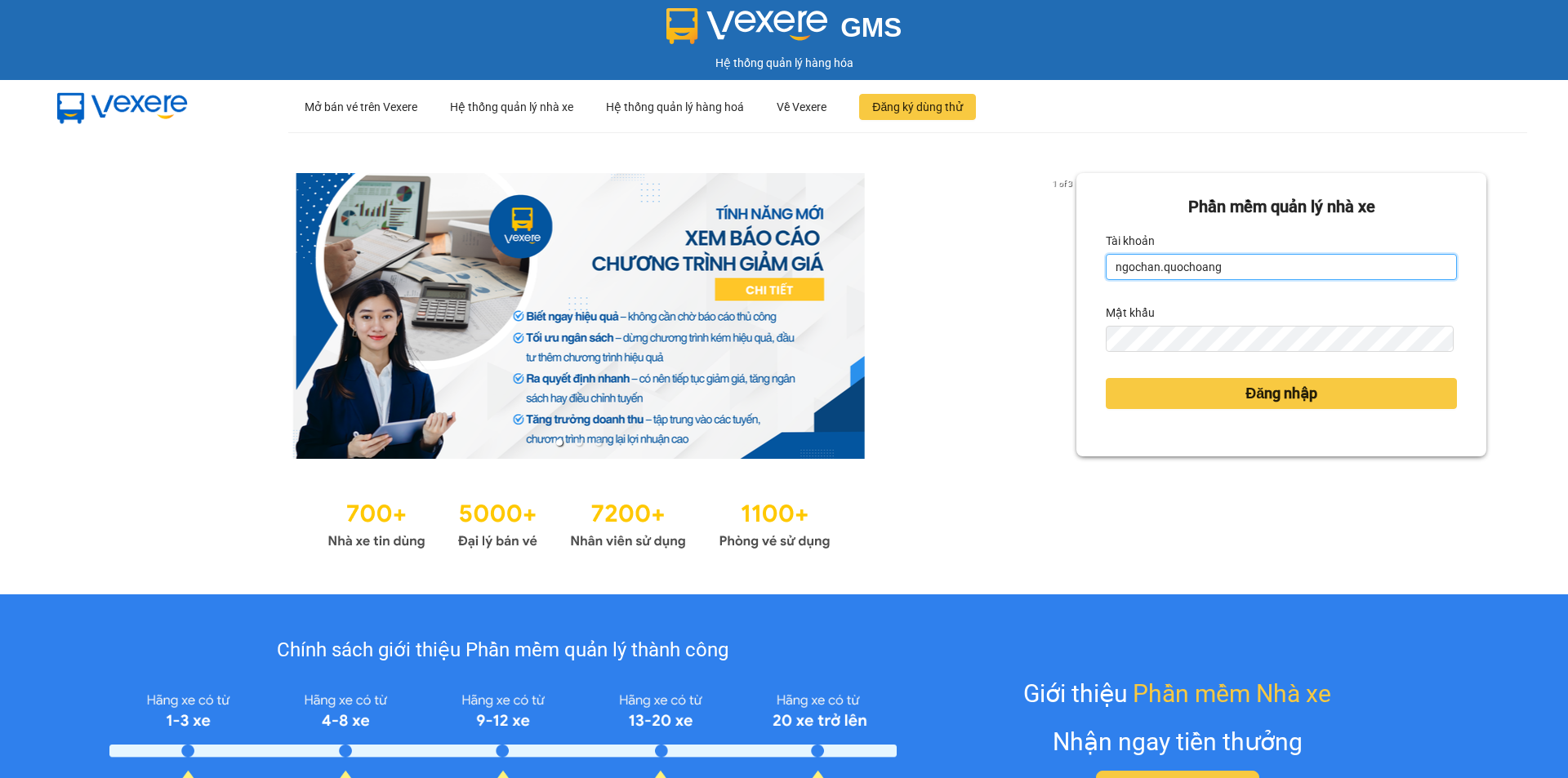
click at [1276, 280] on input "ngochan.quochoang" at bounding box center [1281, 267] width 351 height 26
type input "quyen.quochoang"
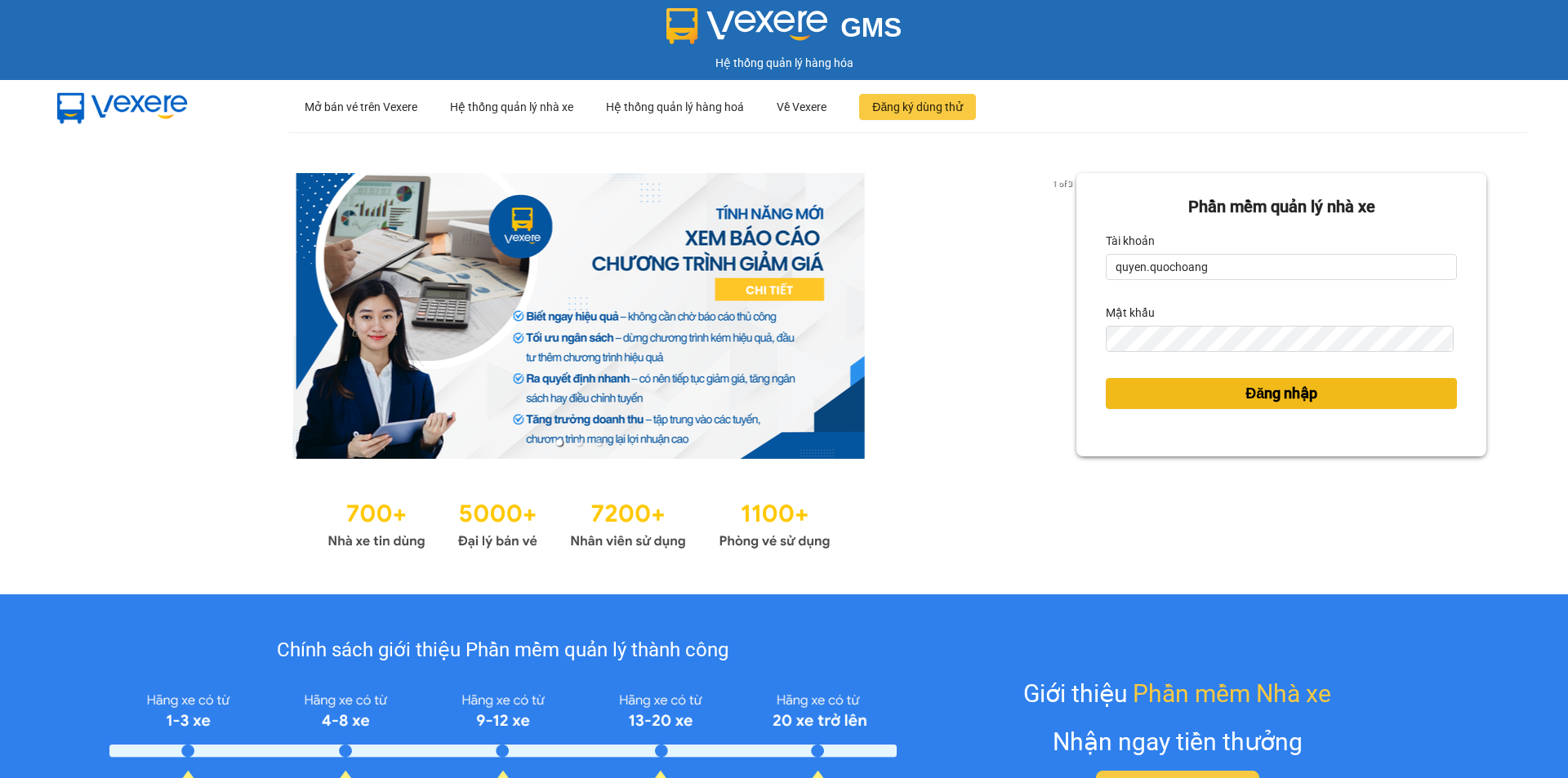
click at [1296, 396] on span "Đăng nhập" at bounding box center [1281, 393] width 72 height 22
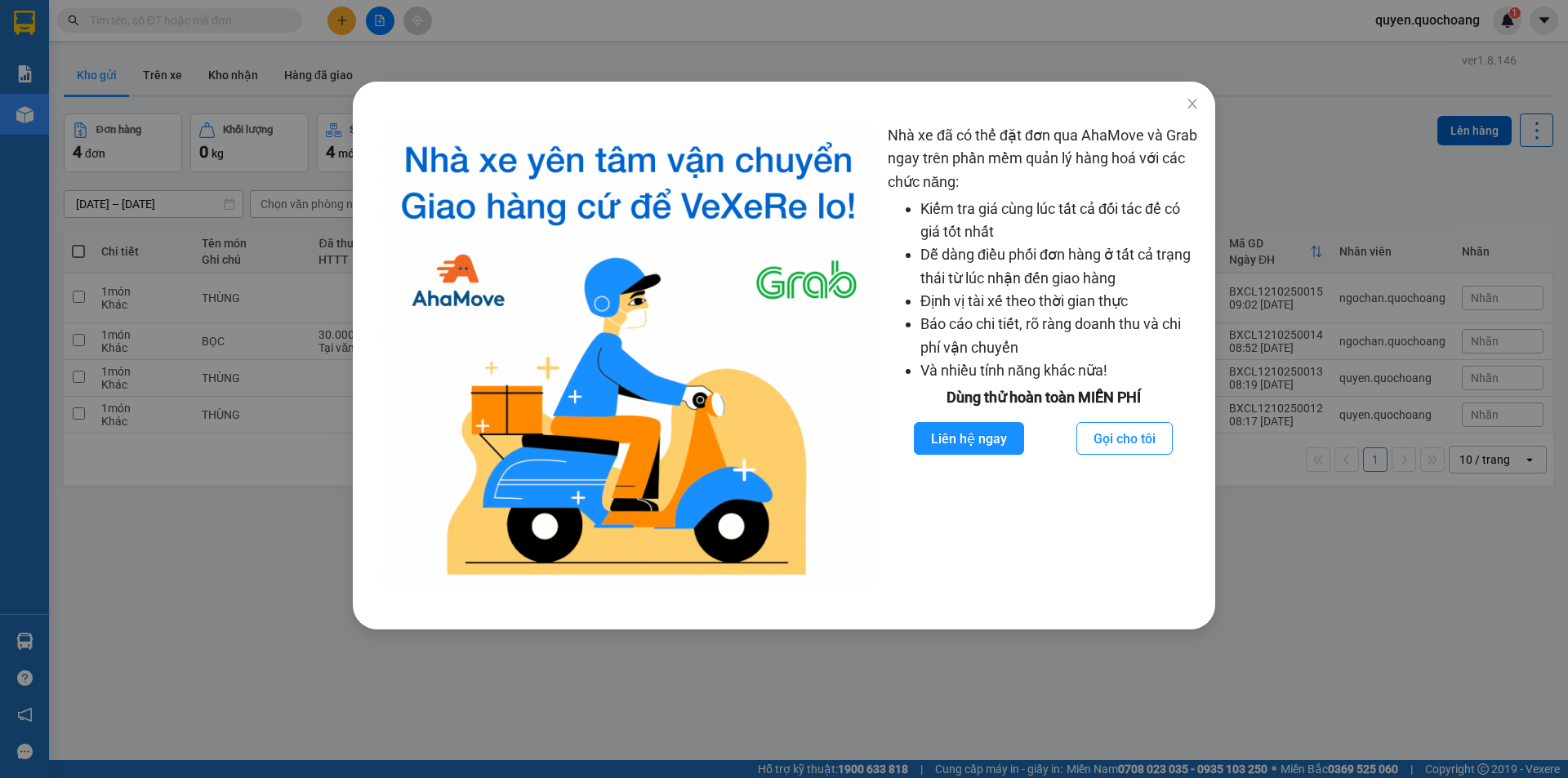
click at [1380, 534] on div "Nhà xe đã có thể đặt đơn qua AhaMove và Grab ngay trên phần mềm quản lý hàng ho…" at bounding box center [784, 389] width 1568 height 778
